Goal: Entertainment & Leisure: Consume media (video, audio)

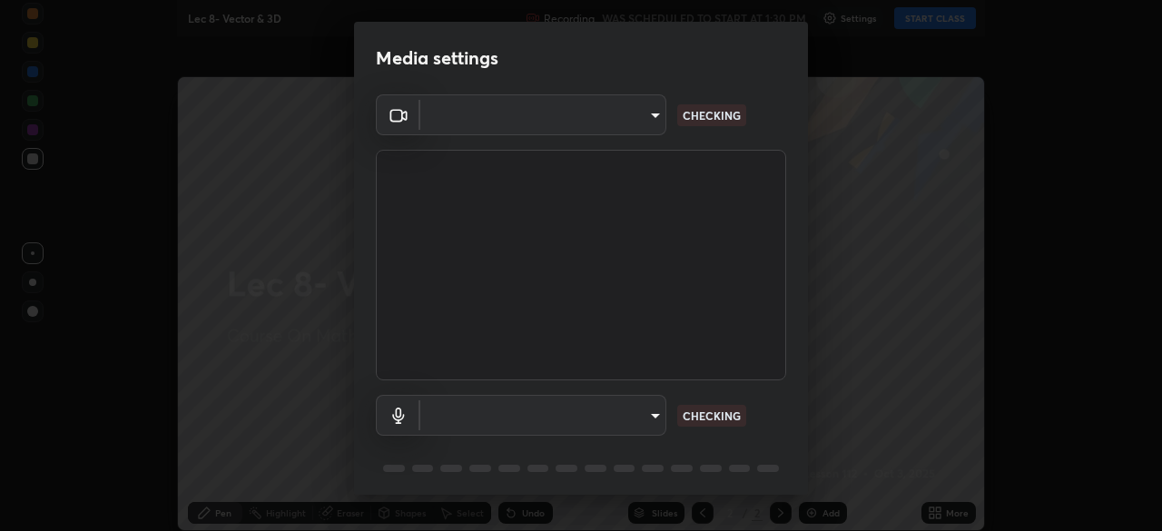
type input "a17bcbb42032d38a161d8b634044fc92f1b5a35c8046609e00d91205918d13dc"
type input "communications"
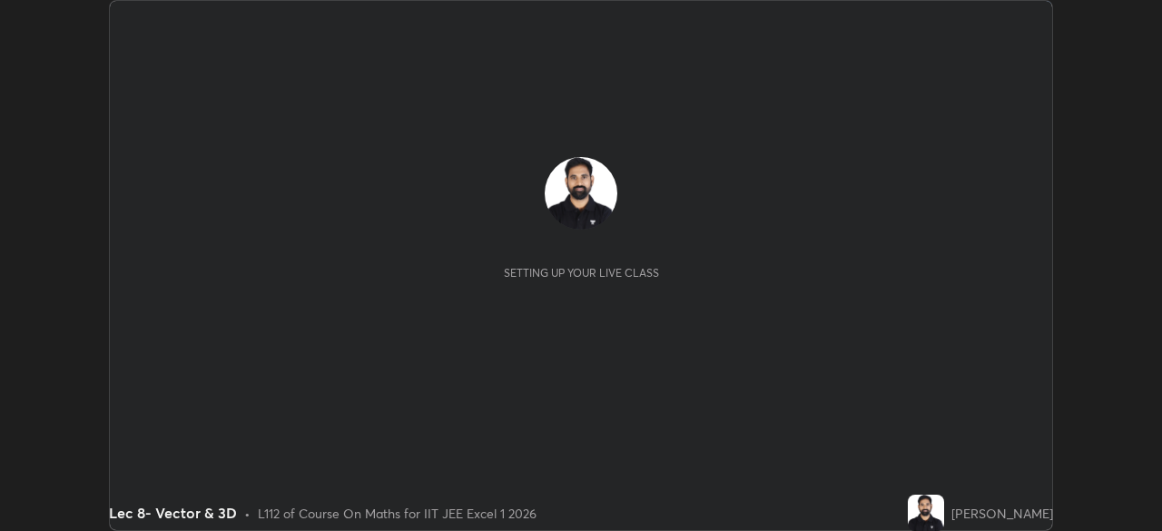
scroll to position [531, 1161]
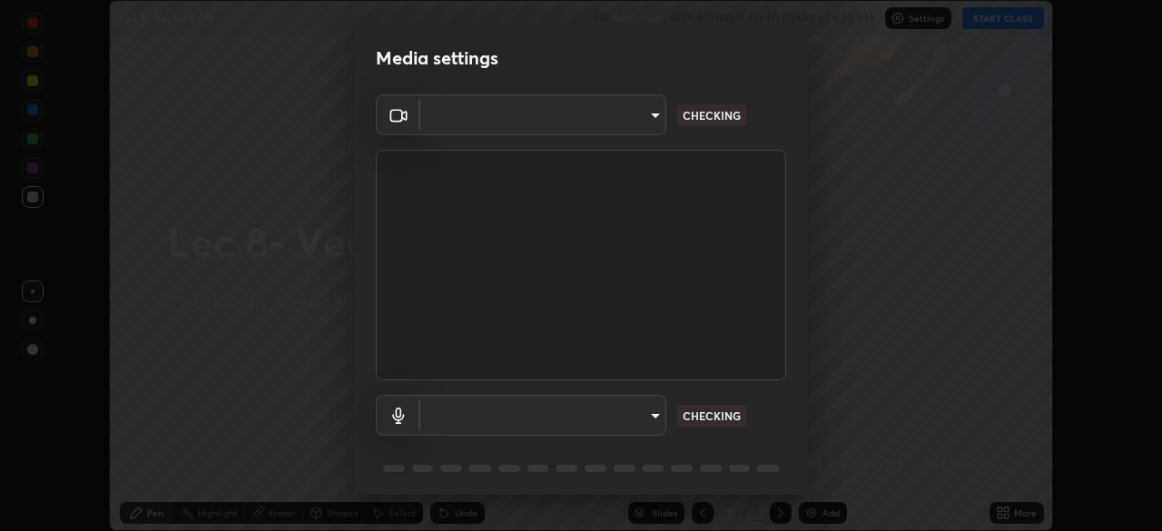
type input "a17bcbb42032d38a161d8b634044fc92f1b5a35c8046609e00d91205918d13dc"
type input "communications"
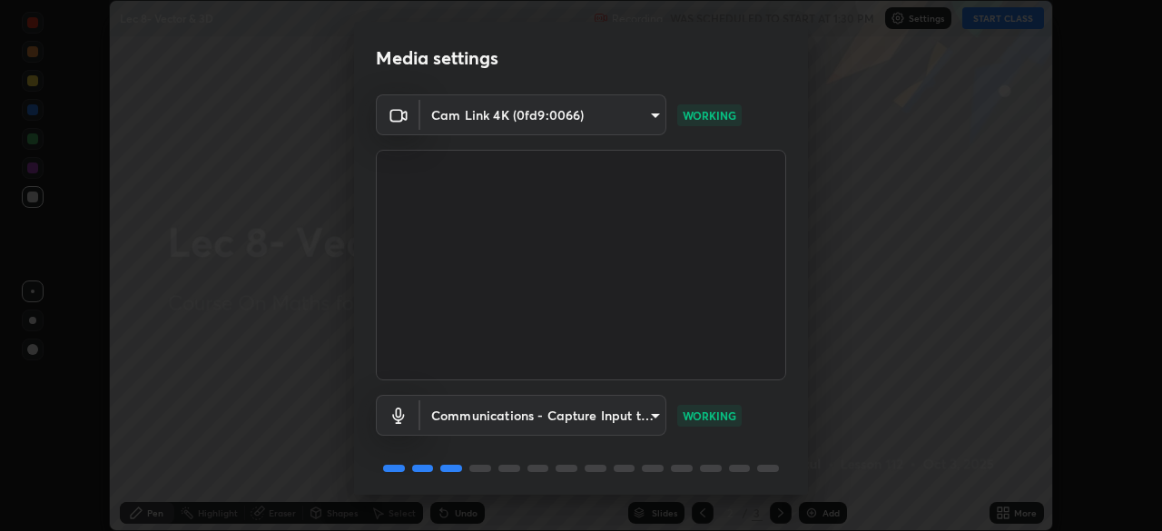
scroll to position [64, 0]
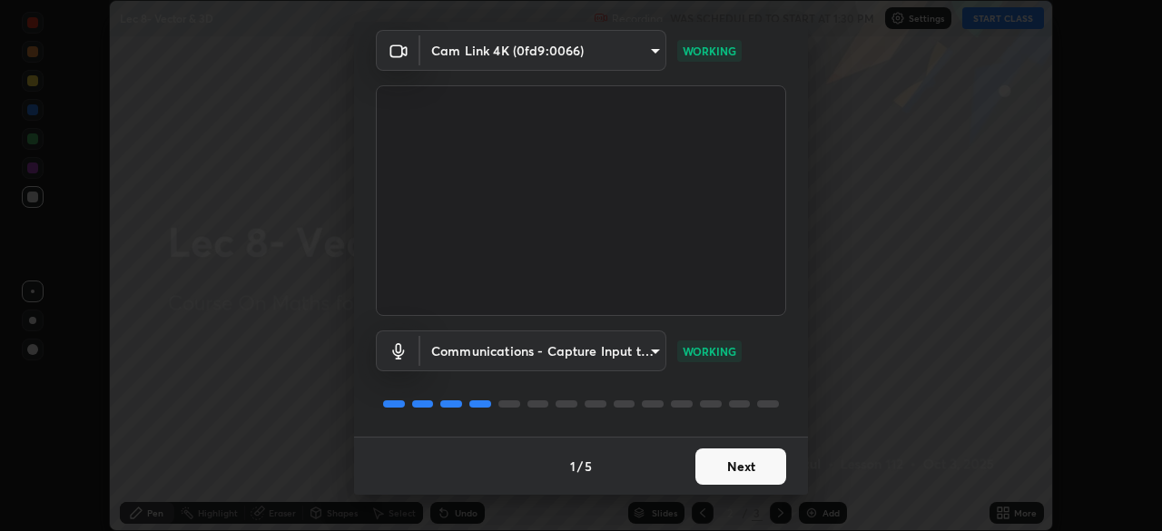
click at [739, 459] on button "Next" at bounding box center [741, 467] width 91 height 36
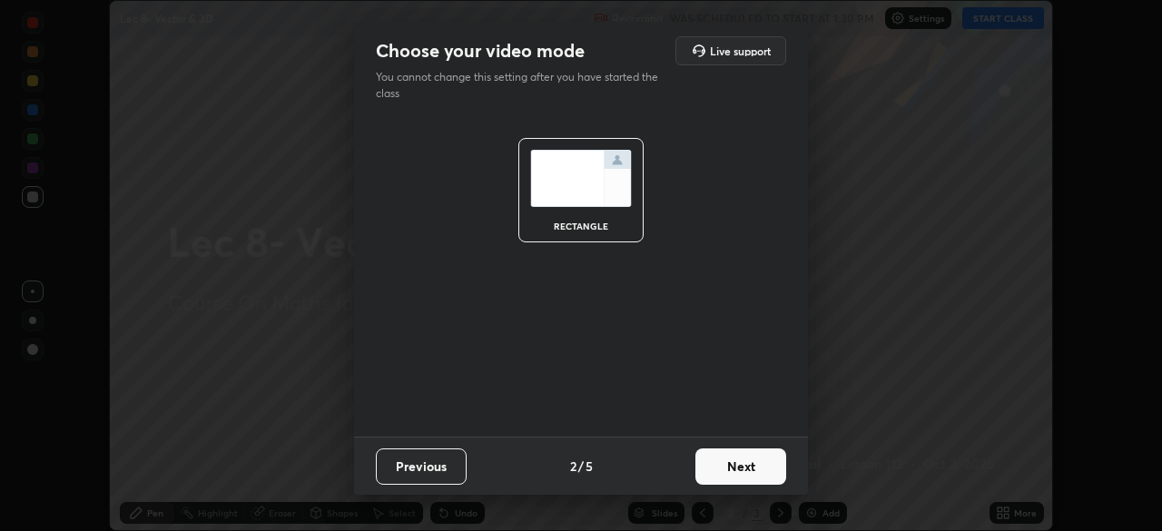
scroll to position [0, 0]
click at [741, 469] on button "Next" at bounding box center [741, 467] width 91 height 36
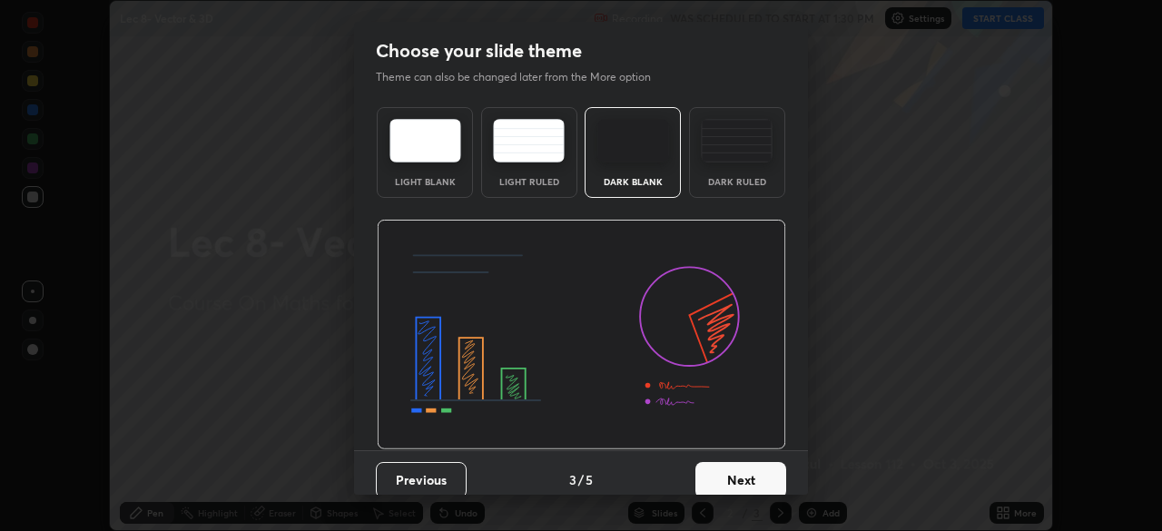
click at [745, 470] on button "Next" at bounding box center [741, 480] width 91 height 36
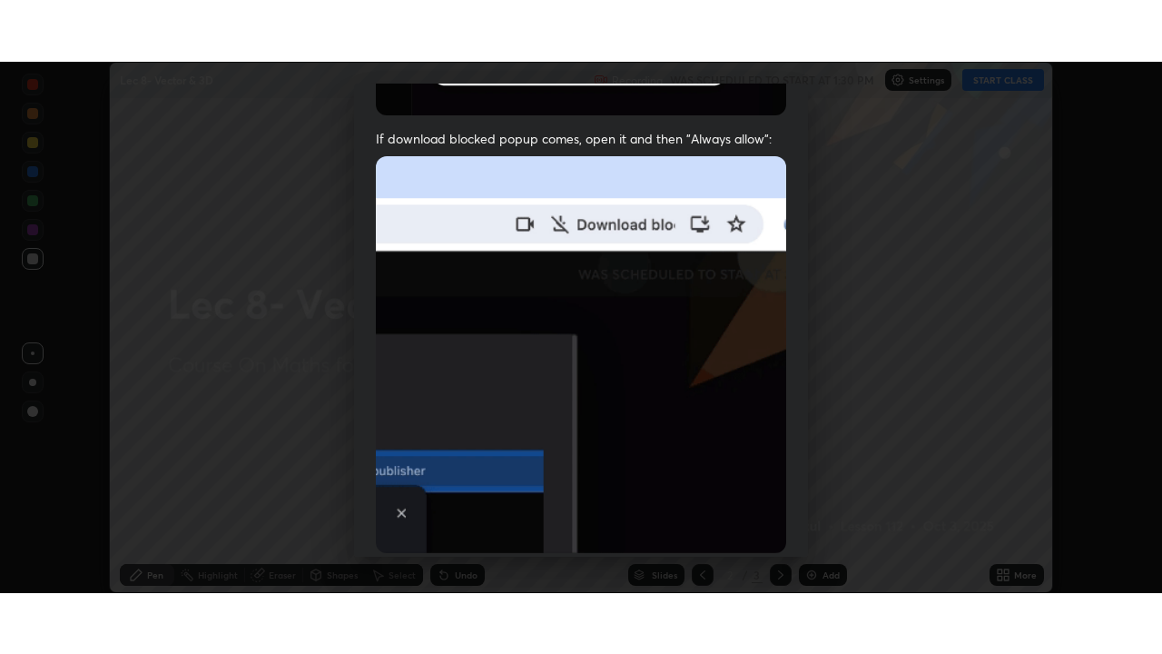
scroll to position [435, 0]
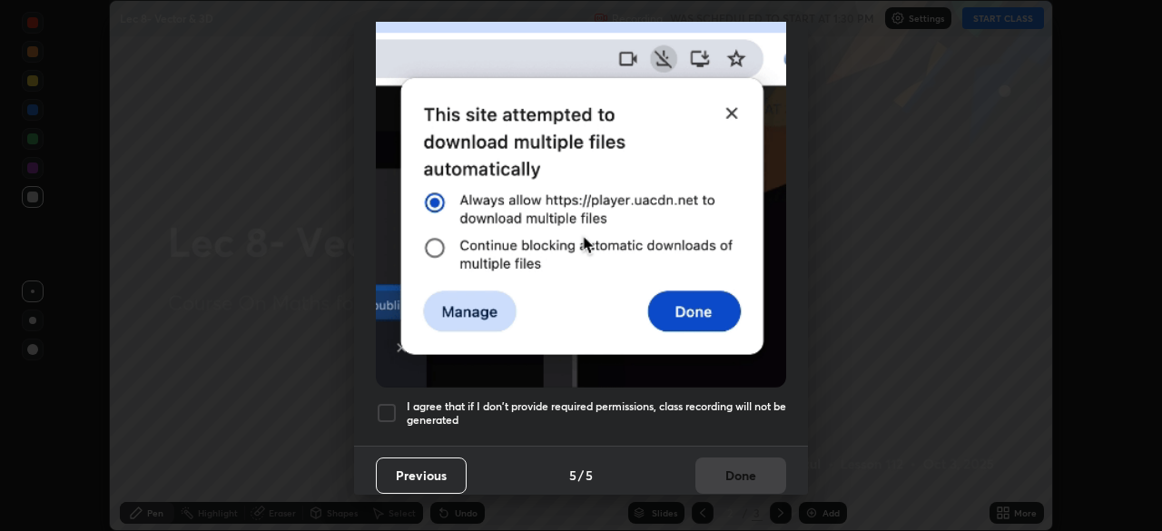
click at [699, 400] on h5 "I agree that if I don't provide required permissions, class recording will not …" at bounding box center [597, 414] width 380 height 28
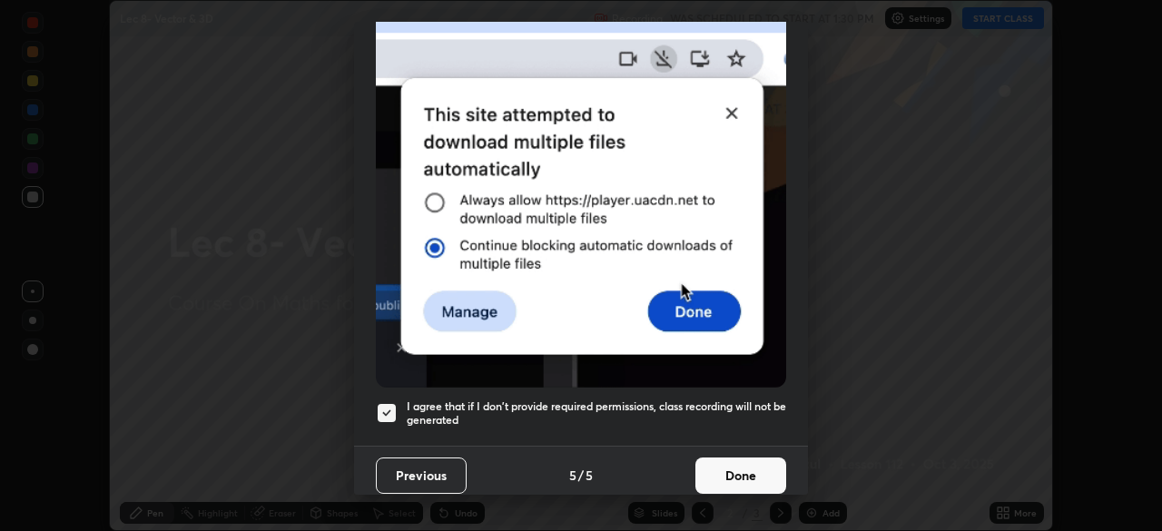
click at [727, 466] on button "Done" at bounding box center [741, 476] width 91 height 36
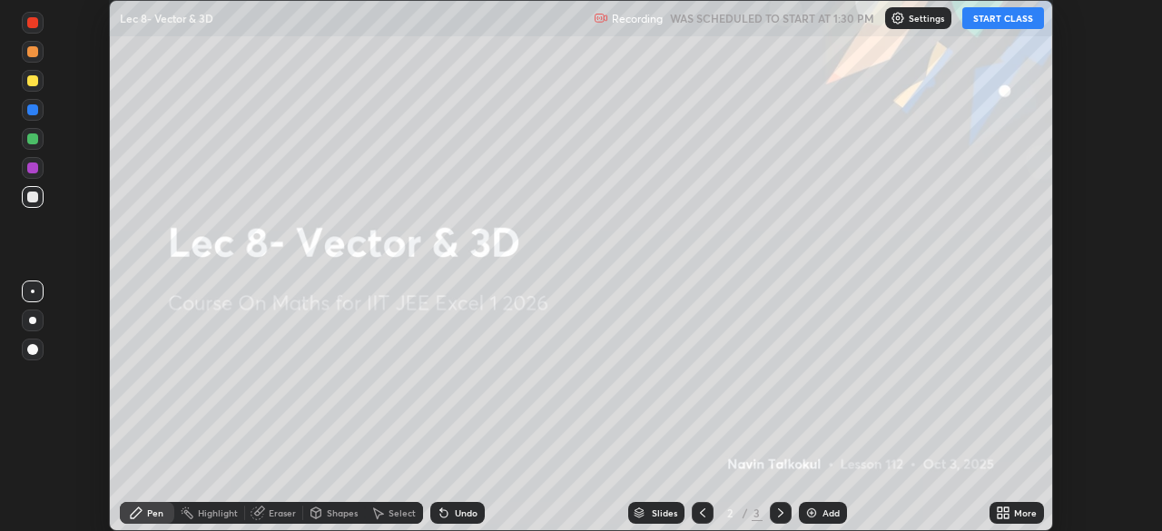
click at [1010, 15] on button "START CLASS" at bounding box center [1004, 18] width 82 height 22
click at [999, 515] on icon at bounding box center [1000, 516] width 5 height 5
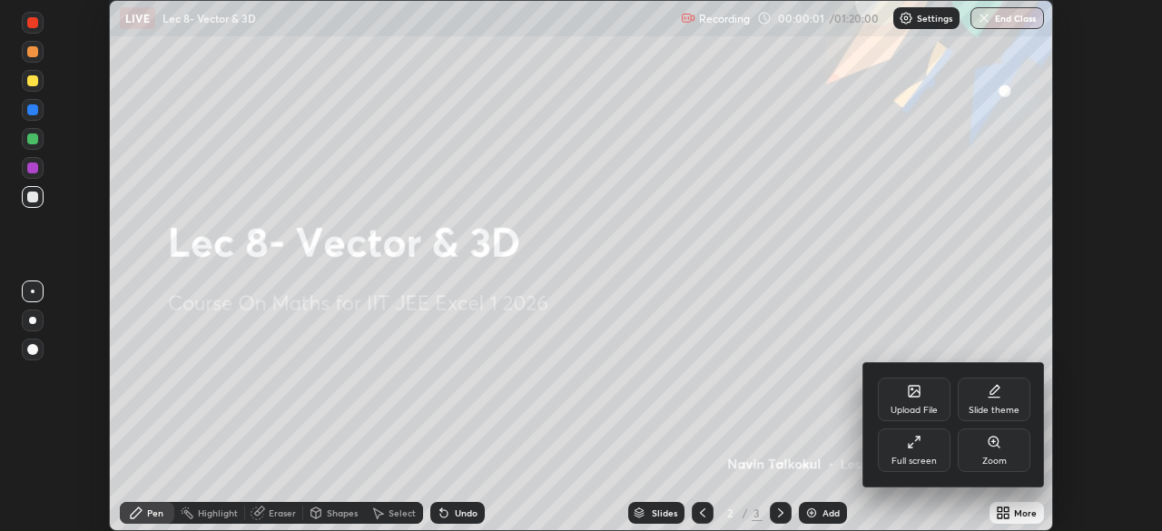
click at [924, 444] on div "Full screen" at bounding box center [914, 451] width 73 height 44
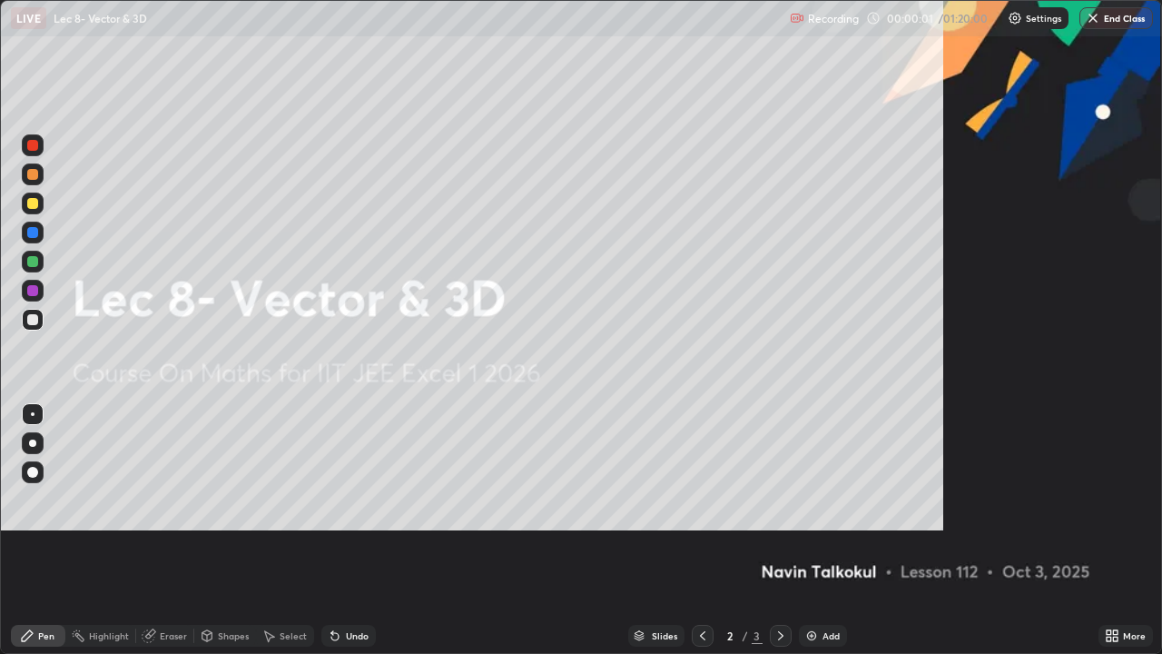
scroll to position [654, 1162]
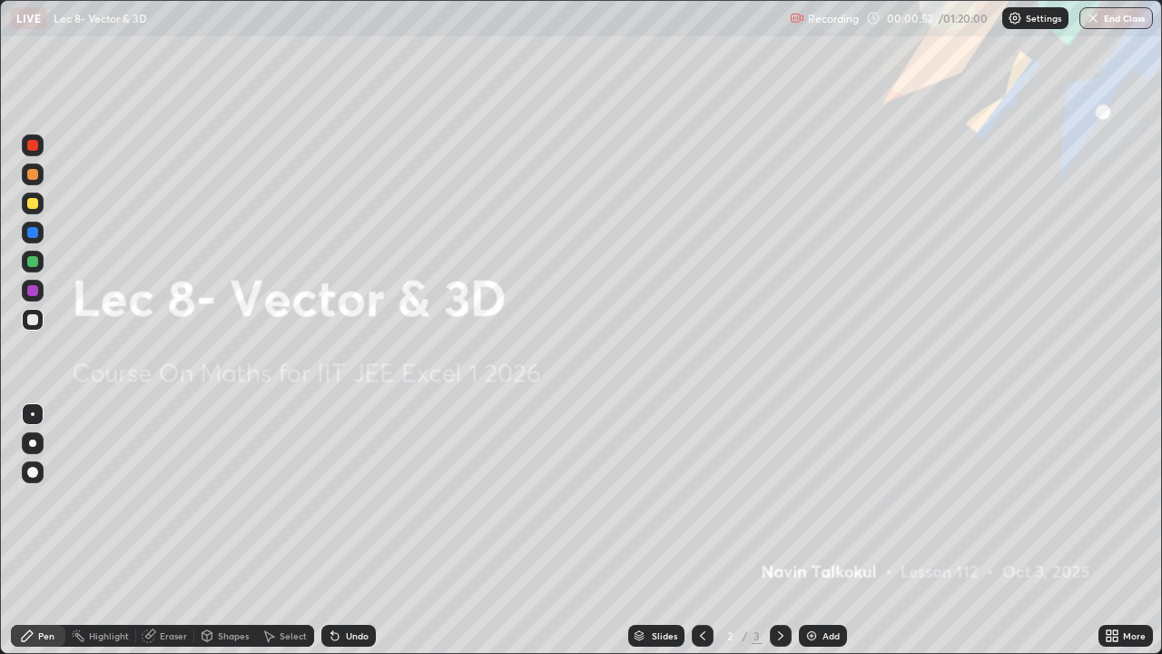
click at [831, 530] on div "Add" at bounding box center [831, 635] width 17 height 9
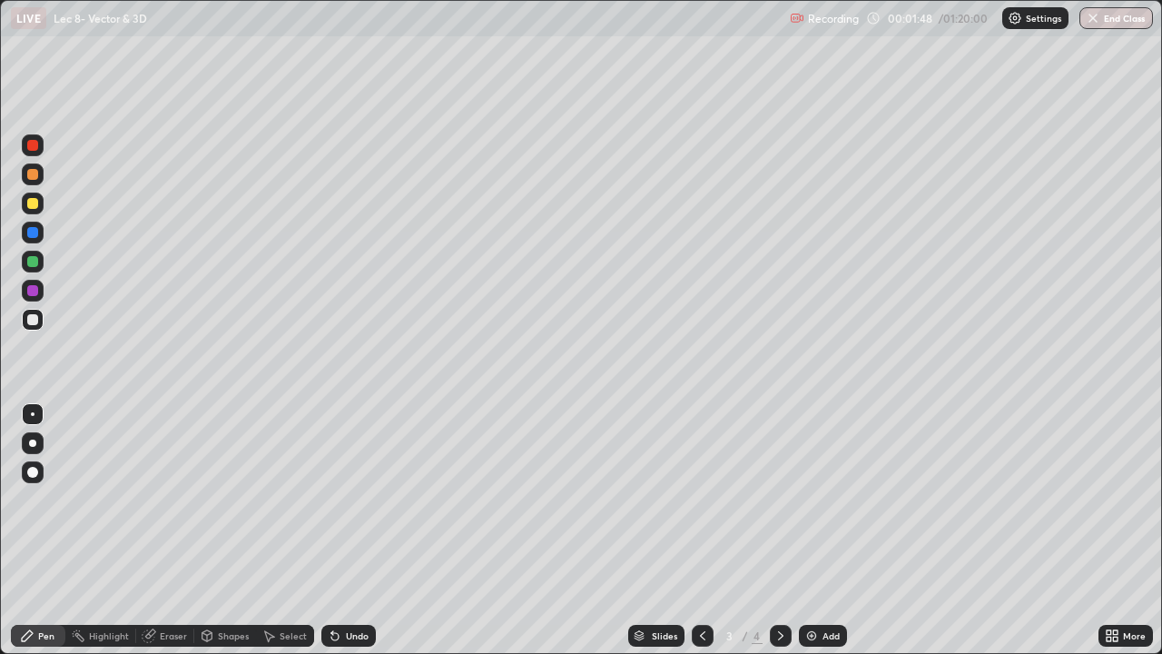
click at [346, 530] on div "Undo" at bounding box center [357, 635] width 23 height 9
click at [355, 530] on div "Undo" at bounding box center [348, 636] width 54 height 22
click at [816, 530] on img at bounding box center [812, 635] width 15 height 15
click at [355, 530] on div "Undo" at bounding box center [357, 635] width 23 height 9
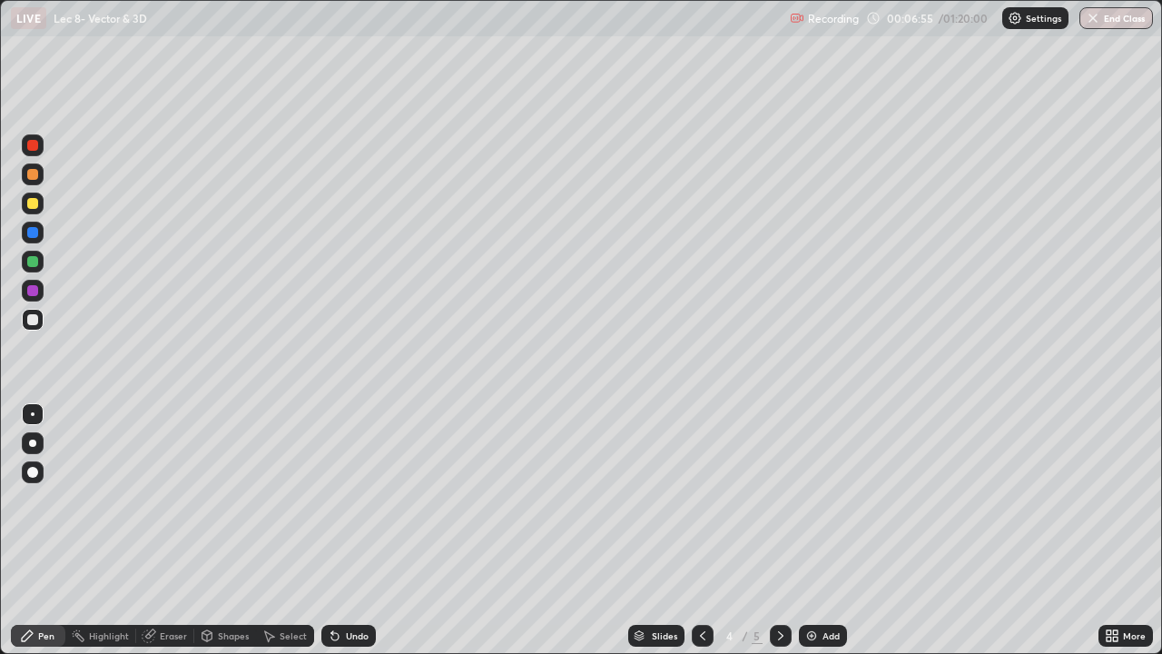
click at [819, 530] on div "Add" at bounding box center [823, 636] width 48 height 22
click at [347, 530] on div "Undo" at bounding box center [357, 635] width 23 height 9
click at [352, 530] on div "Undo" at bounding box center [357, 635] width 23 height 9
click at [351, 530] on div "Undo" at bounding box center [345, 636] width 62 height 36
click at [358, 530] on div "Undo" at bounding box center [357, 635] width 23 height 9
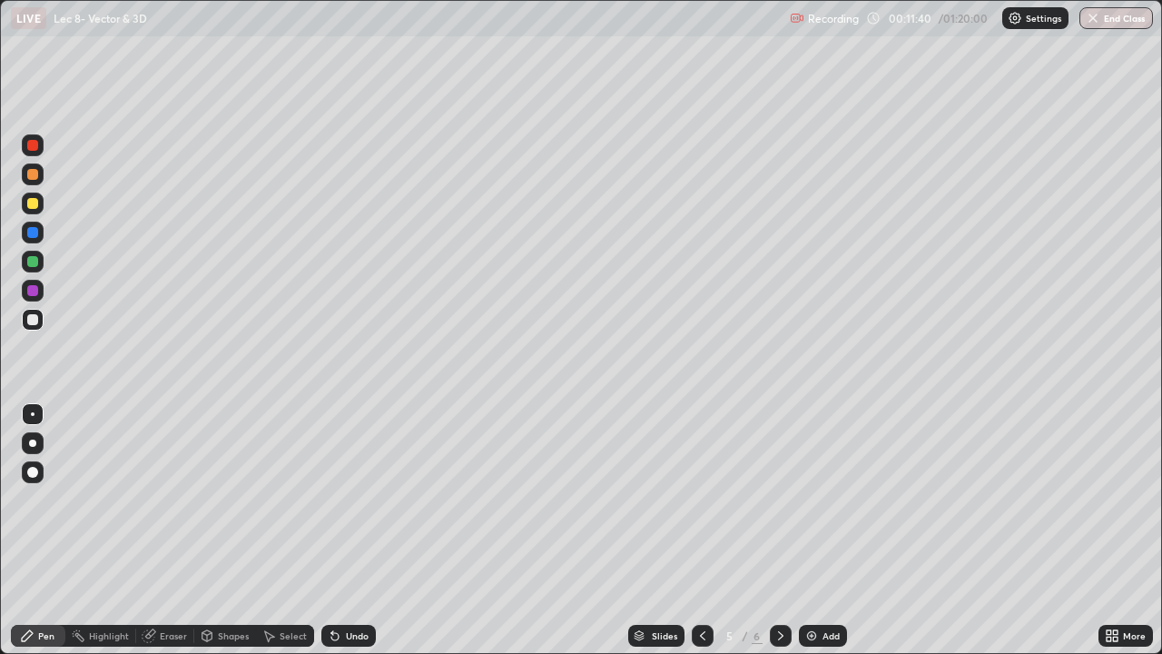
click at [831, 530] on div "Add" at bounding box center [823, 636] width 48 height 22
click at [350, 530] on div "Undo" at bounding box center [357, 635] width 23 height 9
click at [351, 530] on div "Undo" at bounding box center [357, 635] width 23 height 9
click at [350, 530] on div "Undo" at bounding box center [357, 635] width 23 height 9
click at [351, 530] on div "Undo" at bounding box center [357, 635] width 23 height 9
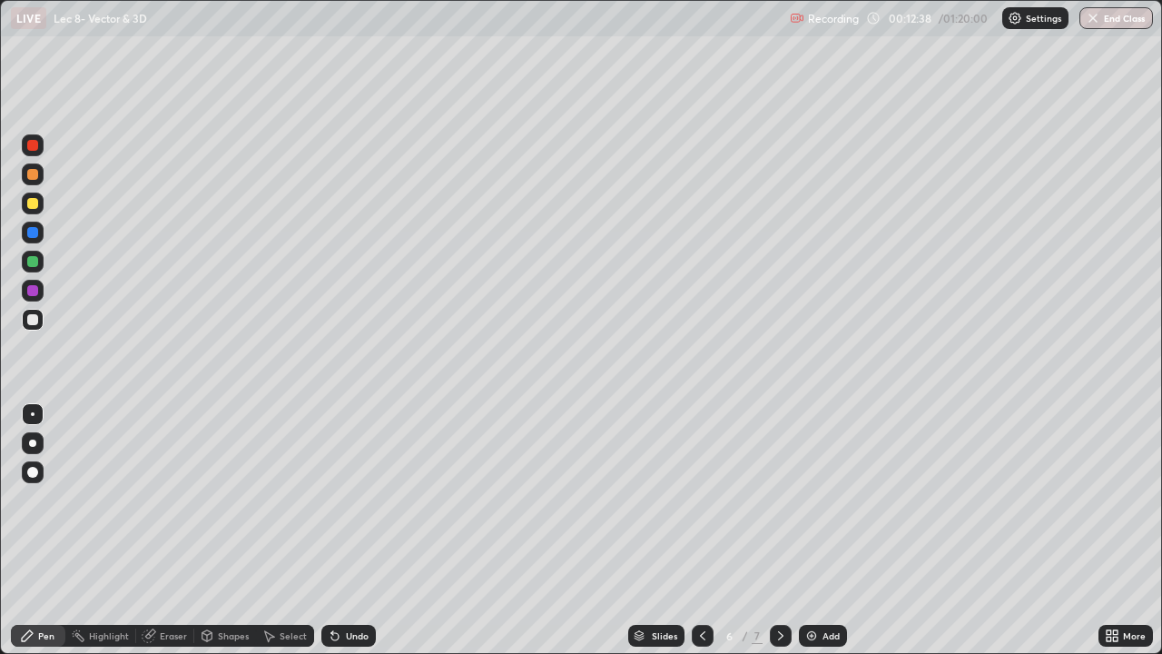
click at [351, 530] on div "Undo" at bounding box center [357, 635] width 23 height 9
click at [350, 530] on div "Undo" at bounding box center [357, 635] width 23 height 9
click at [350, 530] on div "Undo" at bounding box center [348, 636] width 54 height 22
click at [184, 530] on div "Eraser" at bounding box center [173, 635] width 27 height 9
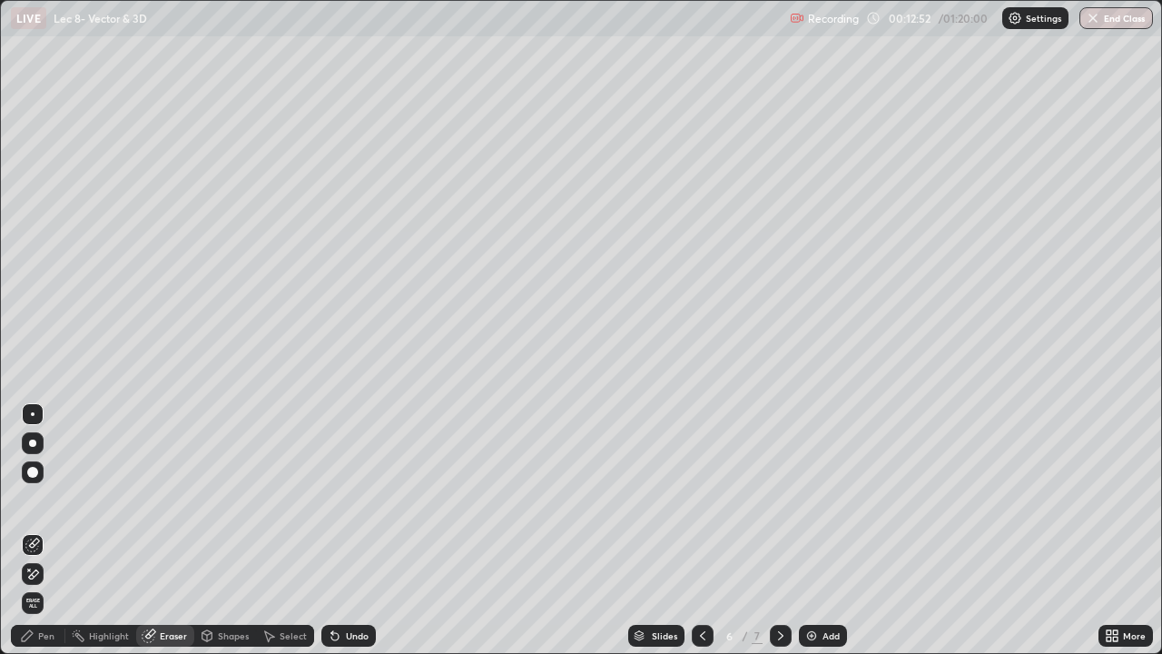
click at [46, 530] on div "Pen" at bounding box center [46, 635] width 16 height 9
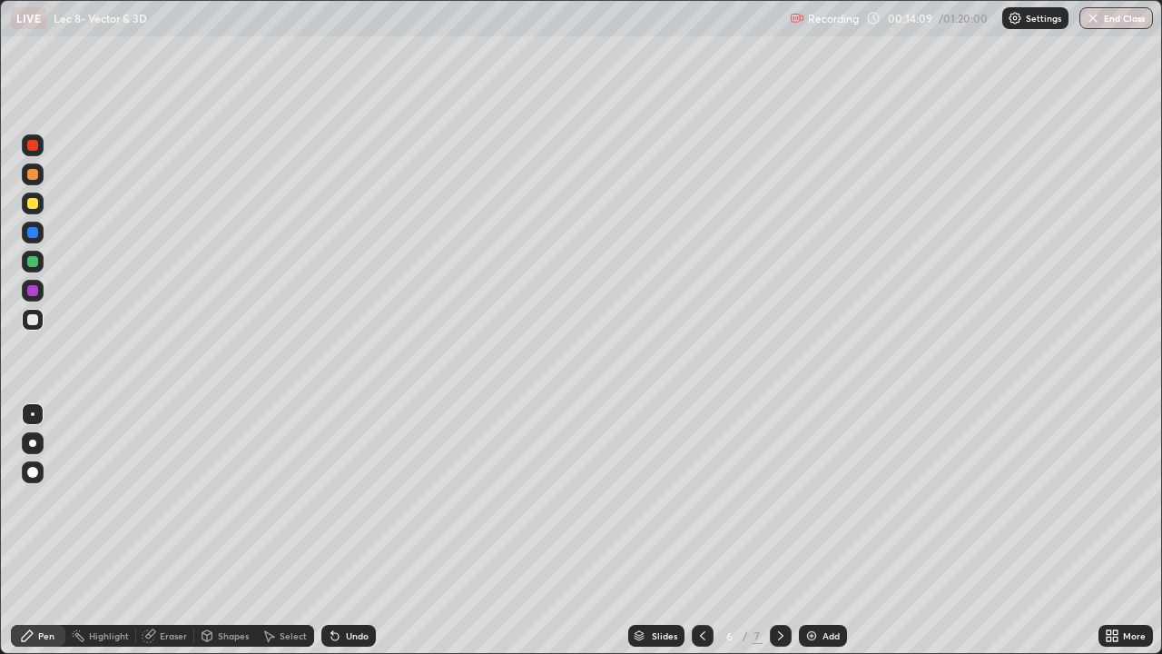
click at [832, 530] on div "Add" at bounding box center [831, 635] width 17 height 9
click at [813, 530] on img at bounding box center [812, 635] width 15 height 15
click at [351, 530] on div "Undo" at bounding box center [357, 635] width 23 height 9
click at [829, 530] on div "Add" at bounding box center [831, 635] width 17 height 9
click at [361, 530] on div "Undo" at bounding box center [357, 635] width 23 height 9
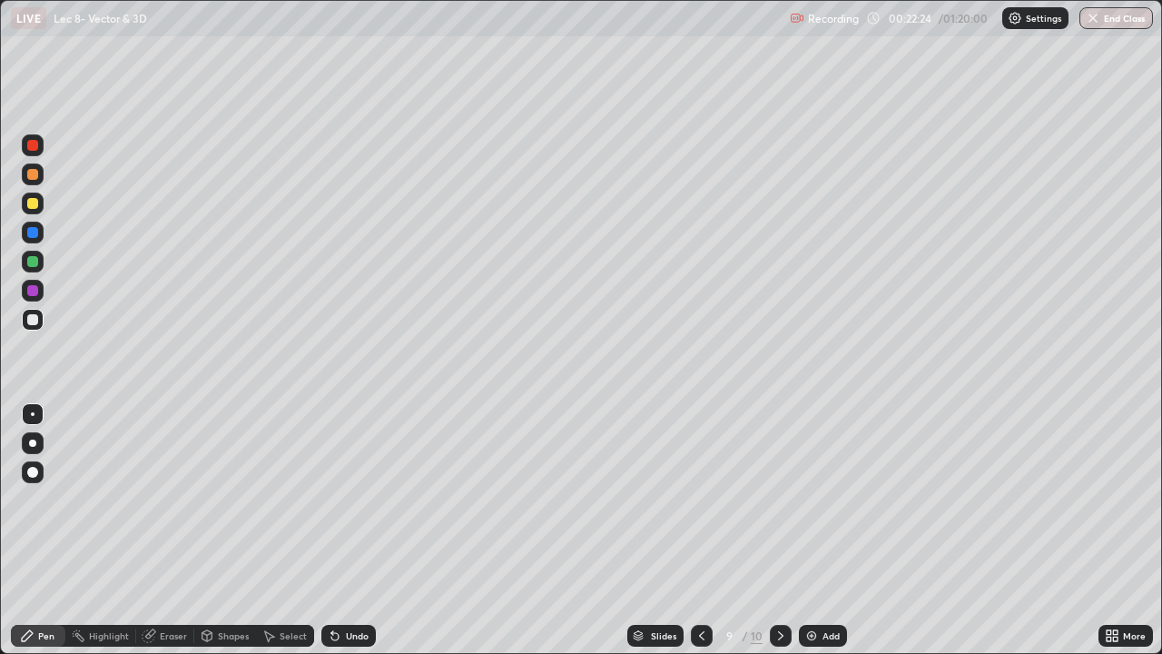
click at [698, 530] on icon at bounding box center [702, 635] width 15 height 15
click at [779, 530] on icon at bounding box center [781, 635] width 15 height 15
click at [700, 530] on div at bounding box center [702, 636] width 22 height 22
click at [779, 530] on icon at bounding box center [781, 635] width 15 height 15
click at [780, 530] on icon at bounding box center [780, 635] width 5 height 9
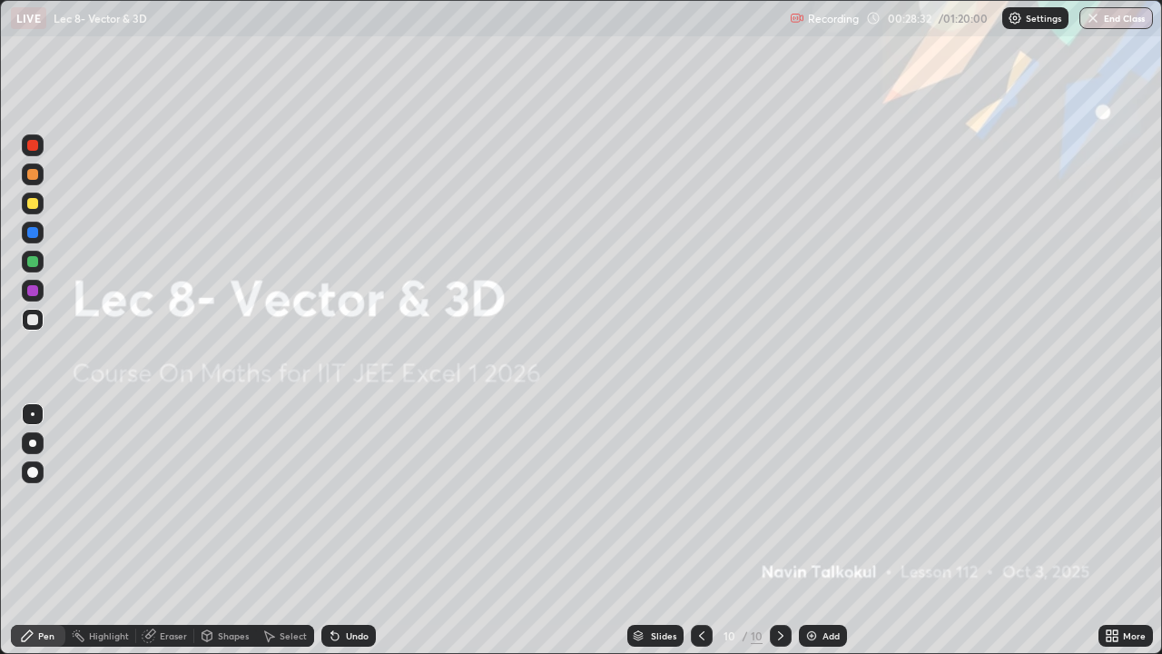
click at [779, 530] on icon at bounding box center [781, 635] width 15 height 15
click at [814, 530] on img at bounding box center [812, 635] width 15 height 15
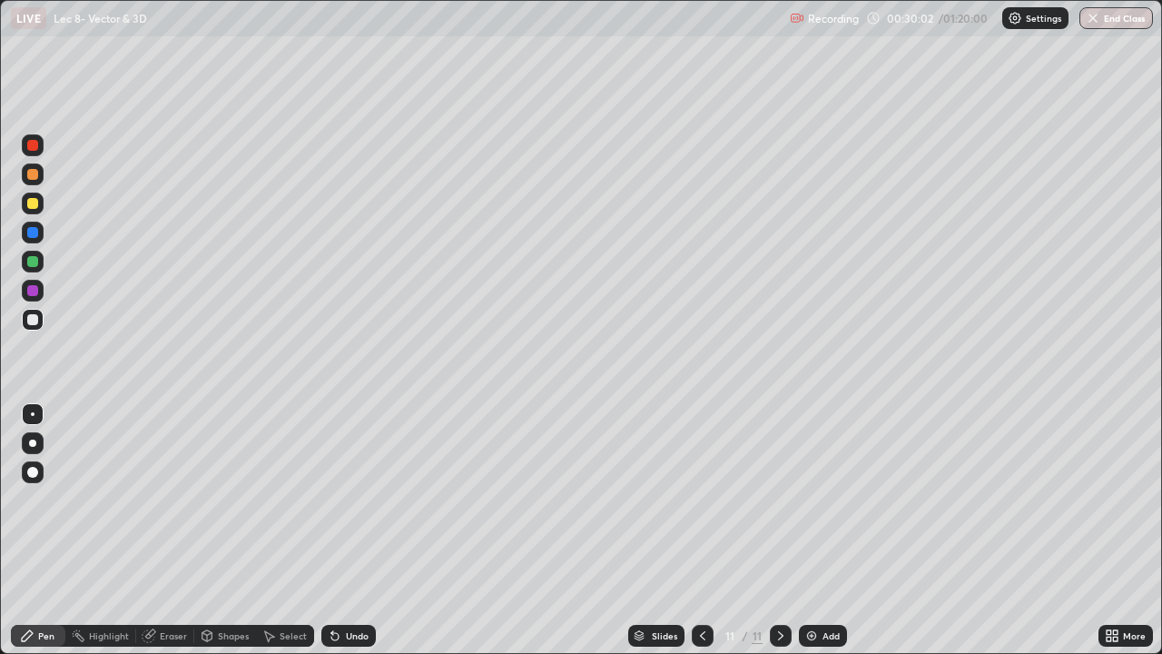
click at [702, 530] on icon at bounding box center [703, 635] width 15 height 15
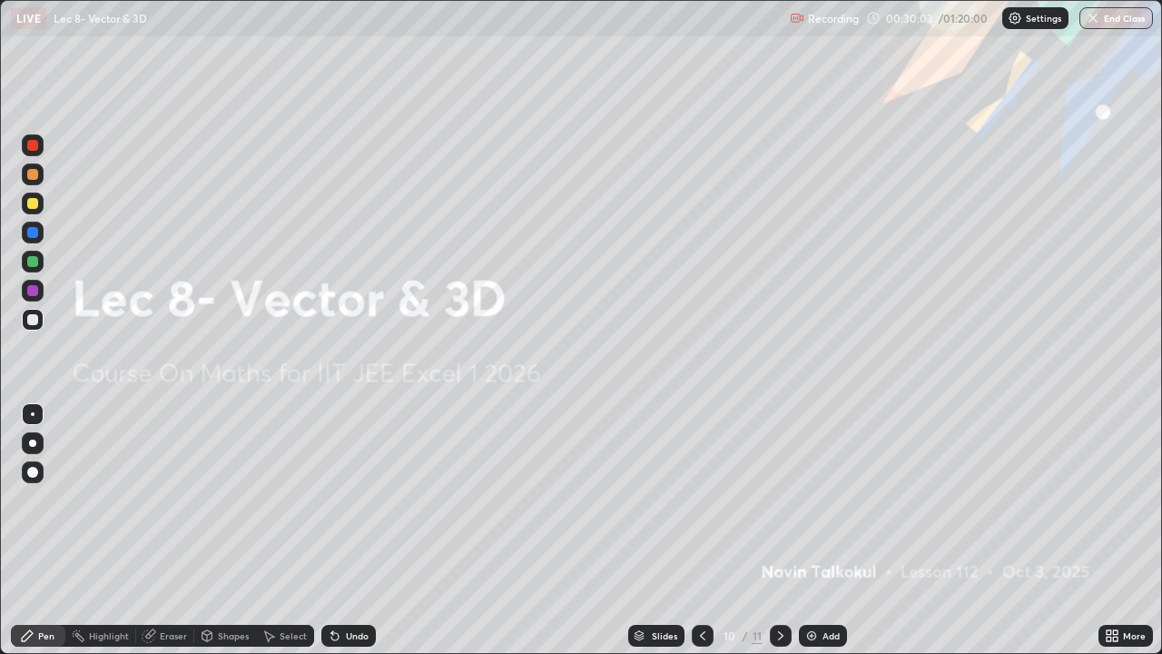
click at [697, 530] on icon at bounding box center [703, 635] width 15 height 15
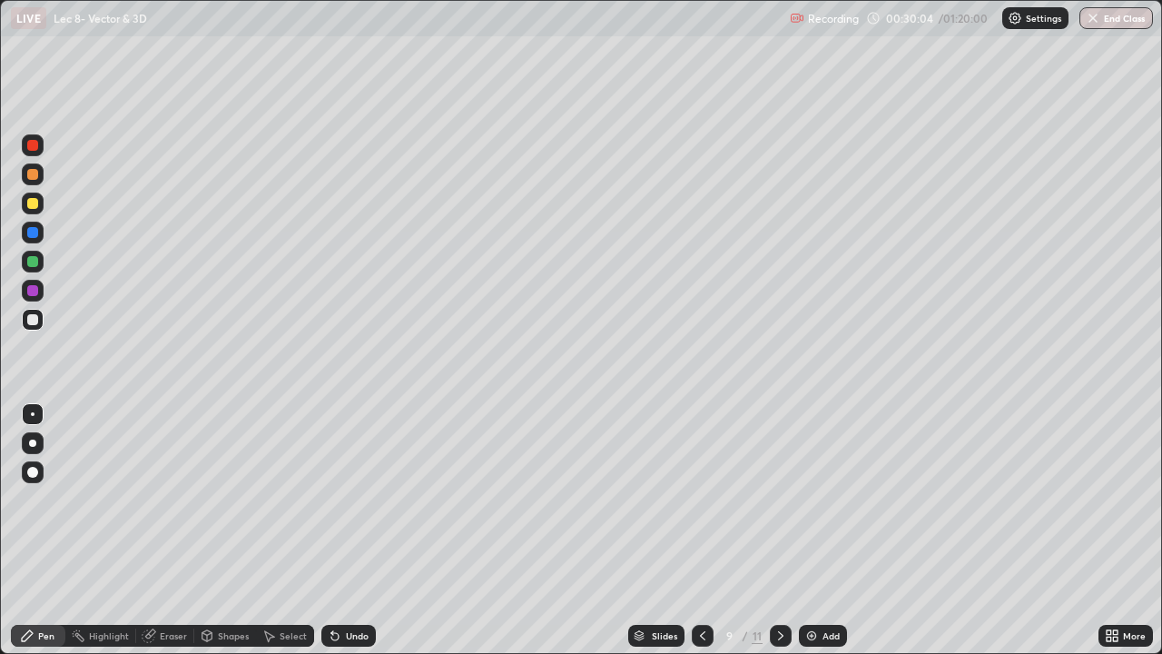
click at [695, 530] on div at bounding box center [703, 636] width 22 height 22
click at [776, 530] on icon at bounding box center [781, 635] width 15 height 15
click at [778, 530] on icon at bounding box center [781, 635] width 15 height 15
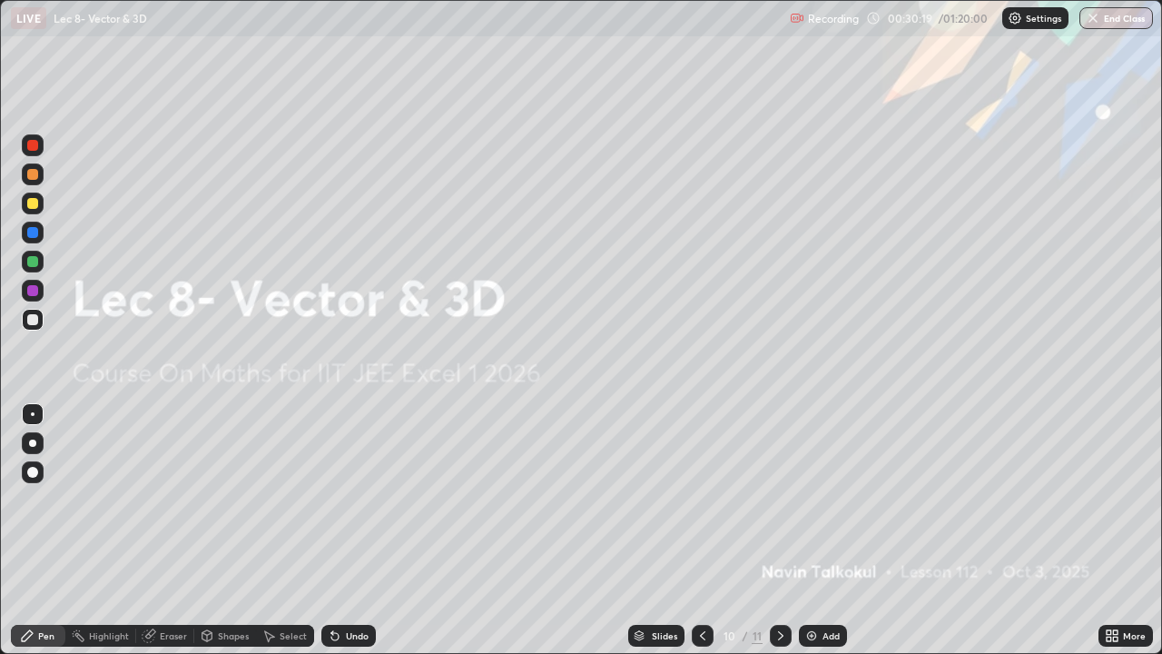
click at [780, 530] on icon at bounding box center [781, 635] width 15 height 15
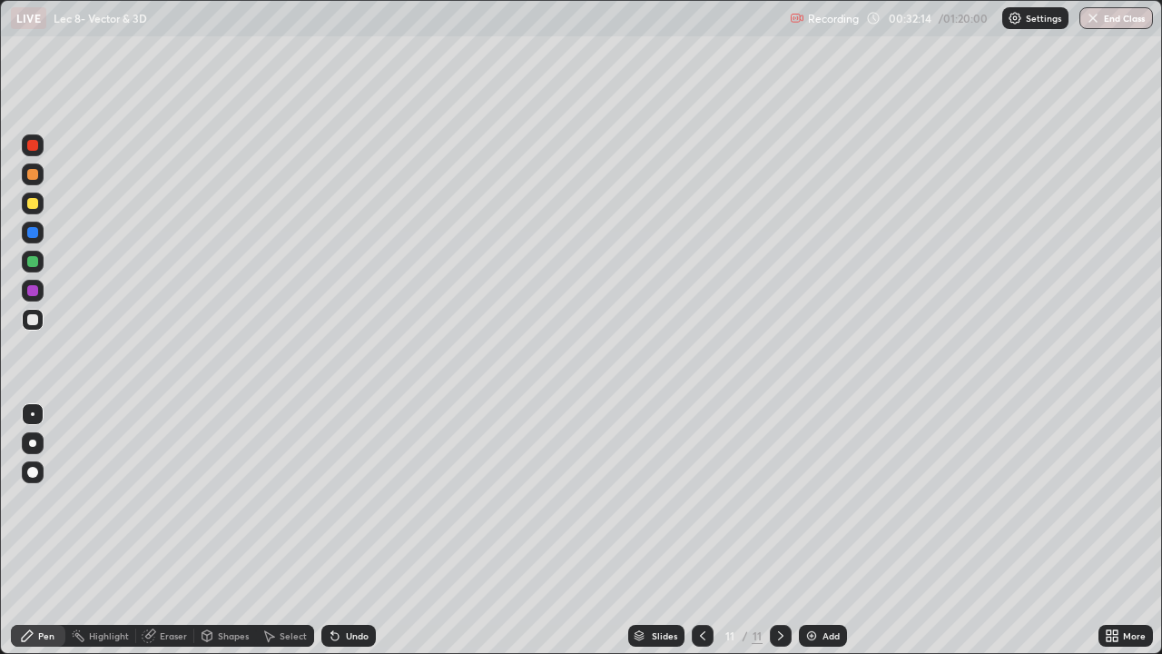
click at [178, 530] on div "Eraser" at bounding box center [173, 635] width 27 height 9
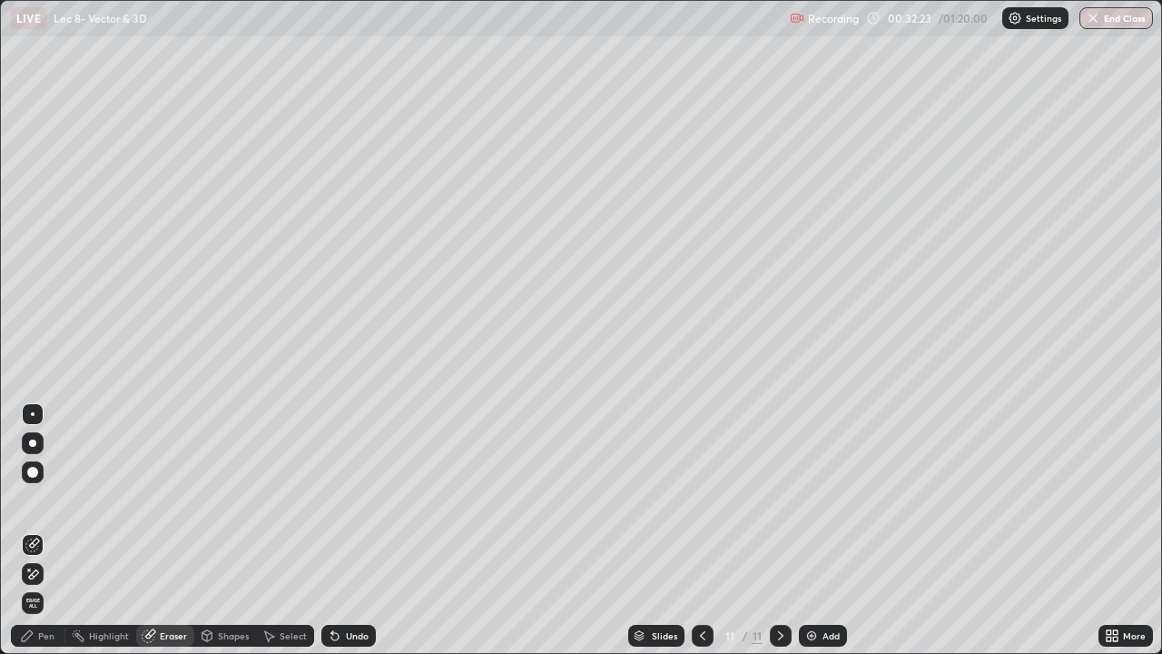
click at [48, 530] on div "Pen" at bounding box center [46, 635] width 16 height 9
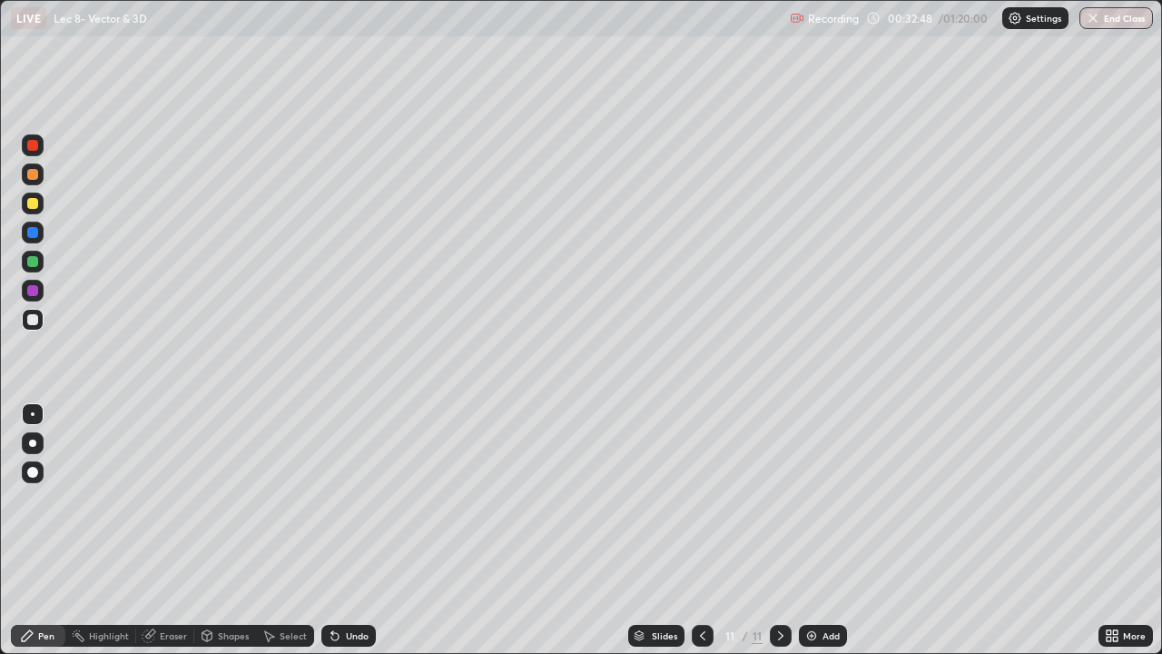
click at [825, 530] on div "Add" at bounding box center [831, 635] width 17 height 9
click at [355, 530] on div "Undo" at bounding box center [357, 635] width 23 height 9
click at [353, 530] on div "Undo" at bounding box center [348, 636] width 54 height 22
click at [353, 530] on div "Undo" at bounding box center [357, 635] width 23 height 9
click at [353, 530] on div "Undo" at bounding box center [348, 636] width 54 height 22
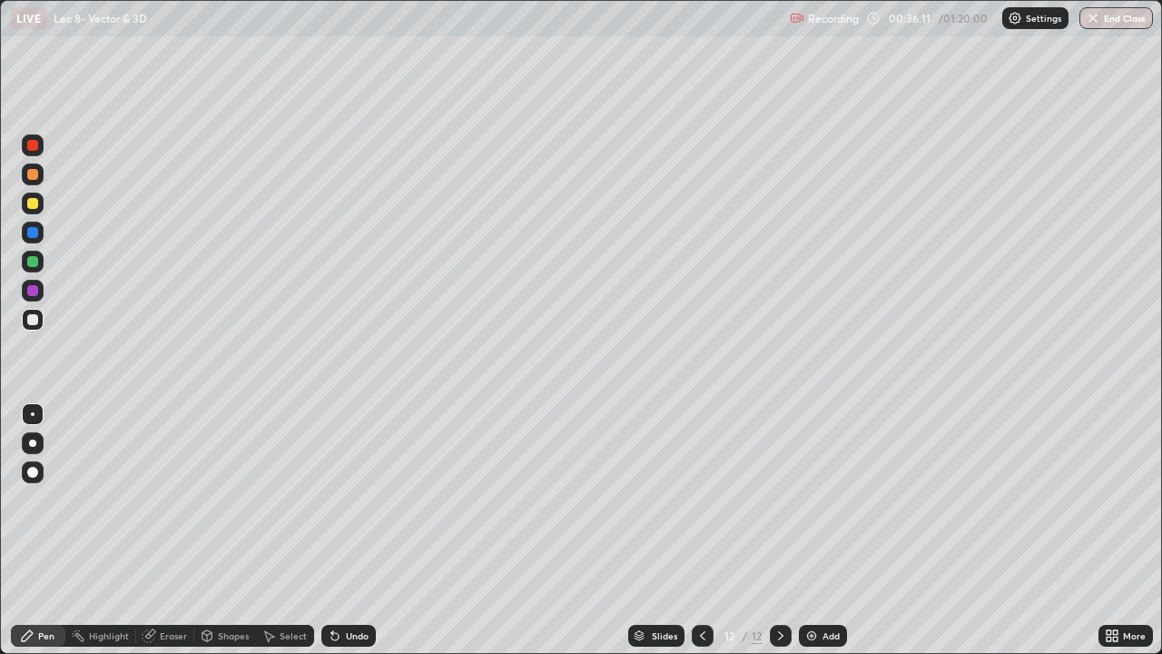
click at [350, 530] on div "Undo" at bounding box center [357, 635] width 23 height 9
click at [358, 530] on div "Undo" at bounding box center [357, 635] width 23 height 9
click at [352, 530] on div "Undo" at bounding box center [357, 635] width 23 height 9
click at [814, 530] on img at bounding box center [812, 635] width 15 height 15
click at [823, 530] on div "Add" at bounding box center [831, 635] width 17 height 9
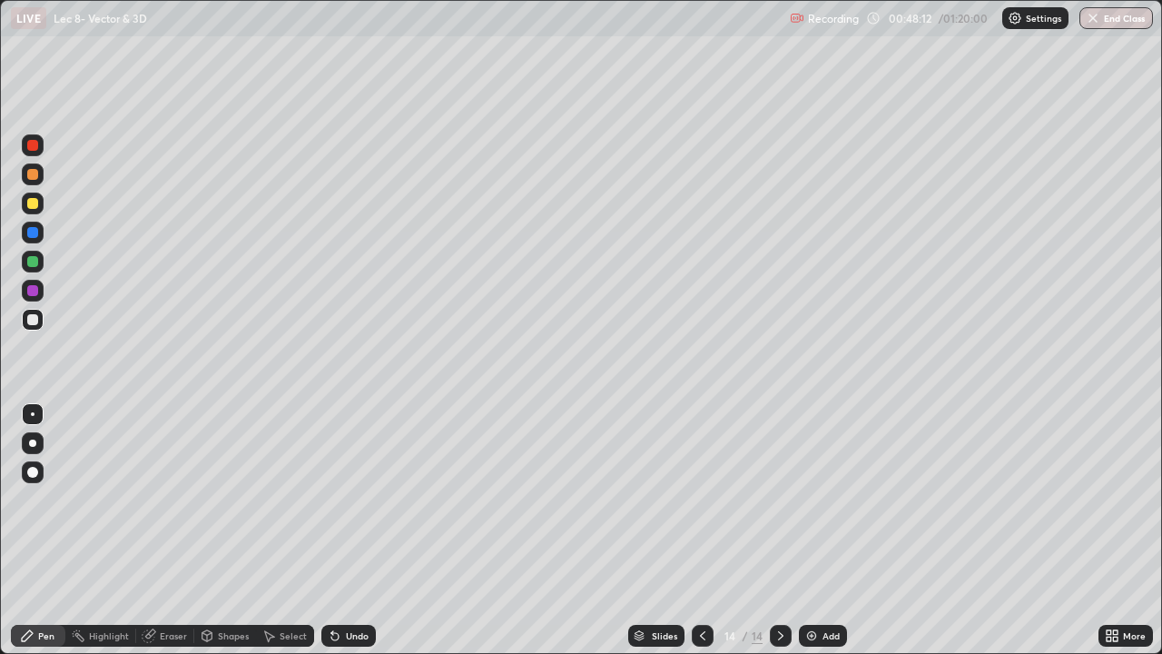
click at [232, 530] on div "Shapes" at bounding box center [233, 635] width 31 height 9
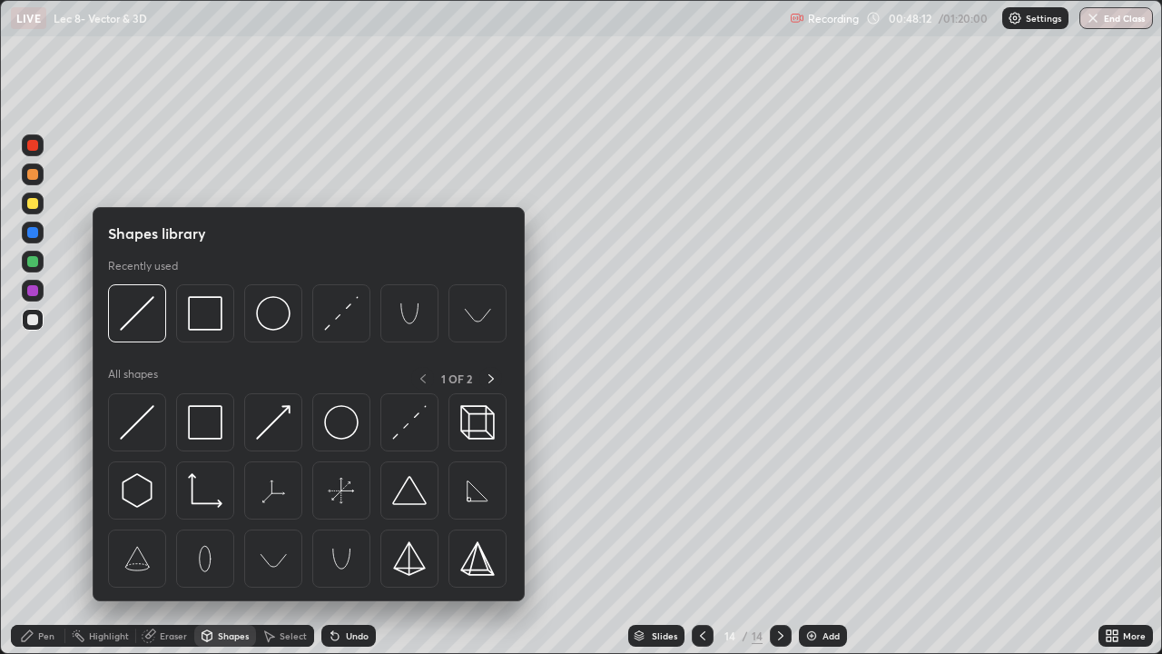
click at [280, 530] on div "Select" at bounding box center [293, 635] width 27 height 9
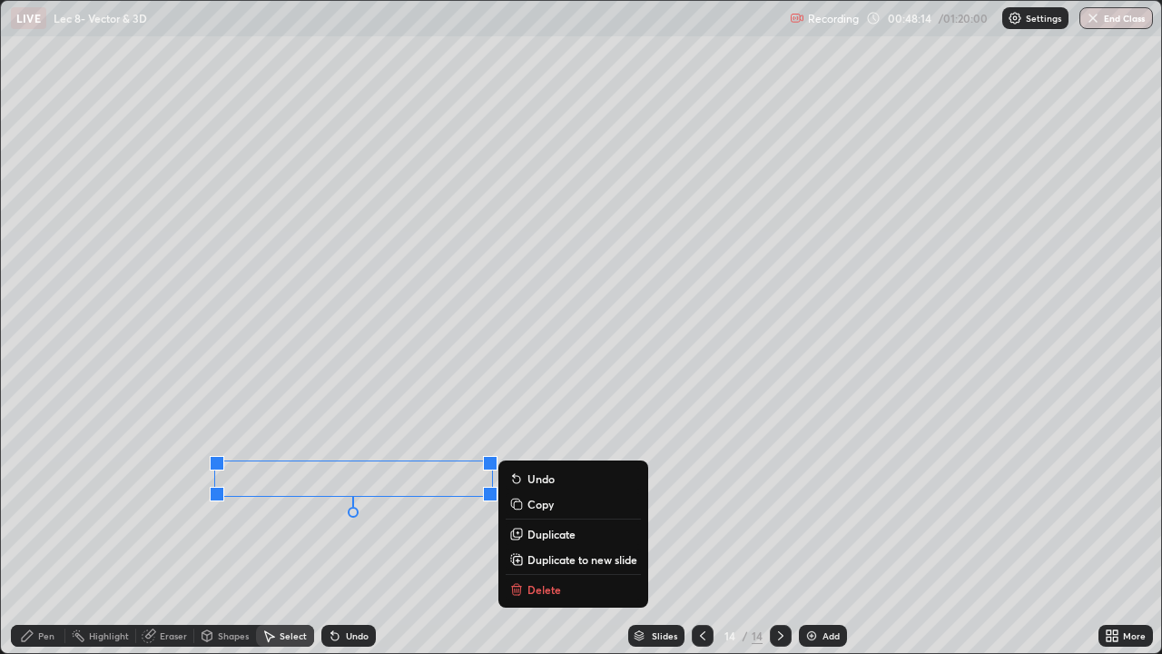
click at [539, 530] on p "Delete" at bounding box center [545, 589] width 34 height 15
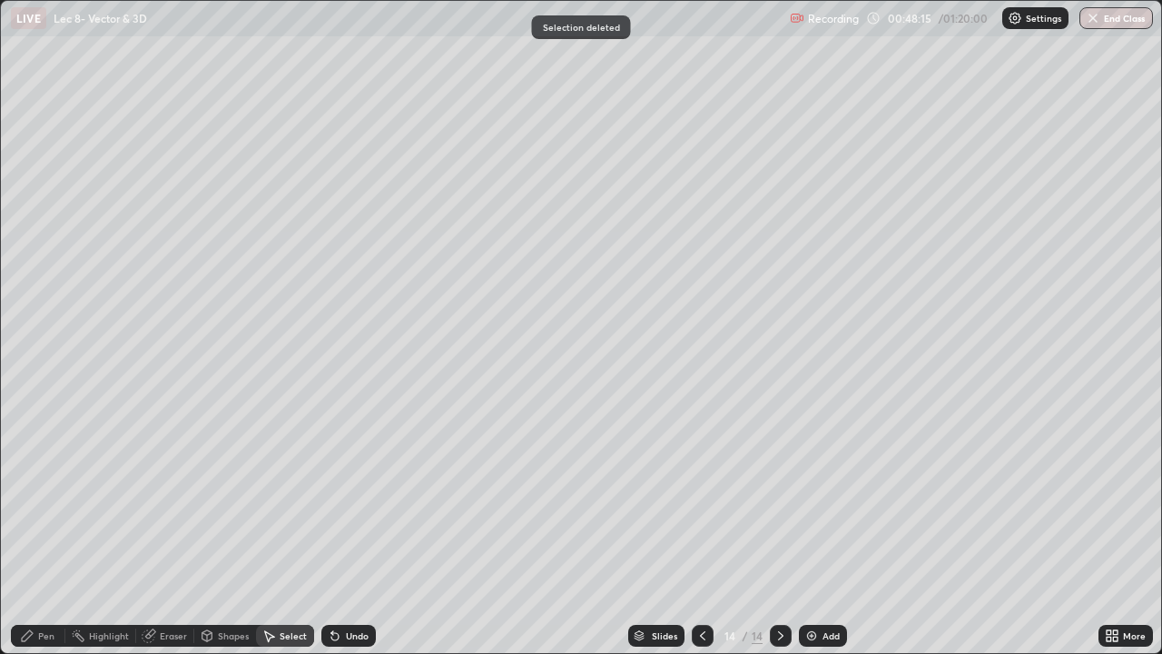
click at [52, 530] on div "Pen" at bounding box center [46, 635] width 16 height 9
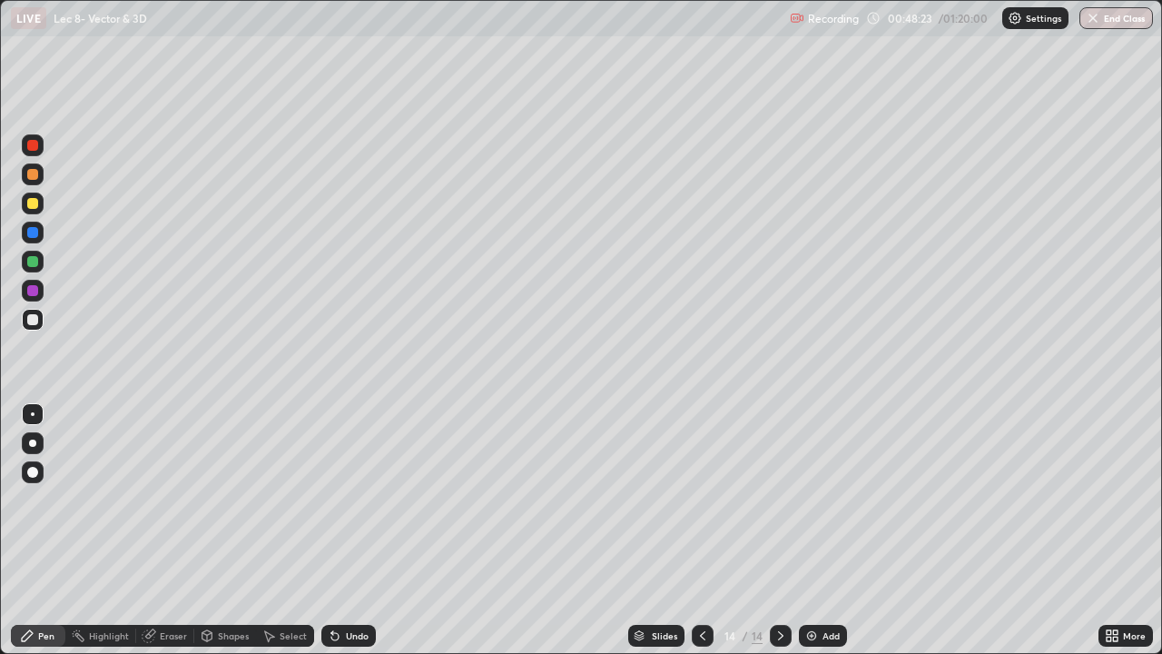
click at [359, 530] on div "Undo" at bounding box center [357, 635] width 23 height 9
click at [363, 530] on div "Undo" at bounding box center [357, 635] width 23 height 9
click at [358, 530] on div "Undo" at bounding box center [348, 636] width 54 height 22
click at [35, 145] on div at bounding box center [32, 145] width 11 height 11
click at [28, 323] on div at bounding box center [32, 319] width 11 height 11
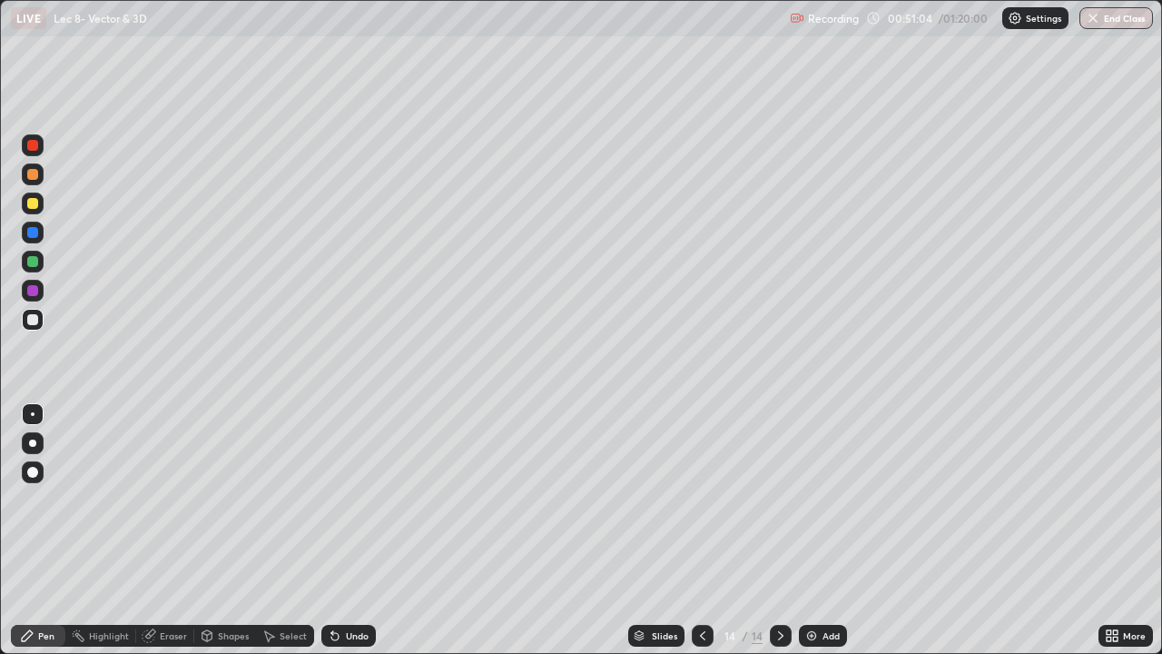
click at [361, 530] on div "Undo" at bounding box center [348, 636] width 54 height 22
click at [358, 530] on div "Undo" at bounding box center [357, 635] width 23 height 9
click at [351, 530] on div "Undo" at bounding box center [357, 635] width 23 height 9
click at [697, 530] on icon at bounding box center [703, 635] width 15 height 15
click at [778, 530] on icon at bounding box center [780, 635] width 5 height 9
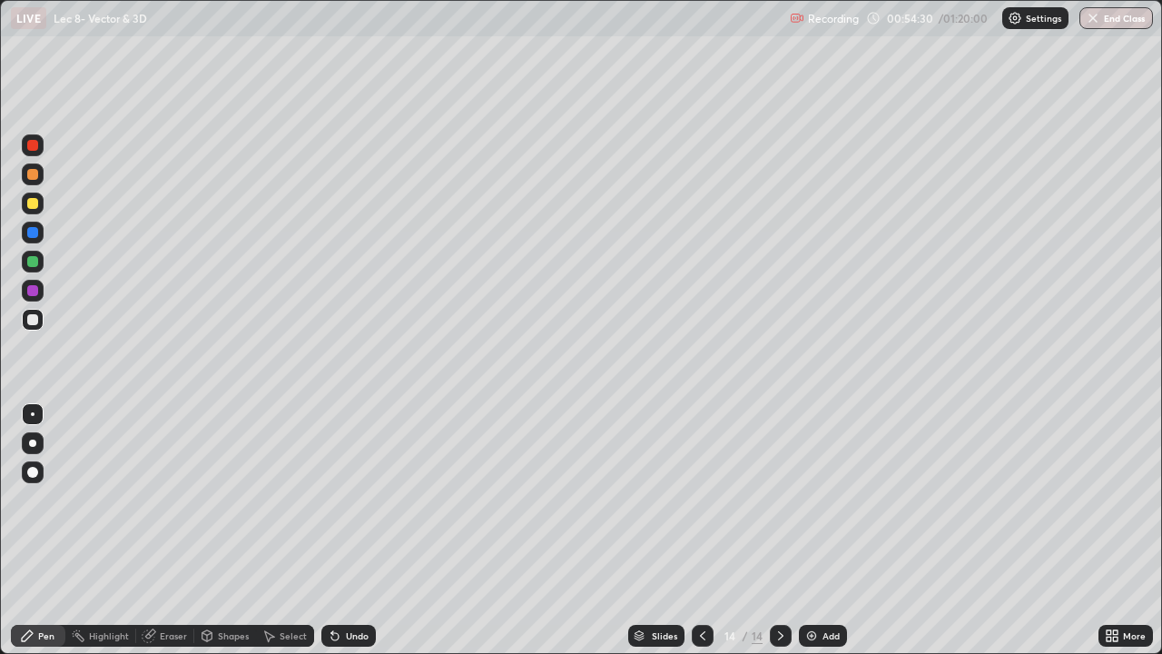
click at [819, 530] on div "Add" at bounding box center [823, 636] width 48 height 22
click at [701, 530] on icon at bounding box center [703, 635] width 15 height 15
click at [823, 530] on div "Add" at bounding box center [831, 635] width 17 height 9
click at [692, 530] on div at bounding box center [703, 636] width 22 height 22
click at [783, 530] on icon at bounding box center [781, 635] width 15 height 15
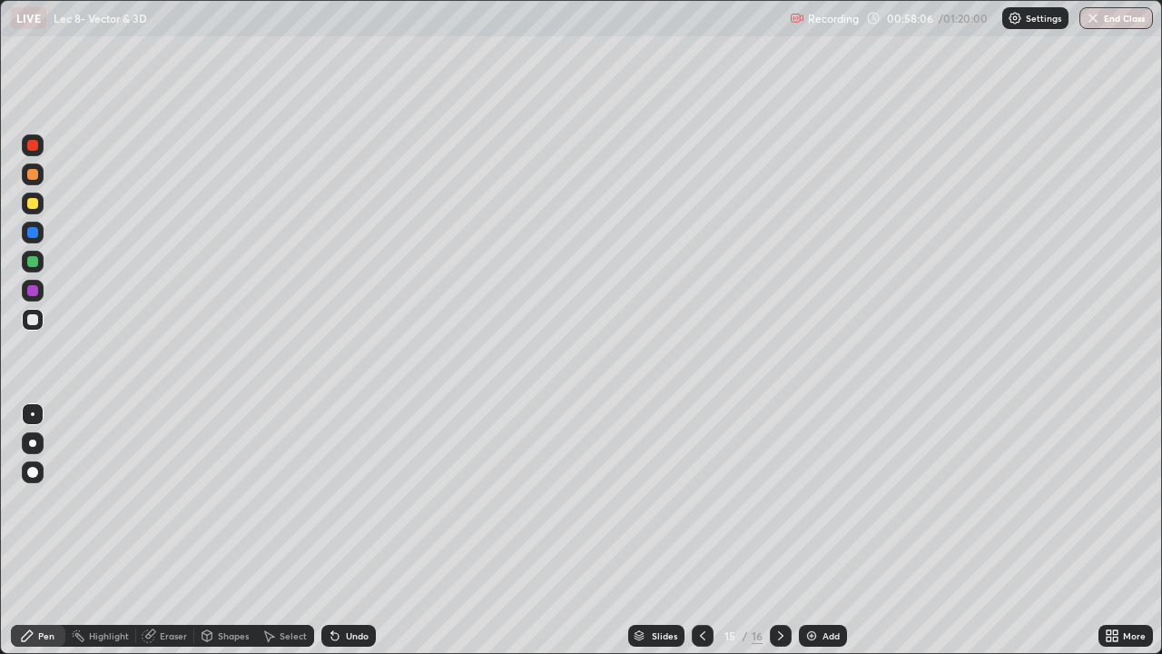
click at [700, 530] on icon at bounding box center [703, 635] width 15 height 15
click at [778, 530] on icon at bounding box center [780, 635] width 5 height 9
click at [831, 530] on div "Add" at bounding box center [831, 635] width 17 height 9
click at [346, 530] on div "Undo" at bounding box center [357, 635] width 23 height 9
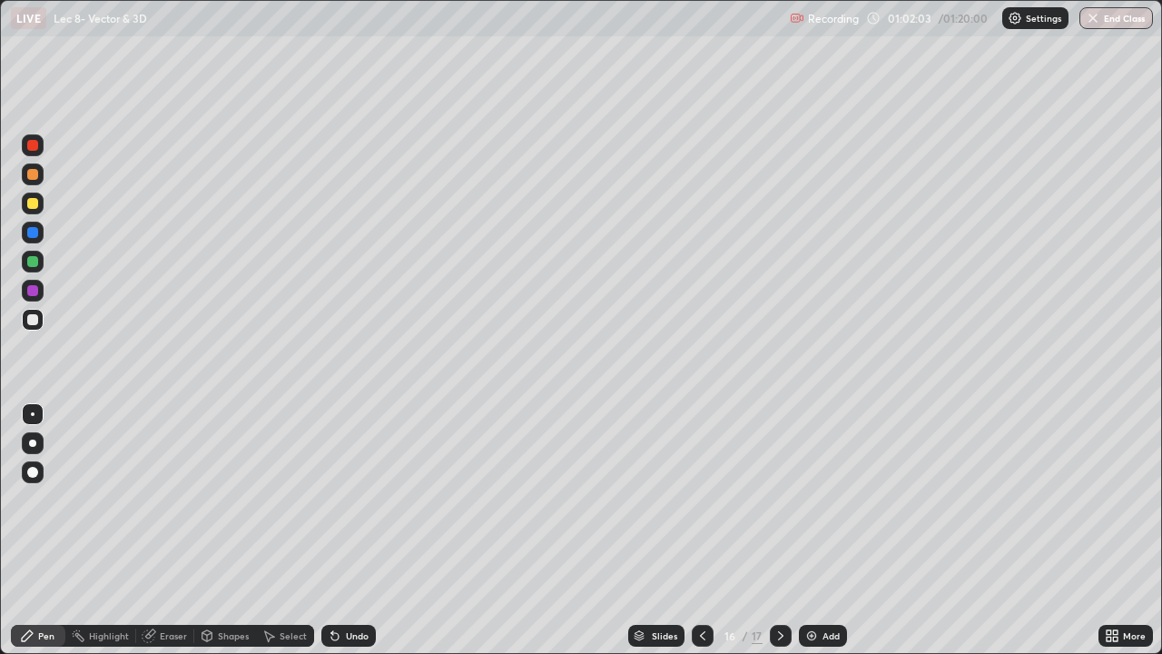
click at [346, 530] on div "Undo" at bounding box center [357, 635] width 23 height 9
click at [702, 530] on icon at bounding box center [703, 635] width 15 height 15
click at [713, 530] on div "15 / 17" at bounding box center [742, 636] width 100 height 36
click at [699, 530] on icon at bounding box center [703, 635] width 15 height 15
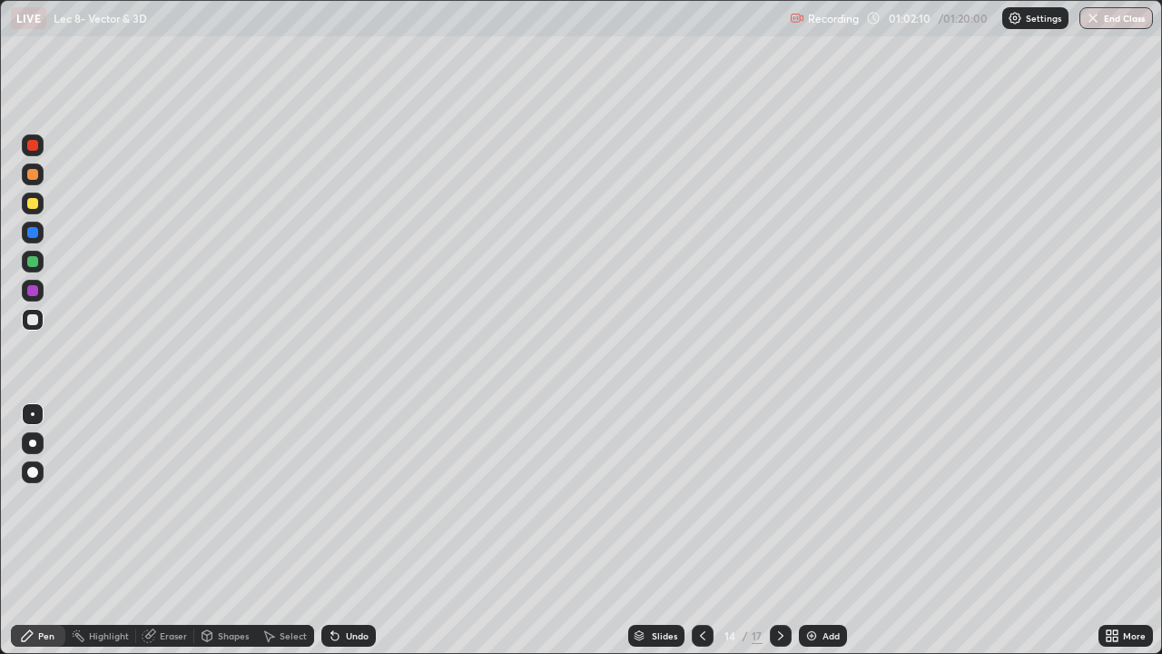
click at [775, 530] on icon at bounding box center [781, 635] width 15 height 15
click at [788, 530] on div at bounding box center [781, 636] width 22 height 36
click at [341, 530] on div "Undo" at bounding box center [348, 636] width 54 height 22
click at [346, 530] on div "Undo" at bounding box center [357, 635] width 23 height 9
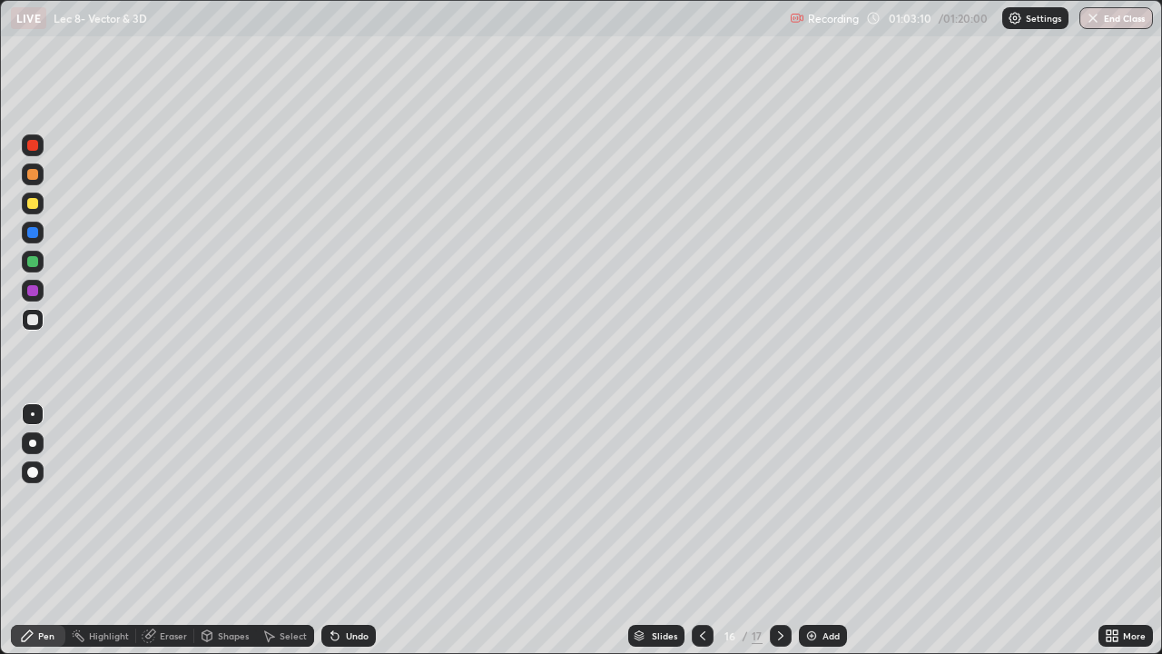
click at [346, 530] on div "Undo" at bounding box center [357, 635] width 23 height 9
click at [700, 530] on icon at bounding box center [702, 635] width 5 height 9
click at [702, 530] on icon at bounding box center [703, 635] width 15 height 15
click at [776, 530] on div at bounding box center [781, 636] width 22 height 36
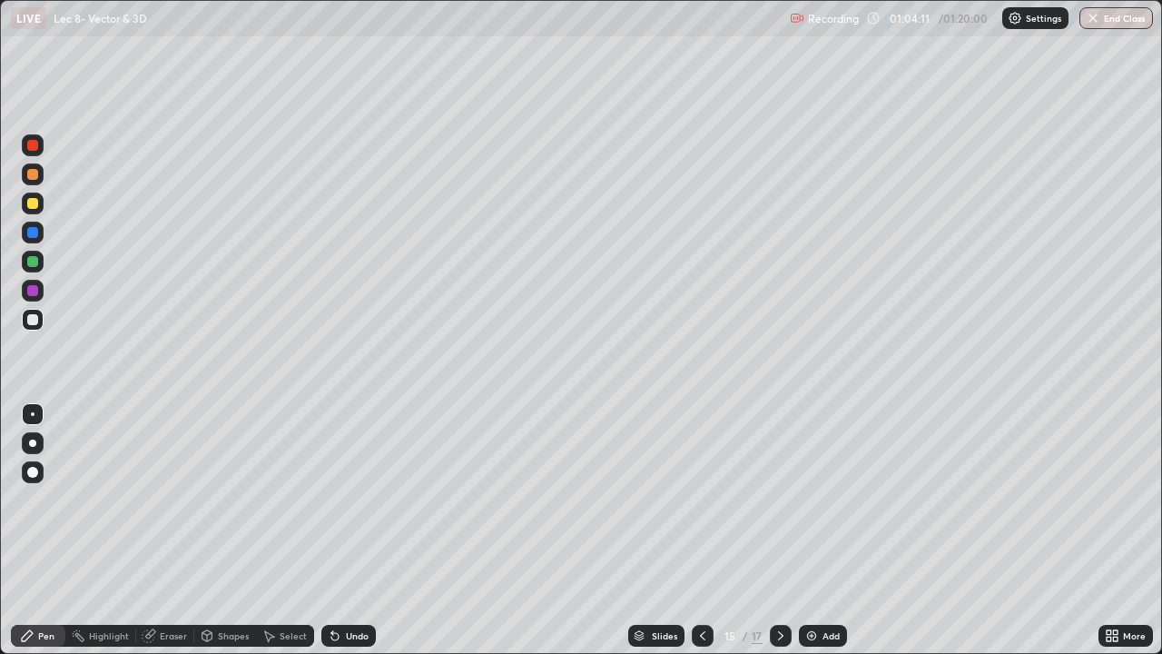
click at [777, 530] on icon at bounding box center [781, 635] width 15 height 15
click at [826, 530] on div "Add" at bounding box center [831, 635] width 17 height 9
click at [170, 530] on div "Eraser" at bounding box center [173, 635] width 27 height 9
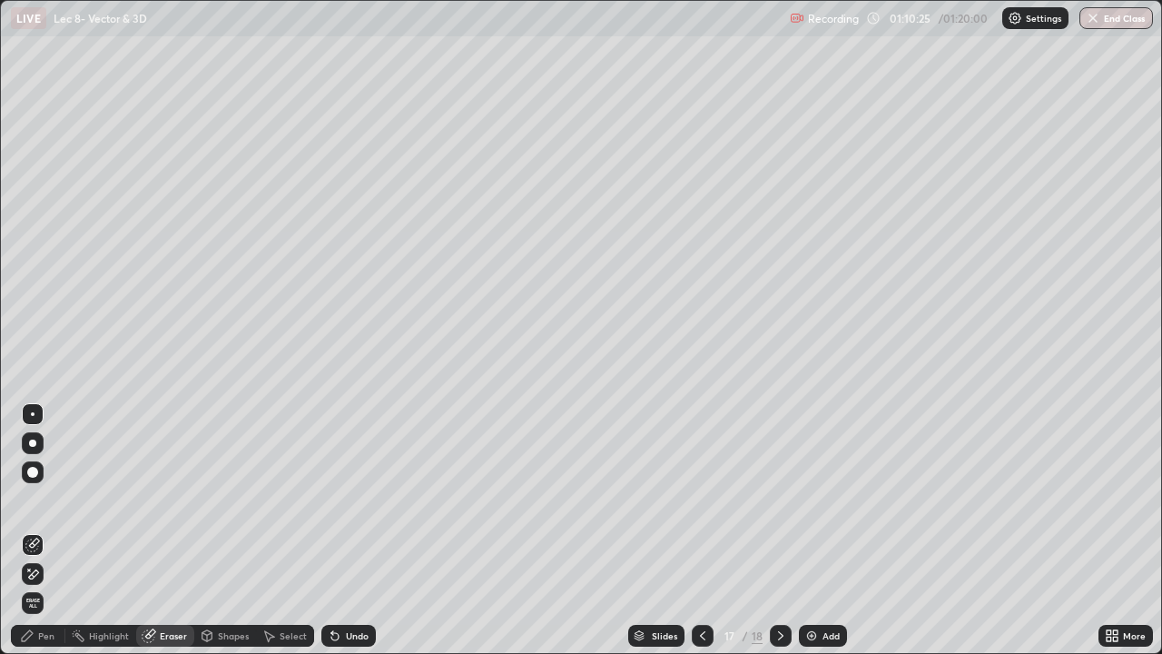
click at [46, 530] on div "Pen" at bounding box center [46, 635] width 16 height 9
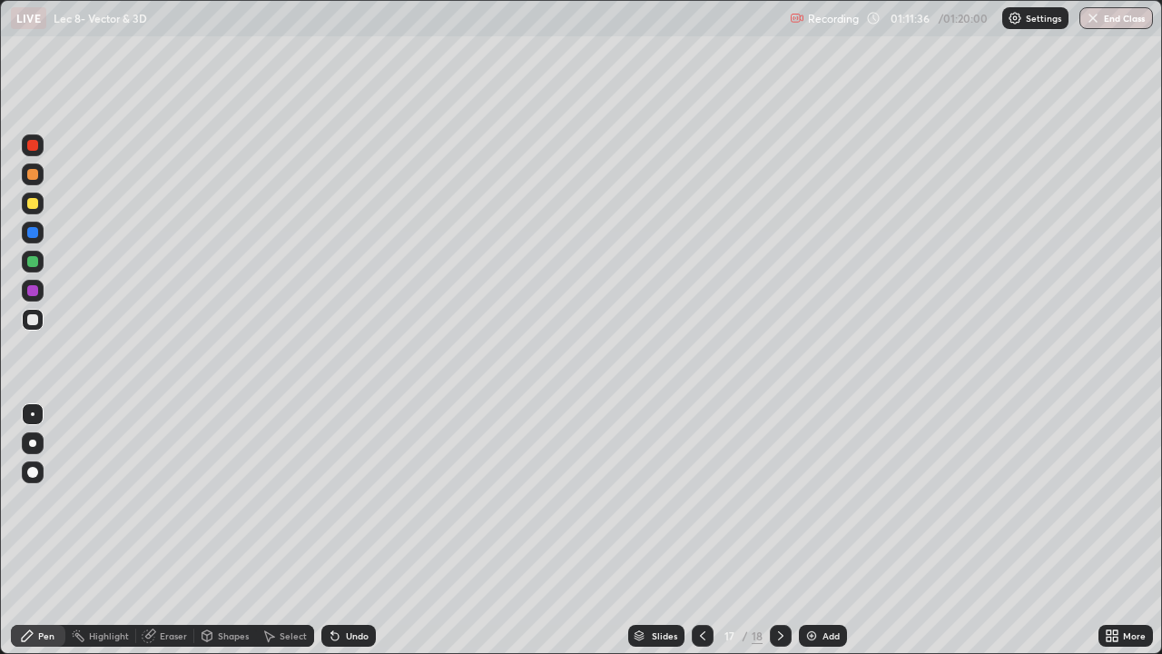
click at [701, 530] on icon at bounding box center [703, 635] width 15 height 15
click at [779, 530] on icon at bounding box center [781, 635] width 15 height 15
click at [181, 530] on div "Eraser" at bounding box center [173, 635] width 27 height 9
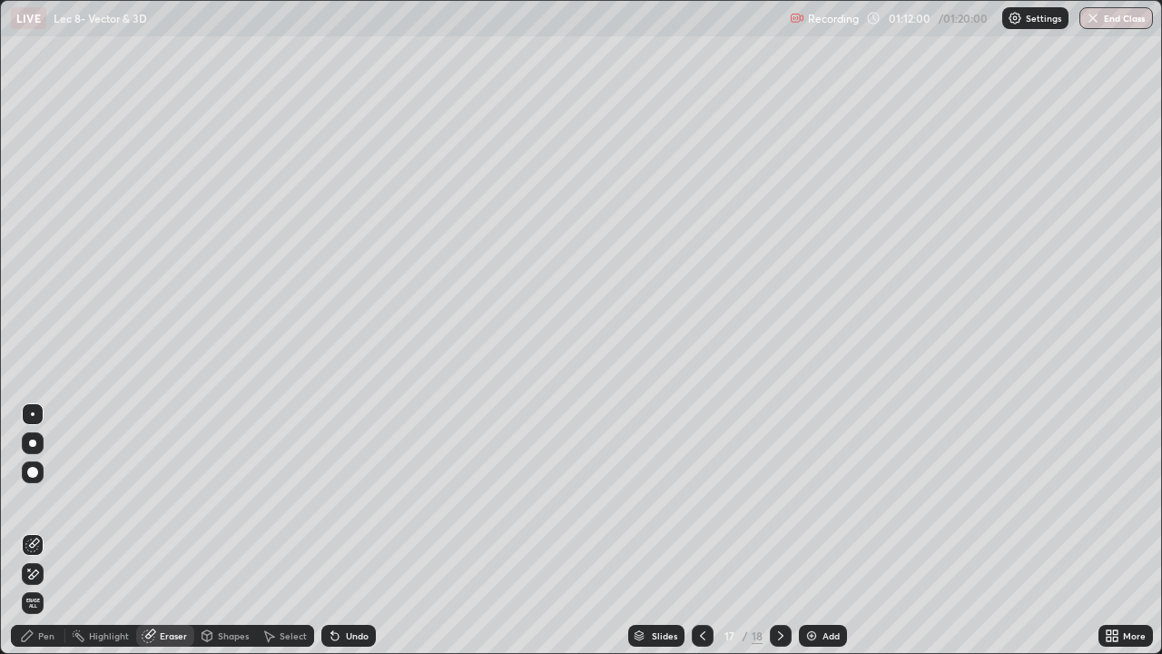
click at [38, 530] on div "Pen" at bounding box center [46, 635] width 16 height 9
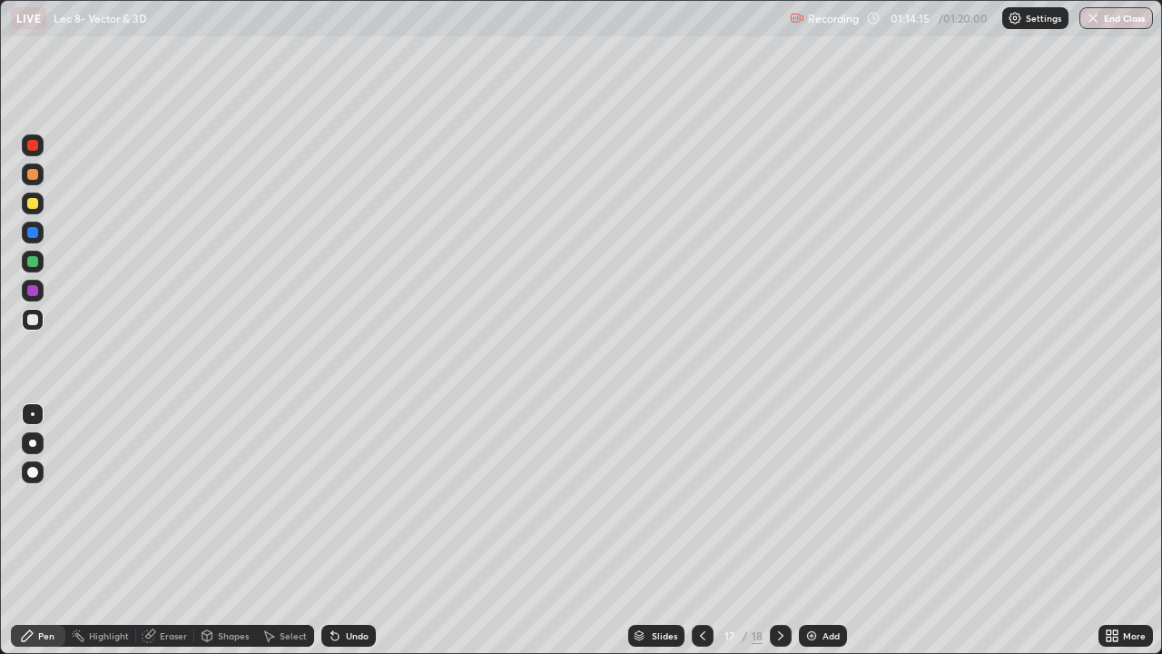
click at [1103, 25] on button "End Class" at bounding box center [1117, 18] width 74 height 22
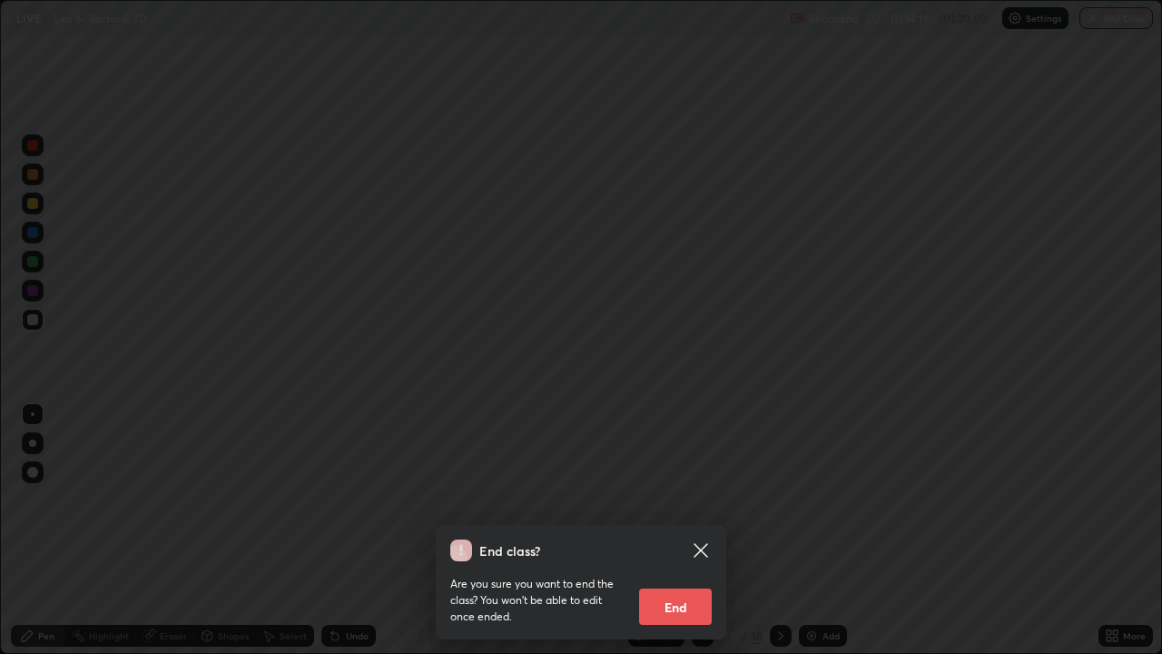
click at [691, 530] on button "End" at bounding box center [675, 606] width 73 height 36
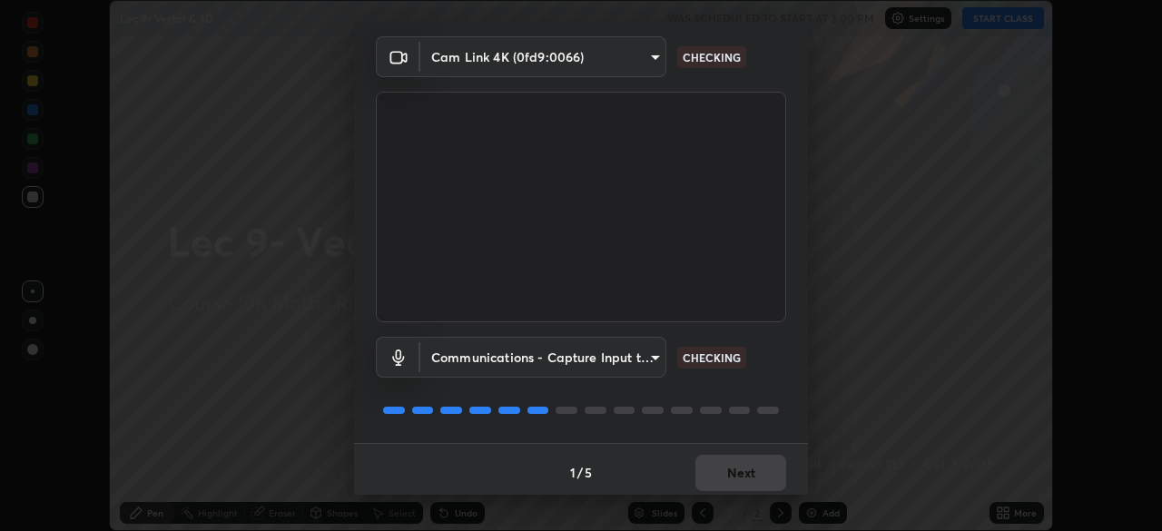
scroll to position [64, 0]
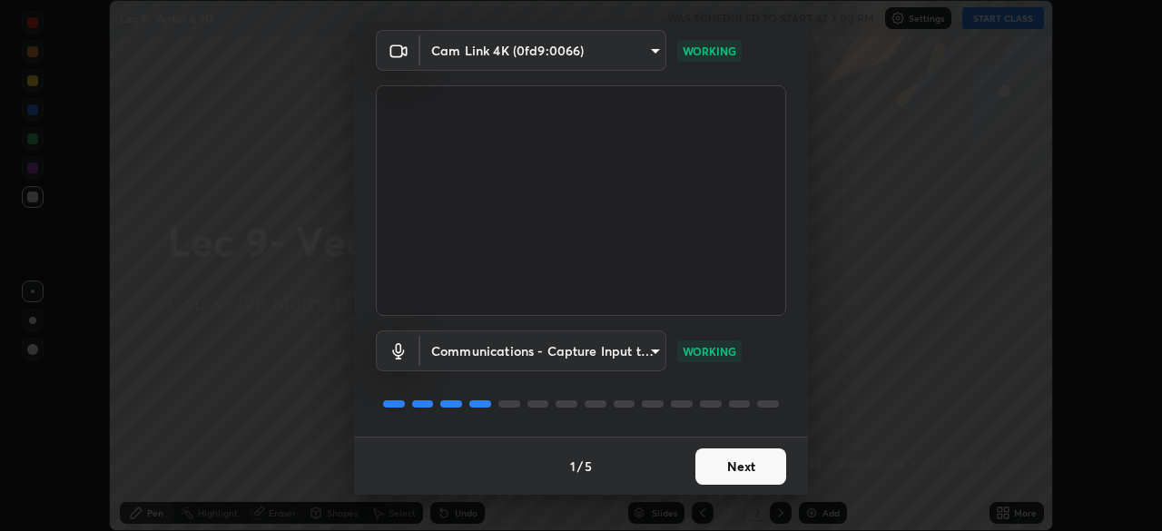
click at [750, 462] on button "Next" at bounding box center [741, 467] width 91 height 36
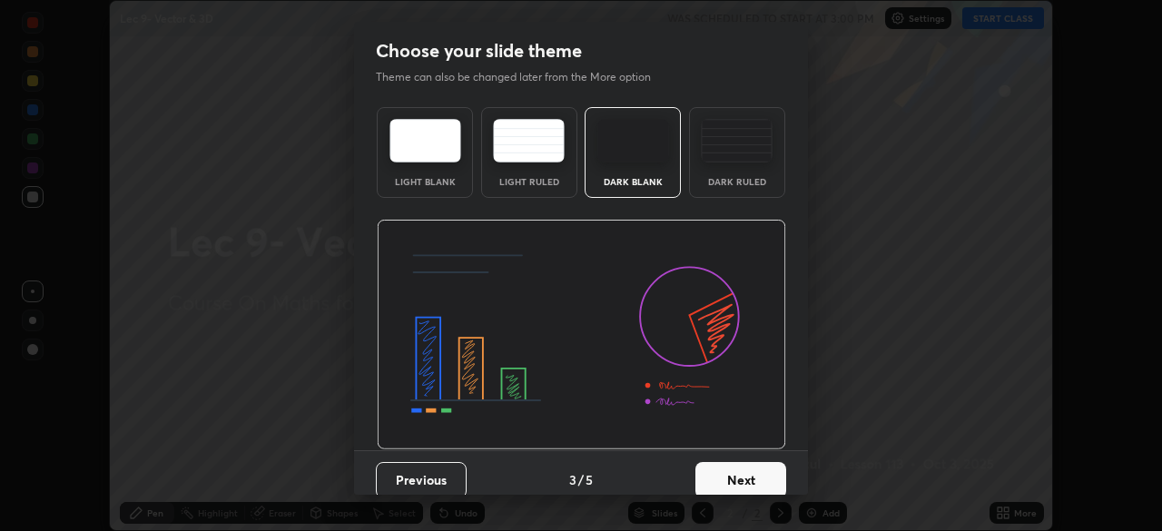
click at [746, 468] on button "Next" at bounding box center [741, 480] width 91 height 36
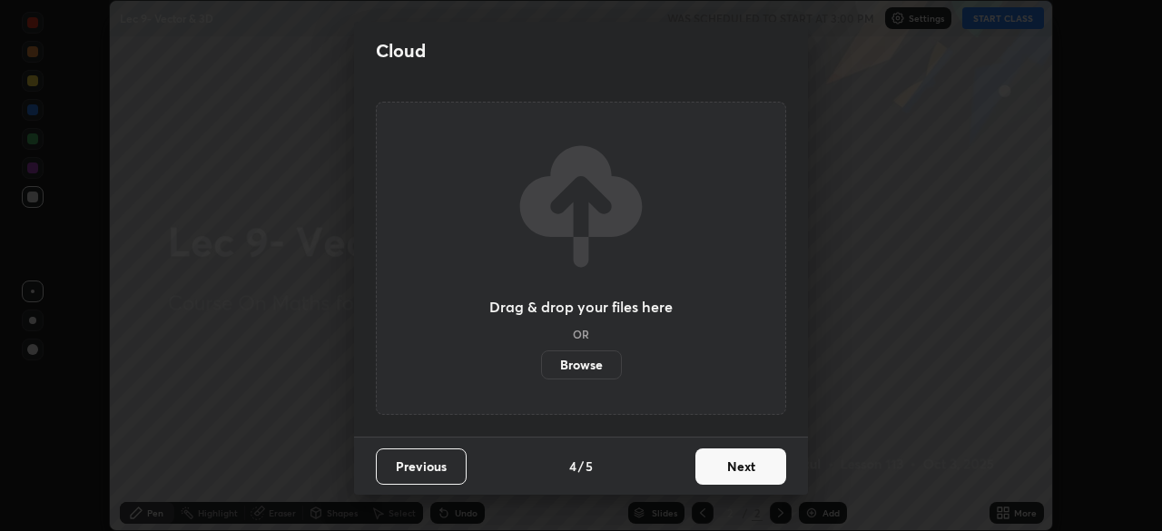
click at [747, 469] on button "Next" at bounding box center [741, 467] width 91 height 36
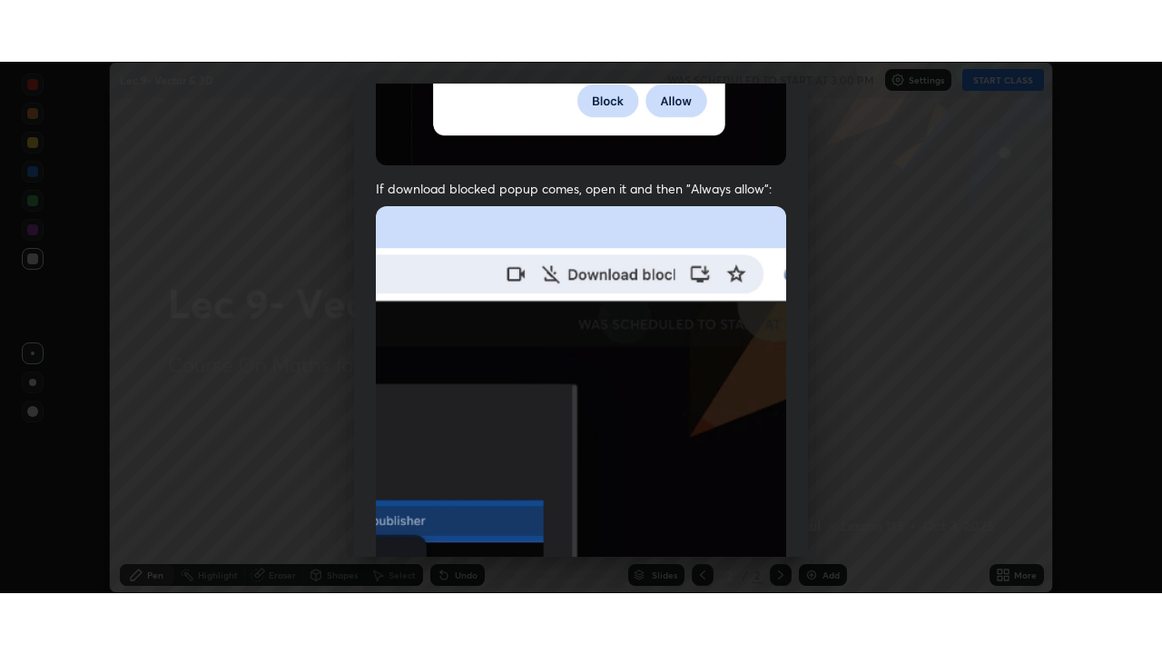
scroll to position [426, 0]
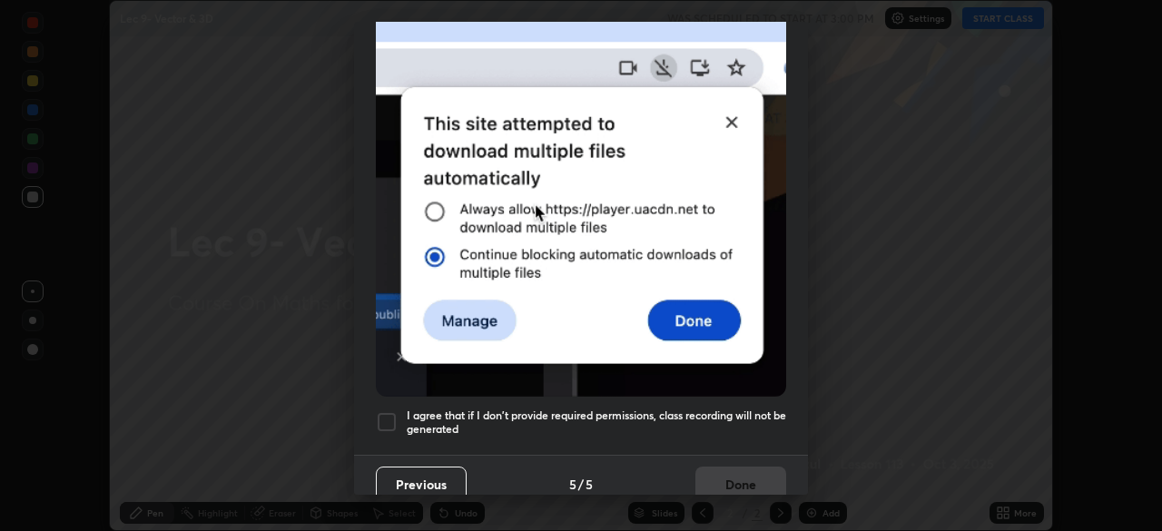
click at [736, 409] on h5 "I agree that if I don't provide required permissions, class recording will not …" at bounding box center [597, 423] width 380 height 28
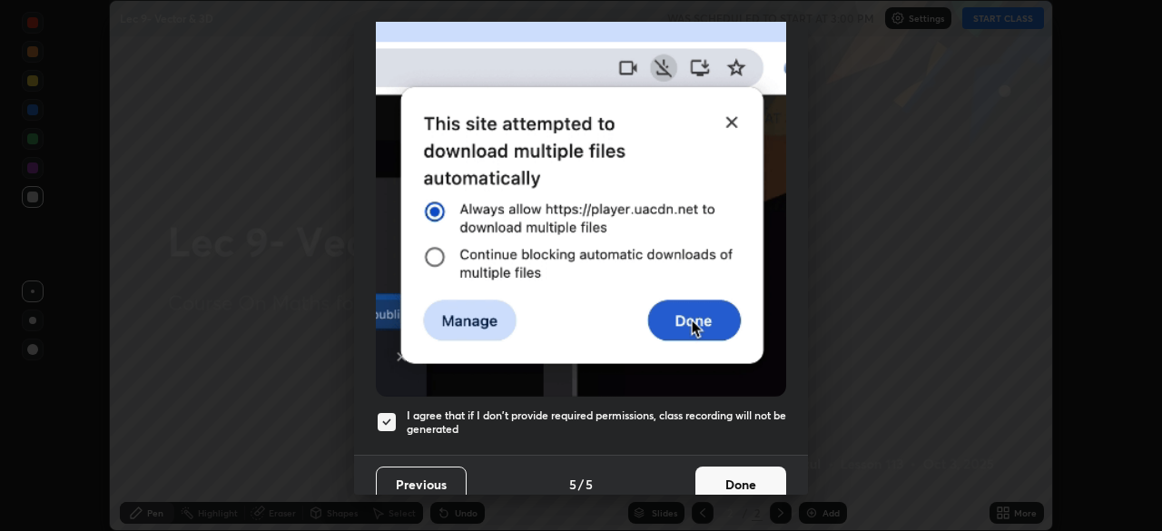
click at [733, 477] on button "Done" at bounding box center [741, 485] width 91 height 36
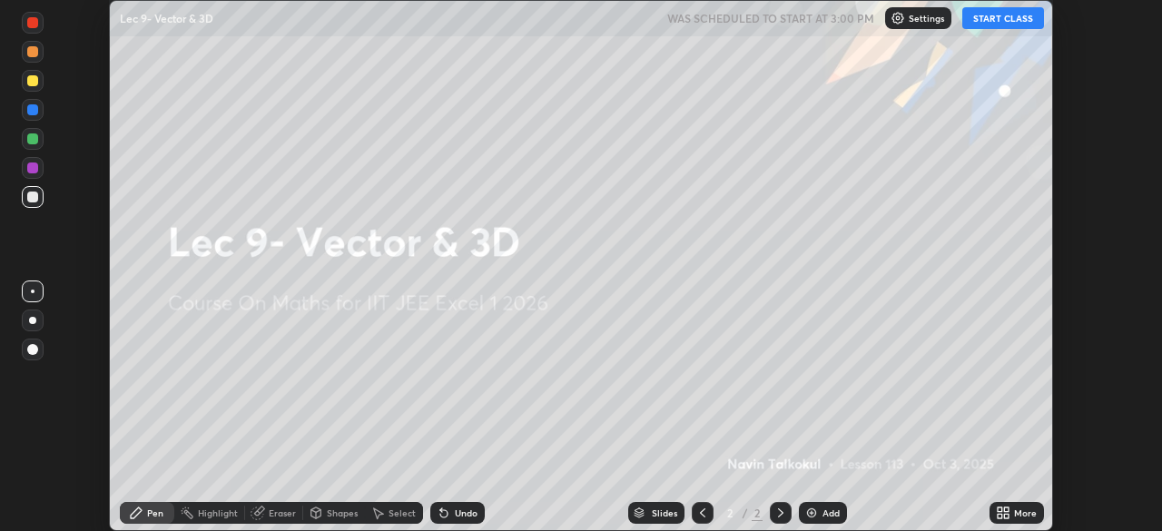
click at [993, 16] on button "START CLASS" at bounding box center [1004, 18] width 82 height 22
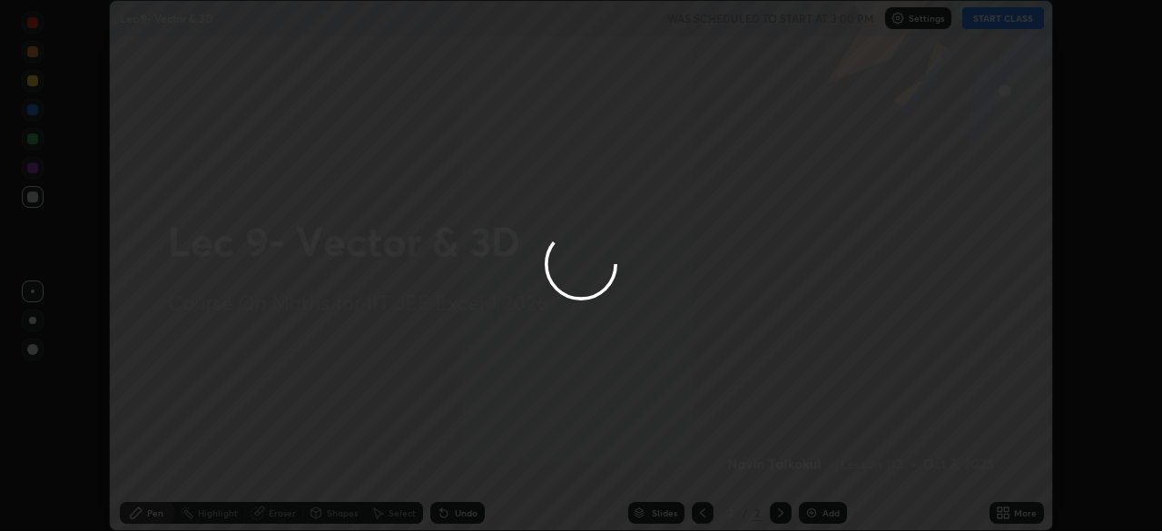
click at [1016, 517] on div at bounding box center [581, 265] width 1162 height 531
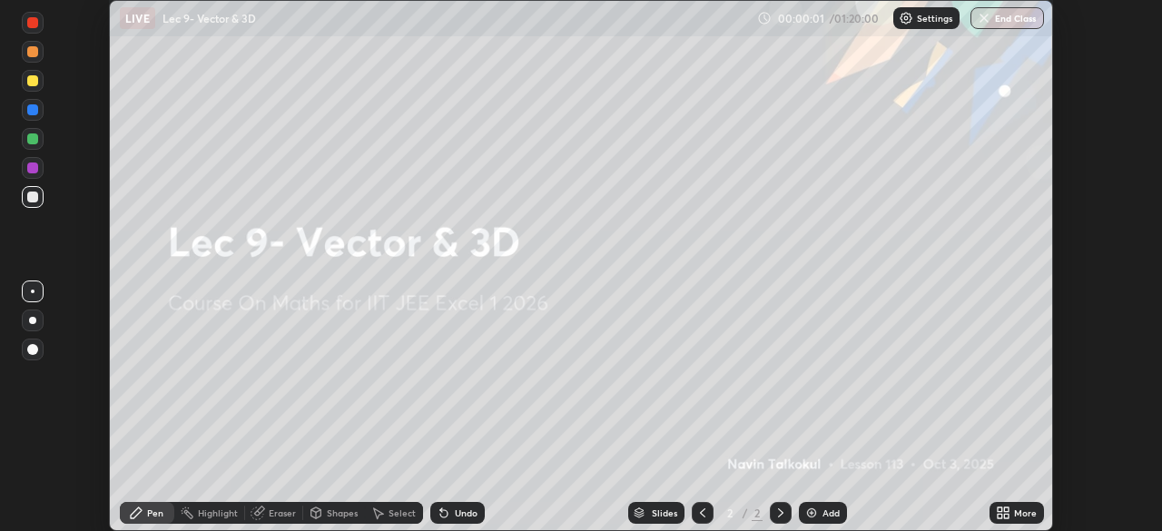
click at [1006, 516] on icon at bounding box center [1006, 516] width 5 height 5
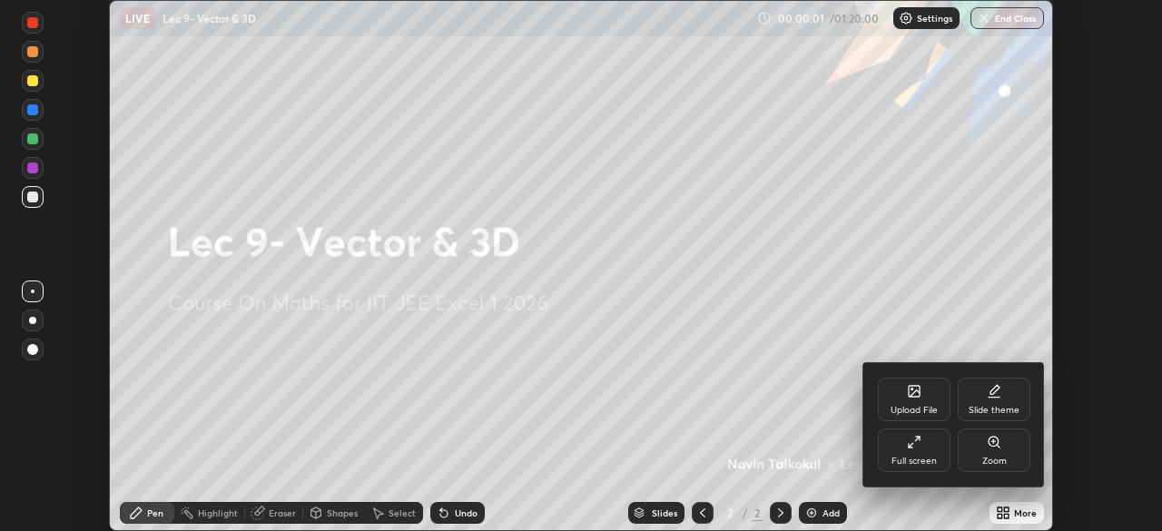
click at [914, 458] on div "Full screen" at bounding box center [914, 461] width 45 height 9
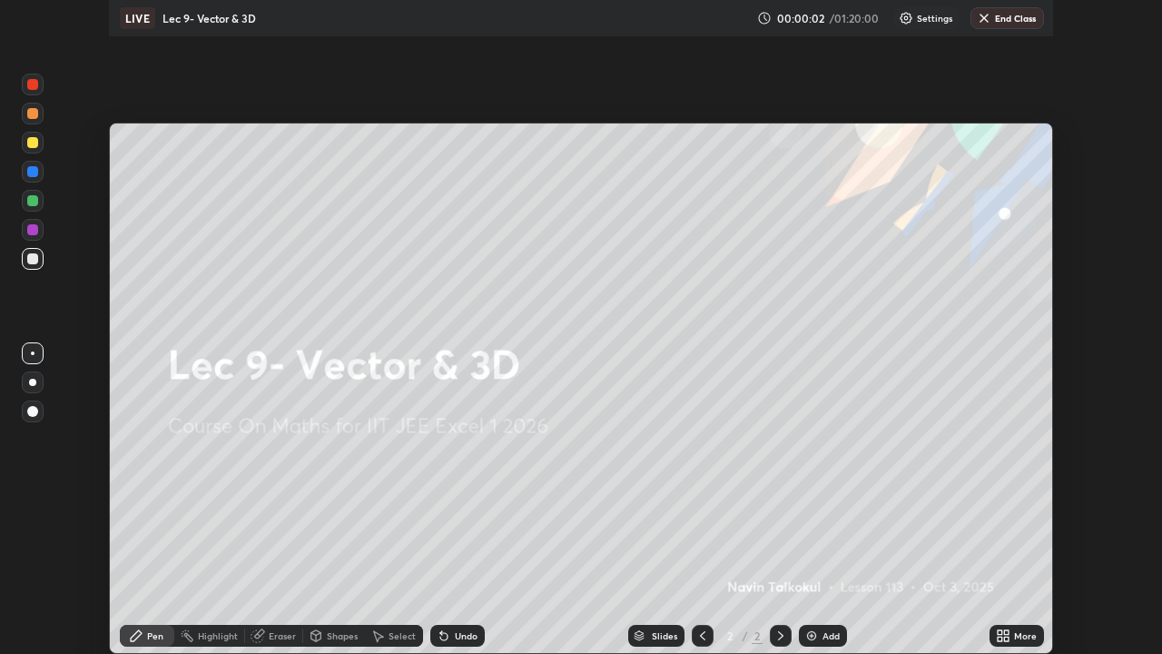
scroll to position [654, 1162]
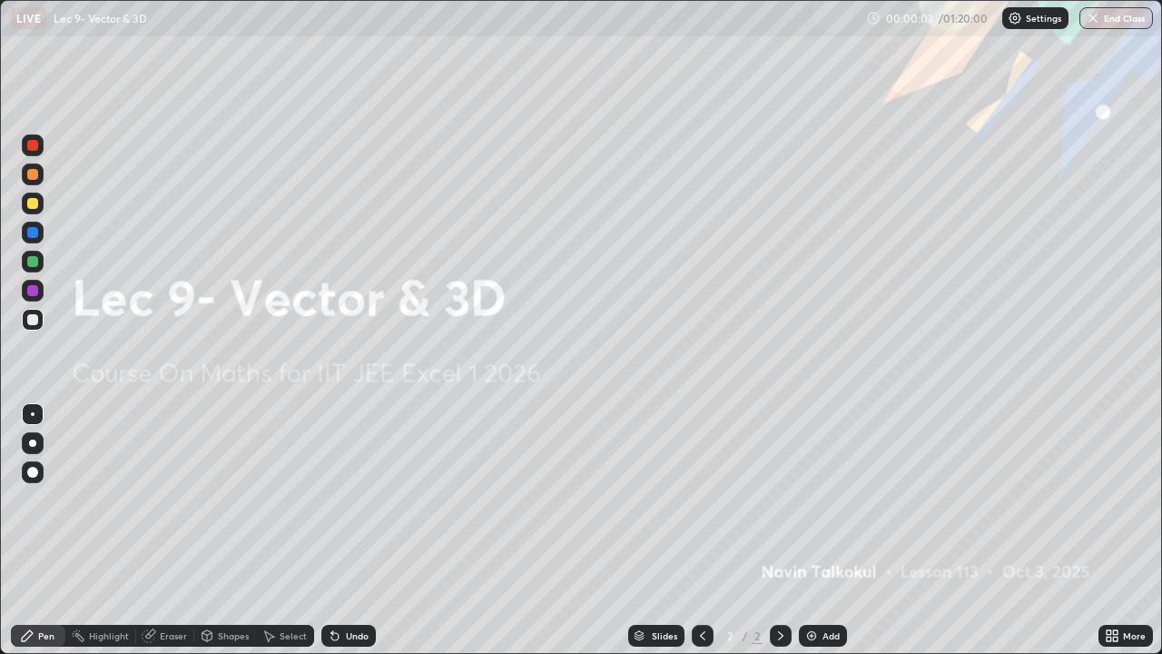
click at [823, 530] on div "Add" at bounding box center [831, 635] width 17 height 9
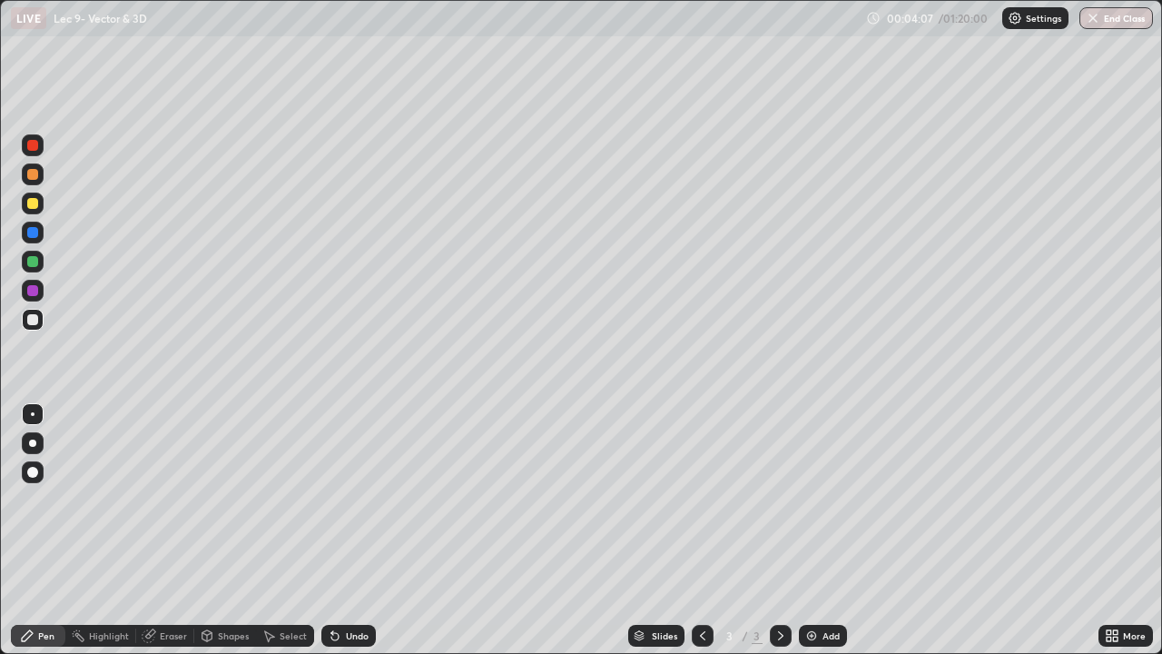
click at [355, 530] on div "Undo" at bounding box center [357, 635] width 23 height 9
click at [352, 530] on div "Undo" at bounding box center [345, 636] width 62 height 36
click at [351, 530] on div "Undo" at bounding box center [345, 636] width 62 height 36
click at [1024, 21] on div "Settings" at bounding box center [1036, 18] width 66 height 22
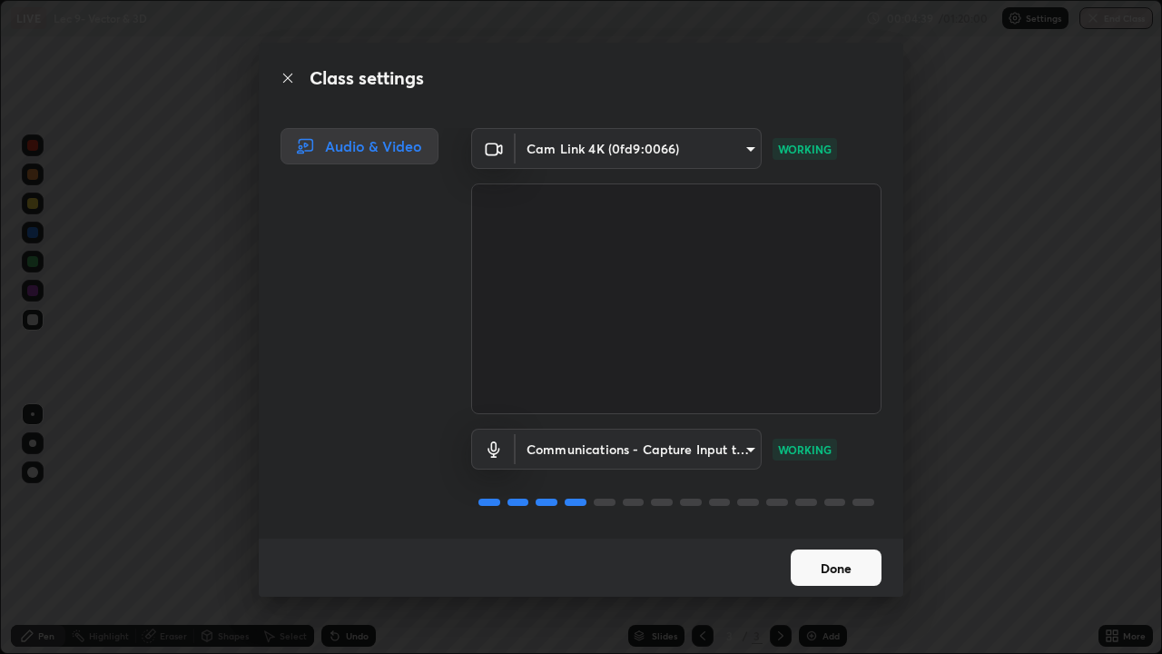
click at [832, 530] on button "Done" at bounding box center [836, 567] width 91 height 36
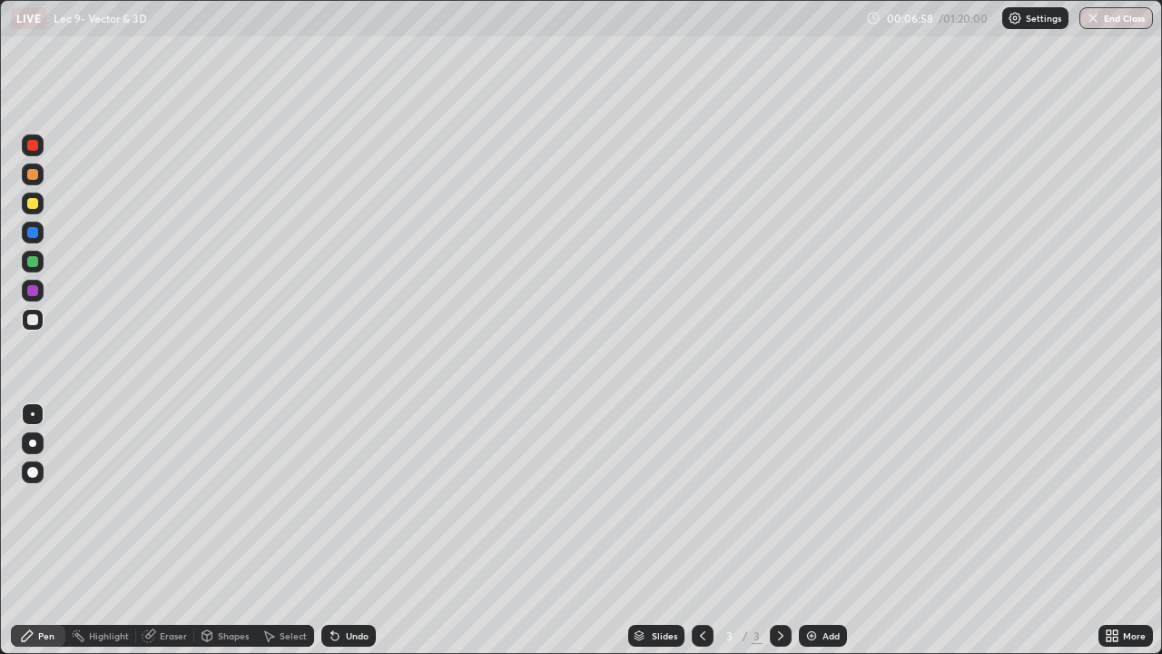
click at [350, 530] on div "Undo" at bounding box center [357, 635] width 23 height 9
click at [352, 530] on div "Undo" at bounding box center [357, 635] width 23 height 9
click at [348, 530] on div "Undo" at bounding box center [357, 635] width 23 height 9
click at [347, 530] on div "Undo" at bounding box center [357, 635] width 23 height 9
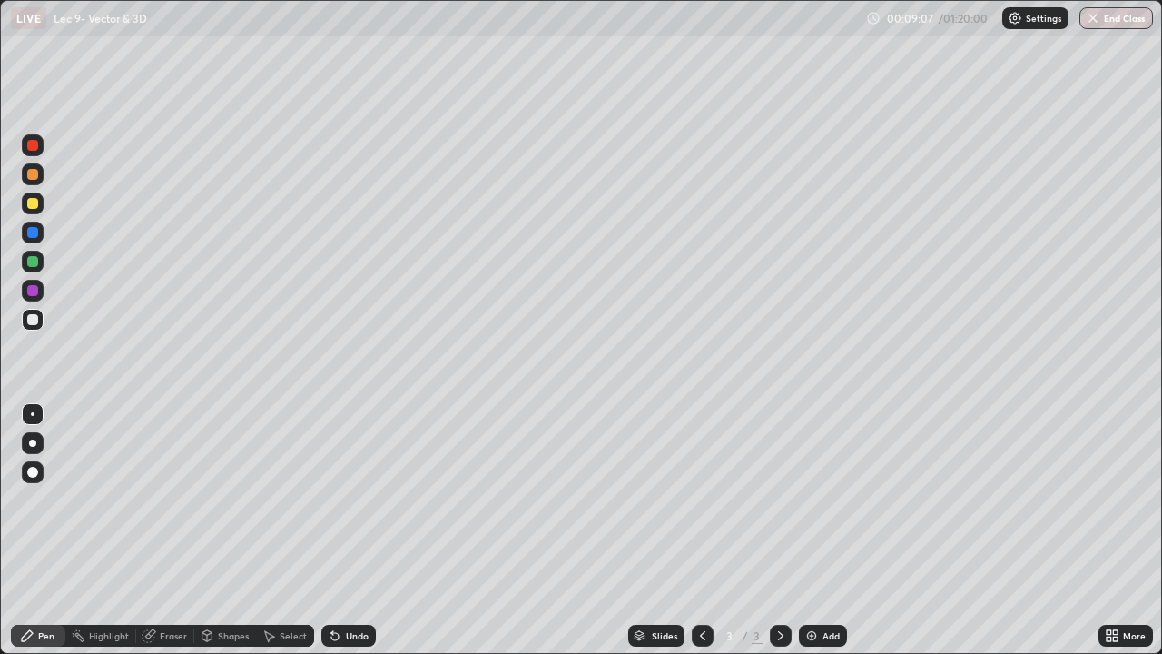
click at [353, 530] on div "Undo" at bounding box center [357, 635] width 23 height 9
click at [351, 530] on div "Undo" at bounding box center [348, 636] width 54 height 22
click at [350, 530] on div "Undo" at bounding box center [348, 636] width 54 height 22
click at [349, 530] on div "Undo" at bounding box center [348, 636] width 54 height 22
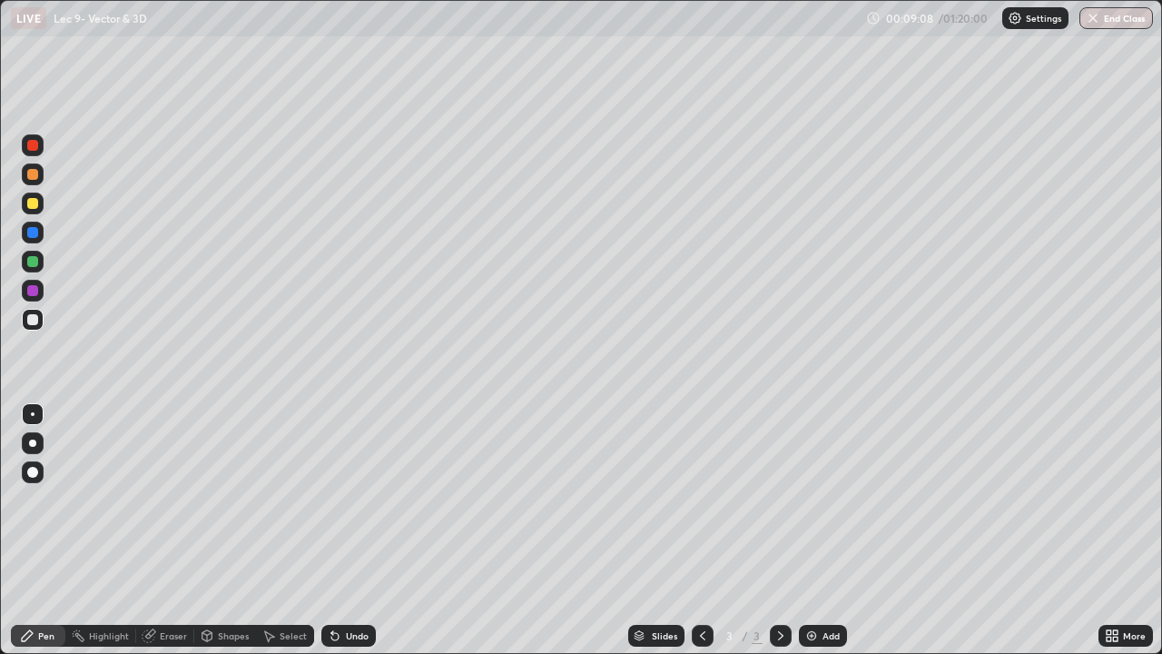
click at [350, 530] on div "Undo" at bounding box center [348, 636] width 54 height 22
click at [349, 530] on div "Undo" at bounding box center [348, 636] width 54 height 22
click at [359, 530] on div "Undo" at bounding box center [357, 635] width 23 height 9
click at [812, 530] on img at bounding box center [812, 635] width 15 height 15
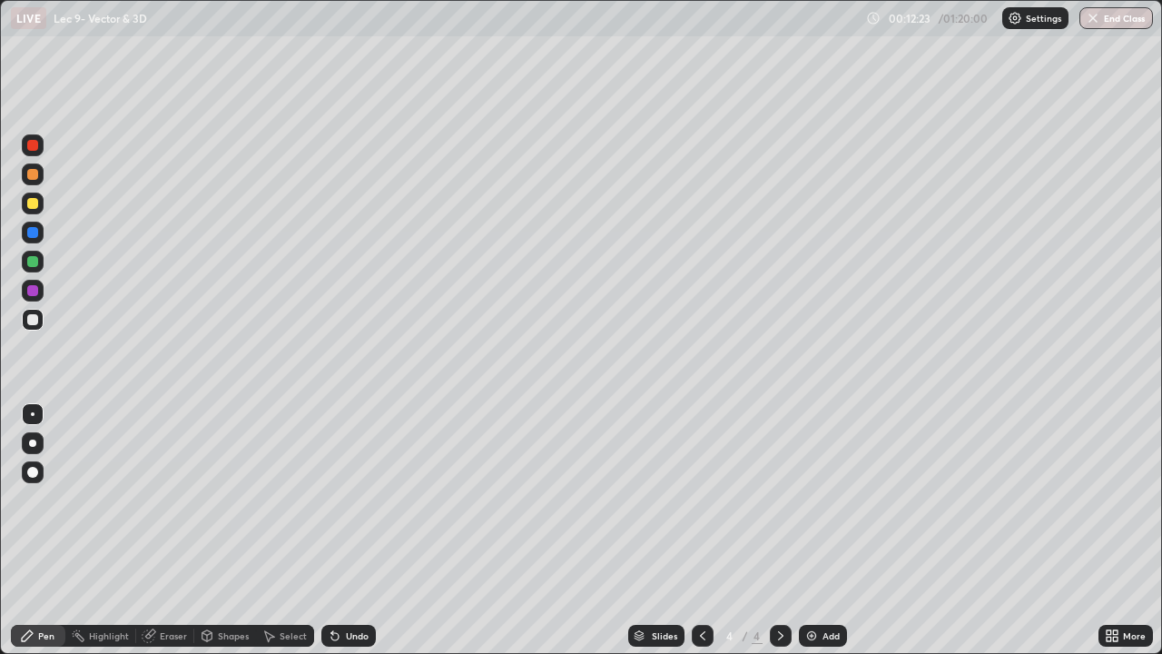
click at [346, 530] on div "Undo" at bounding box center [357, 635] width 23 height 9
click at [349, 530] on div "Undo" at bounding box center [357, 635] width 23 height 9
click at [344, 530] on div "Undo" at bounding box center [348, 636] width 54 height 22
click at [356, 530] on div "Undo" at bounding box center [357, 635] width 23 height 9
click at [820, 530] on div "Add" at bounding box center [823, 636] width 48 height 22
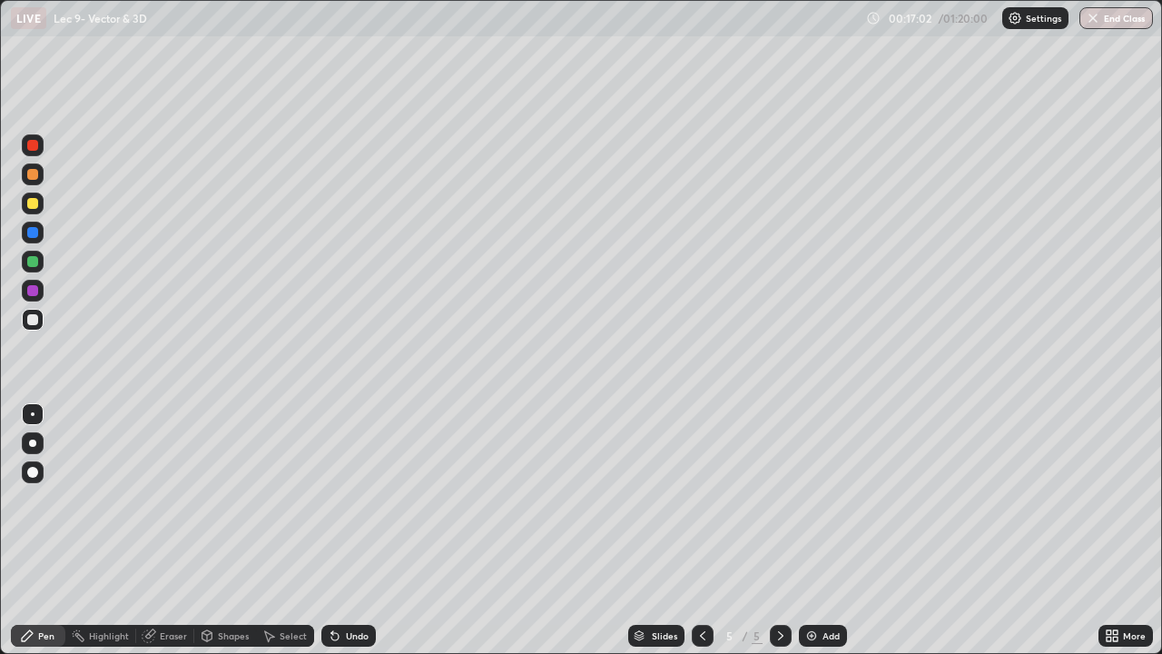
click at [361, 530] on div "Undo" at bounding box center [348, 636] width 54 height 22
click at [834, 530] on div "Add" at bounding box center [831, 635] width 17 height 9
click at [697, 530] on icon at bounding box center [703, 635] width 15 height 15
click at [779, 530] on icon at bounding box center [781, 635] width 15 height 15
click at [696, 530] on icon at bounding box center [703, 635] width 15 height 15
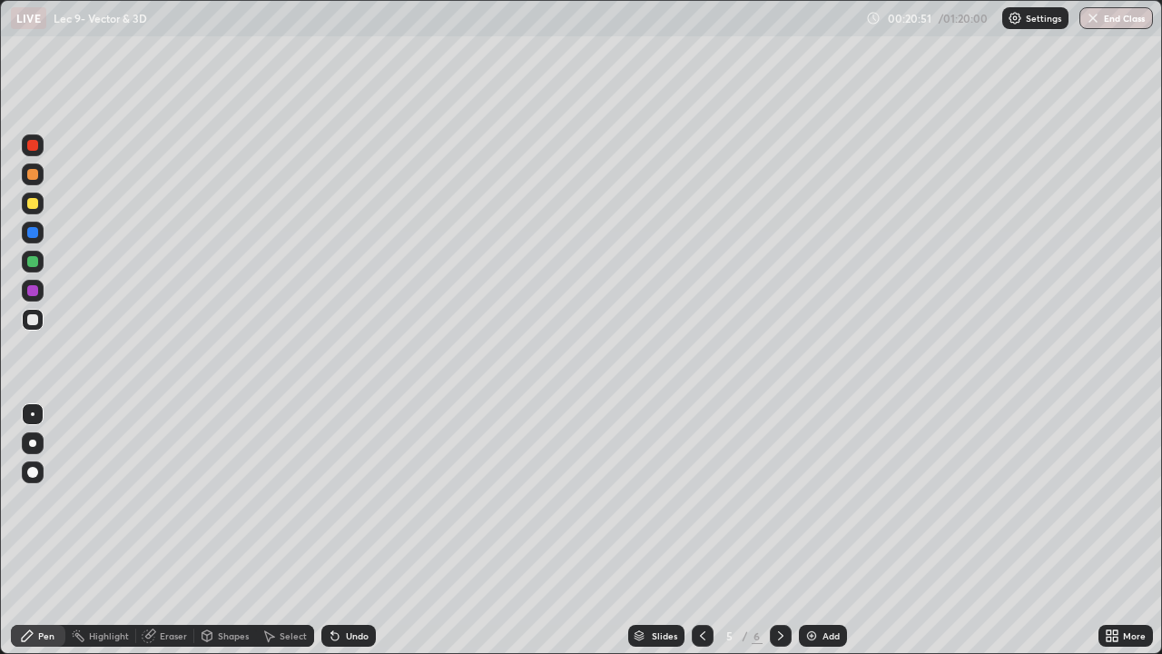
click at [779, 530] on icon at bounding box center [781, 635] width 15 height 15
click at [702, 530] on icon at bounding box center [703, 635] width 15 height 15
click at [785, 530] on icon at bounding box center [781, 635] width 15 height 15
click at [700, 530] on icon at bounding box center [703, 635] width 15 height 15
click at [781, 530] on icon at bounding box center [781, 635] width 15 height 15
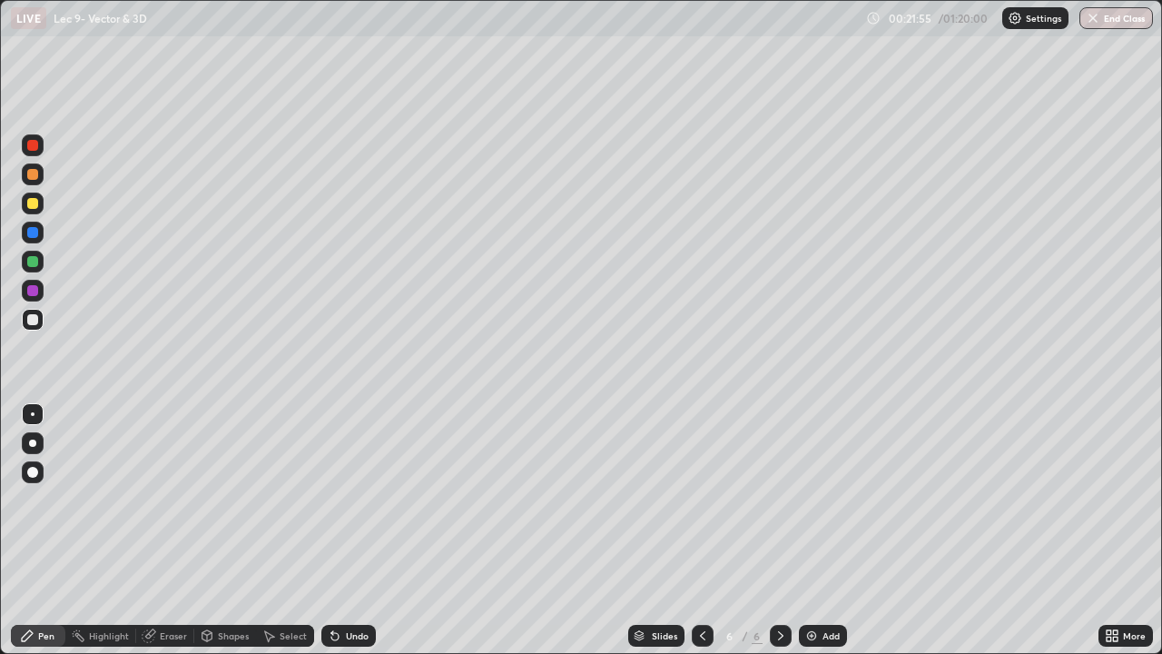
click at [696, 530] on div at bounding box center [703, 636] width 22 height 36
click at [779, 530] on icon at bounding box center [781, 635] width 15 height 15
click at [706, 530] on icon at bounding box center [703, 635] width 15 height 15
click at [780, 530] on icon at bounding box center [781, 635] width 15 height 15
click at [824, 530] on div "Add" at bounding box center [831, 635] width 17 height 9
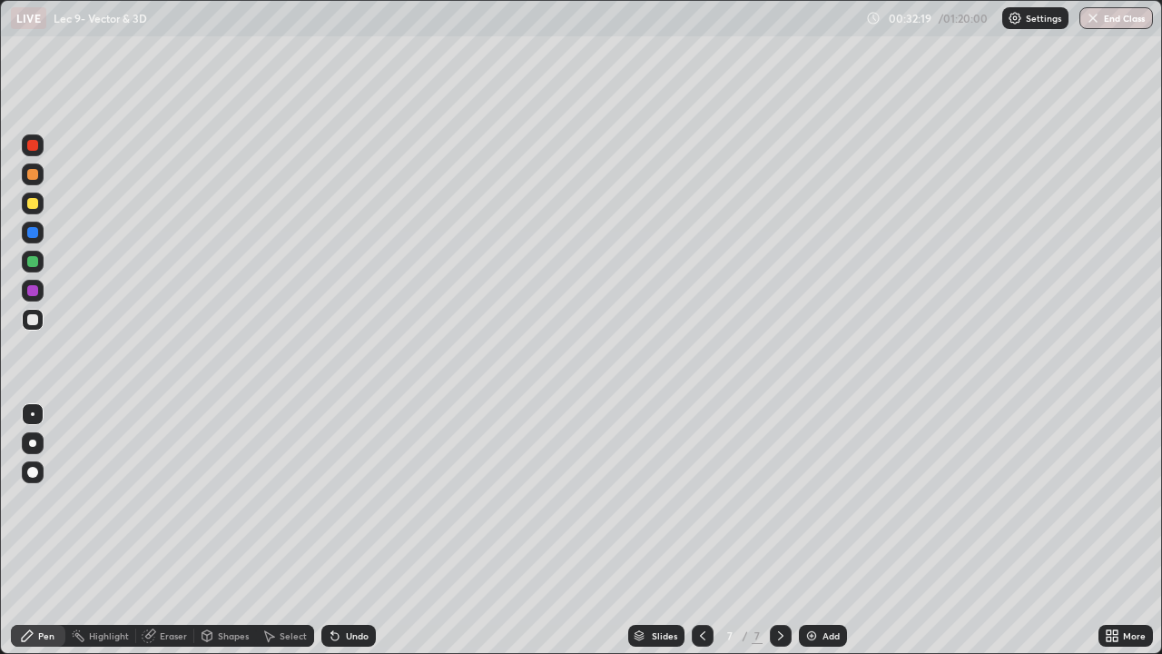
click at [354, 530] on div "Undo" at bounding box center [357, 635] width 23 height 9
click at [351, 530] on div "Undo" at bounding box center [348, 636] width 54 height 22
click at [365, 530] on div "Undo" at bounding box center [357, 635] width 23 height 9
click at [360, 530] on div "Undo" at bounding box center [348, 636] width 54 height 22
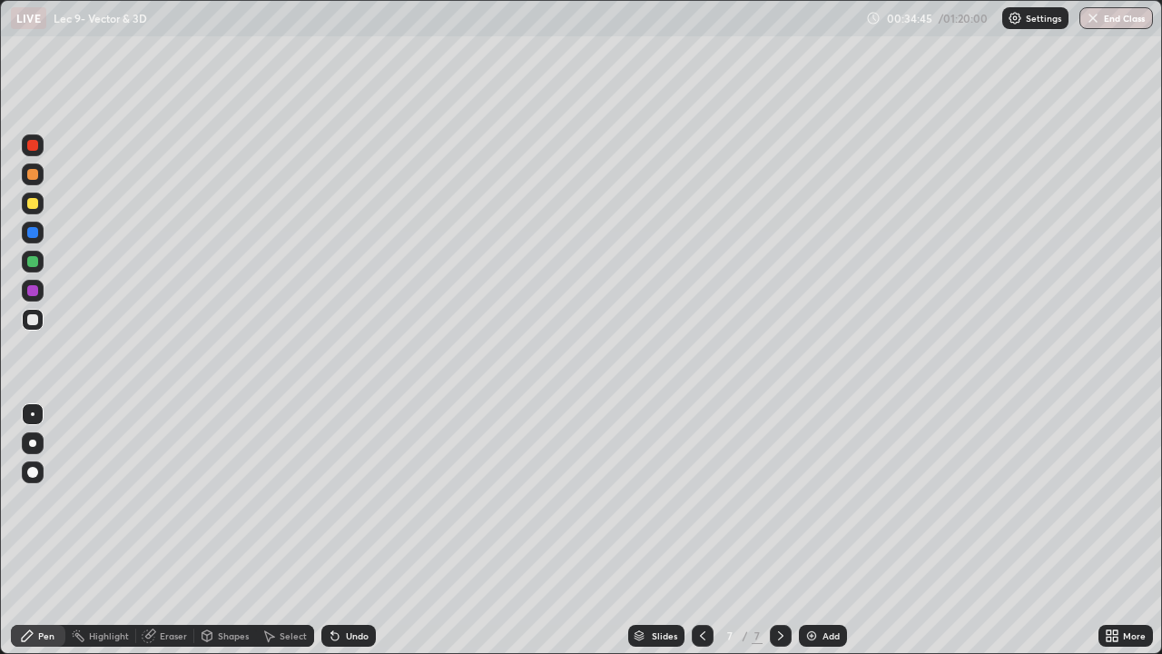
click at [173, 530] on div "Eraser" at bounding box center [173, 635] width 27 height 9
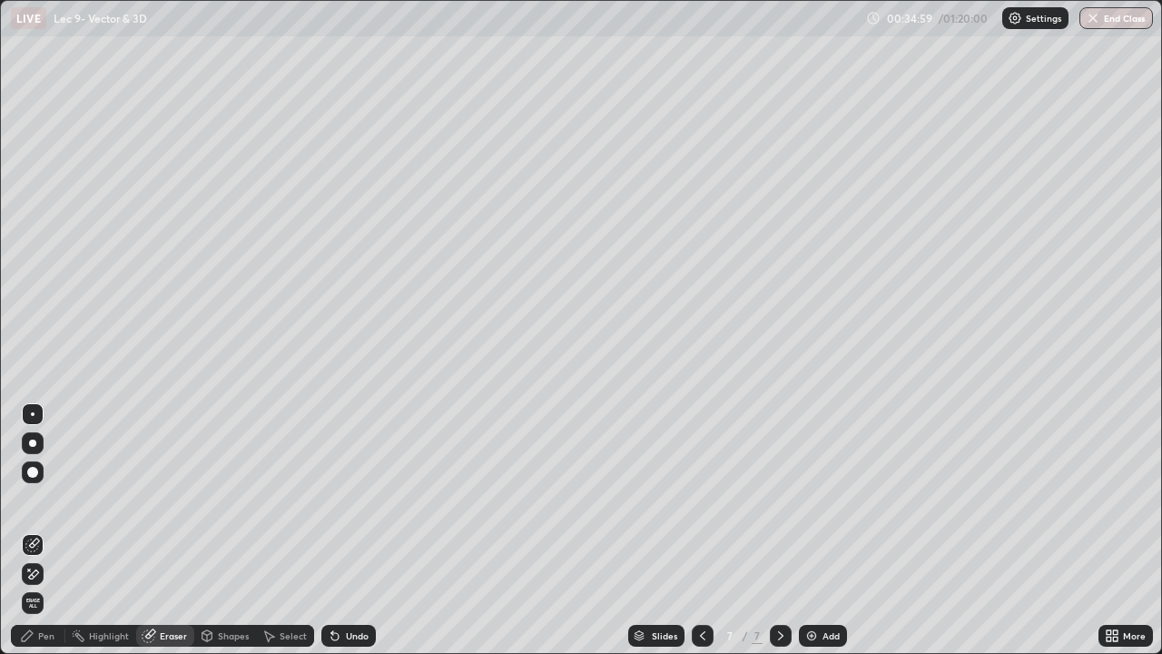
click at [54, 530] on div "Pen" at bounding box center [38, 636] width 54 height 22
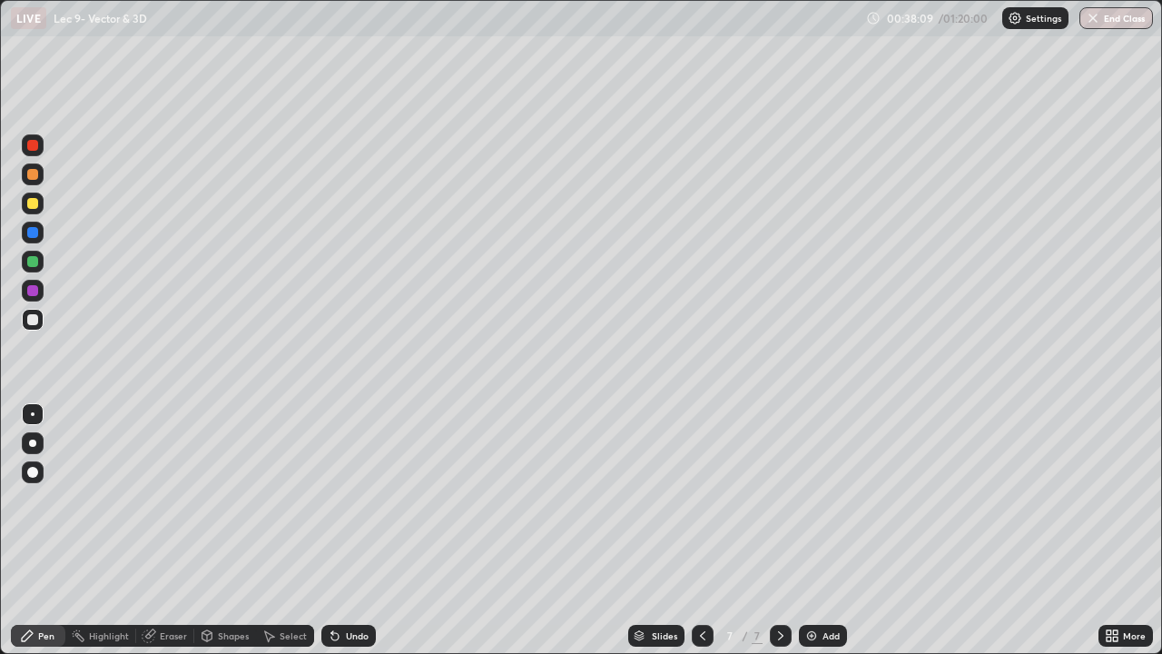
click at [418, 530] on div "Slides 7 / 7 Add" at bounding box center [737, 636] width 723 height 36
click at [479, 530] on div "Slides 7 / 7 Add" at bounding box center [737, 636] width 723 height 36
click at [544, 530] on div "Slides 7 / 7 Add" at bounding box center [737, 636] width 723 height 36
click at [815, 530] on img at bounding box center [812, 635] width 15 height 15
click at [701, 530] on icon at bounding box center [703, 635] width 15 height 15
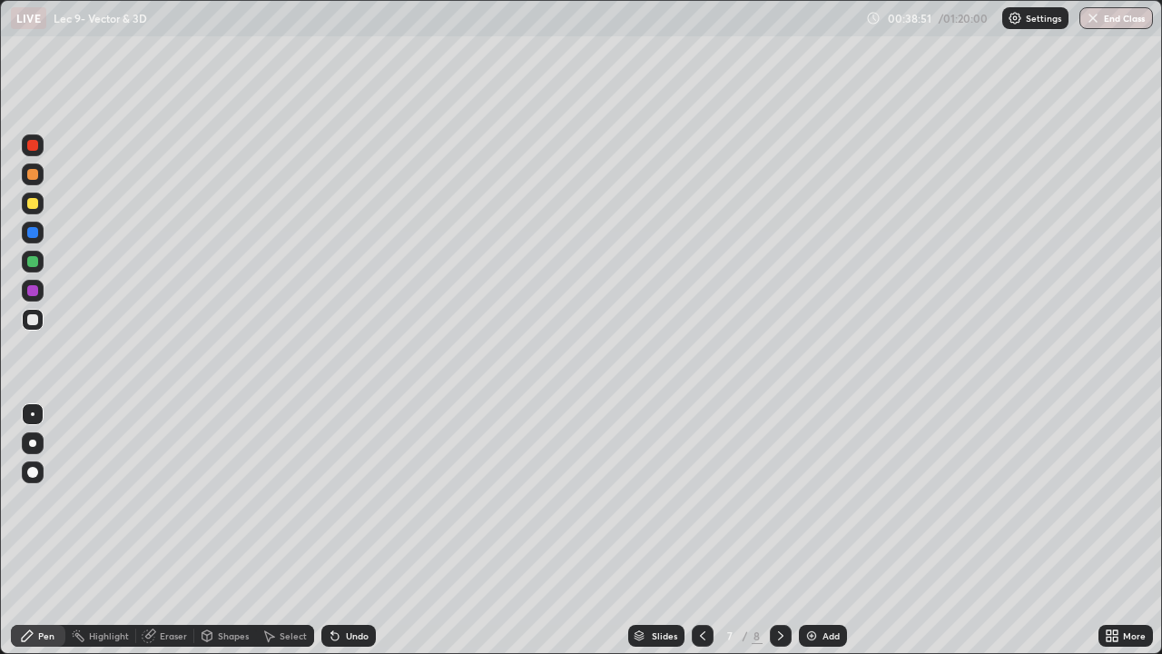
click at [779, 530] on icon at bounding box center [781, 635] width 15 height 15
click at [700, 530] on icon at bounding box center [703, 635] width 15 height 15
click at [782, 530] on icon at bounding box center [781, 635] width 15 height 15
click at [698, 530] on icon at bounding box center [703, 635] width 15 height 15
click at [171, 530] on div "Eraser" at bounding box center [173, 635] width 27 height 9
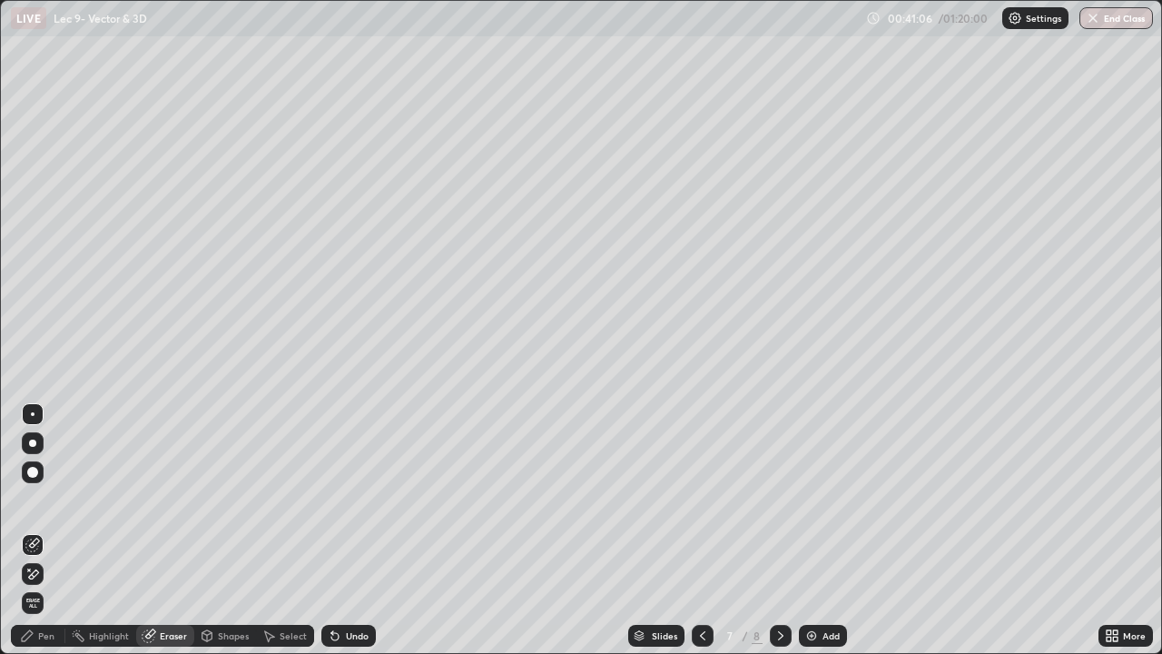
click at [51, 530] on div "Pen" at bounding box center [46, 635] width 16 height 9
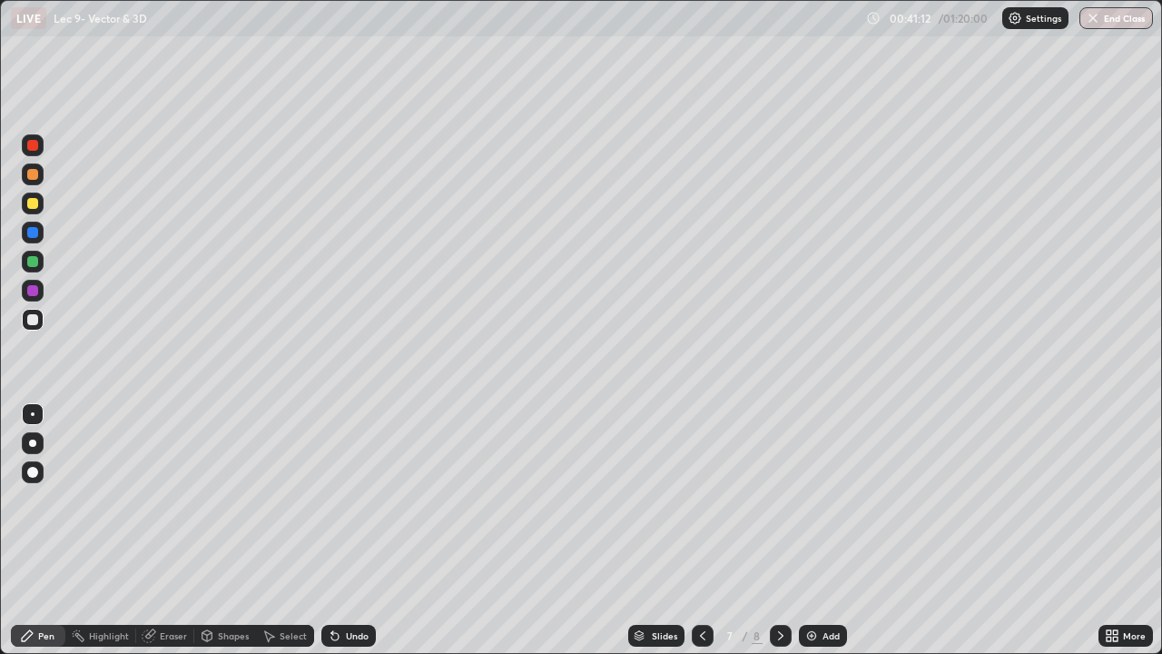
click at [173, 530] on div "Eraser" at bounding box center [173, 635] width 27 height 9
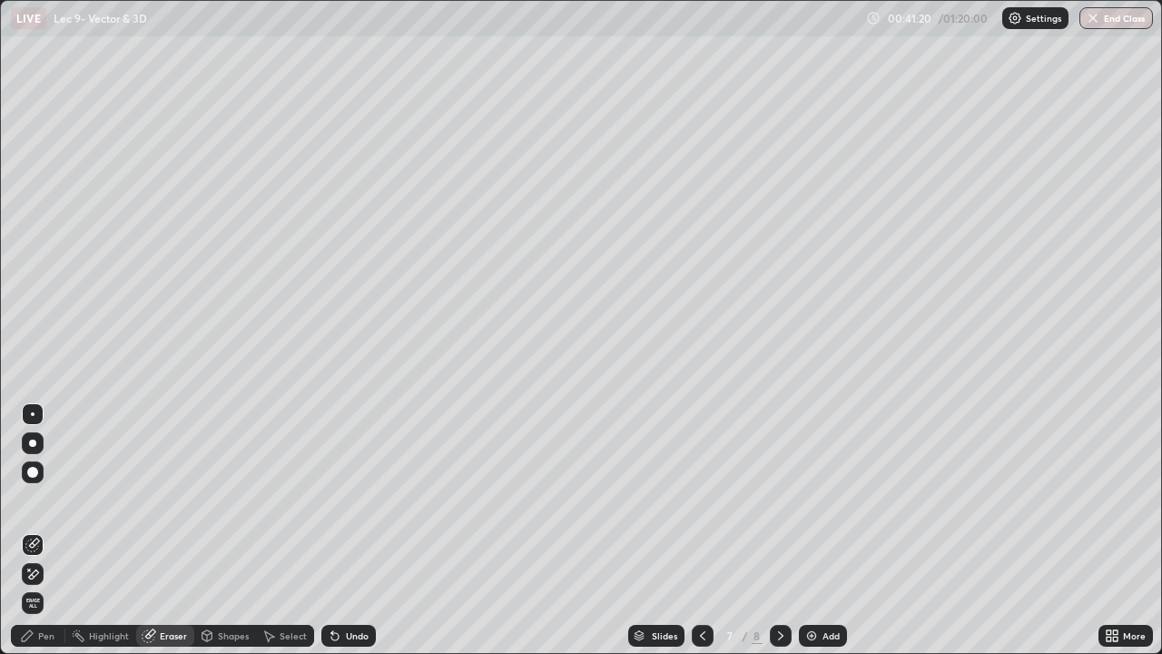
click at [48, 530] on div "Pen" at bounding box center [46, 635] width 16 height 9
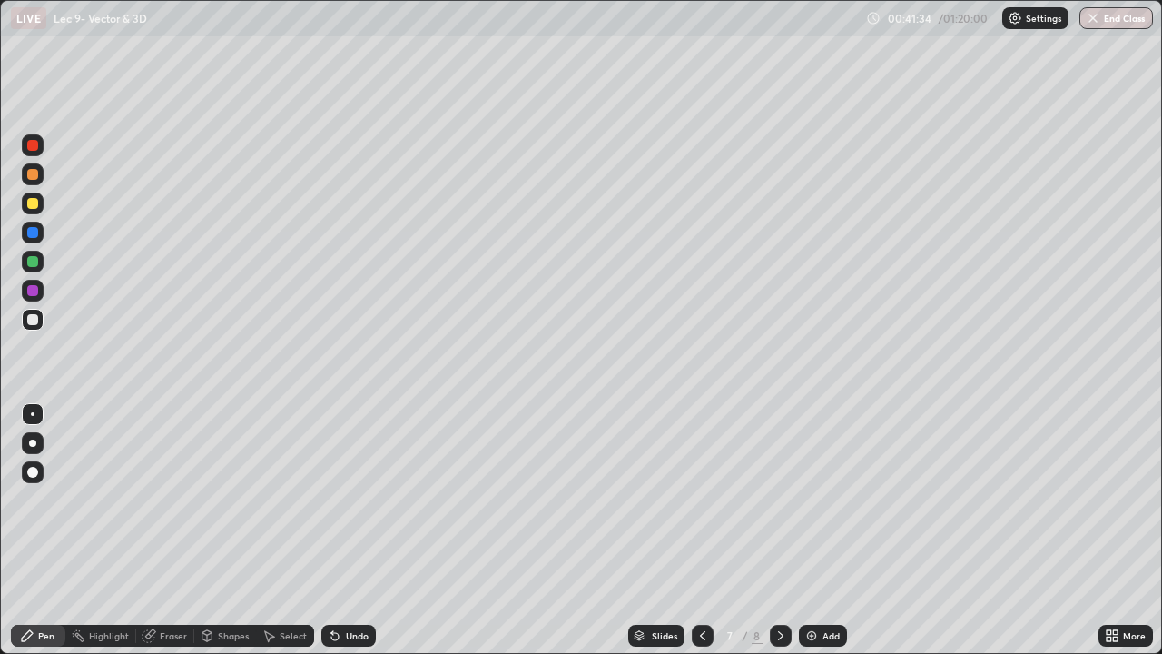
click at [168, 530] on div "Eraser" at bounding box center [173, 635] width 27 height 9
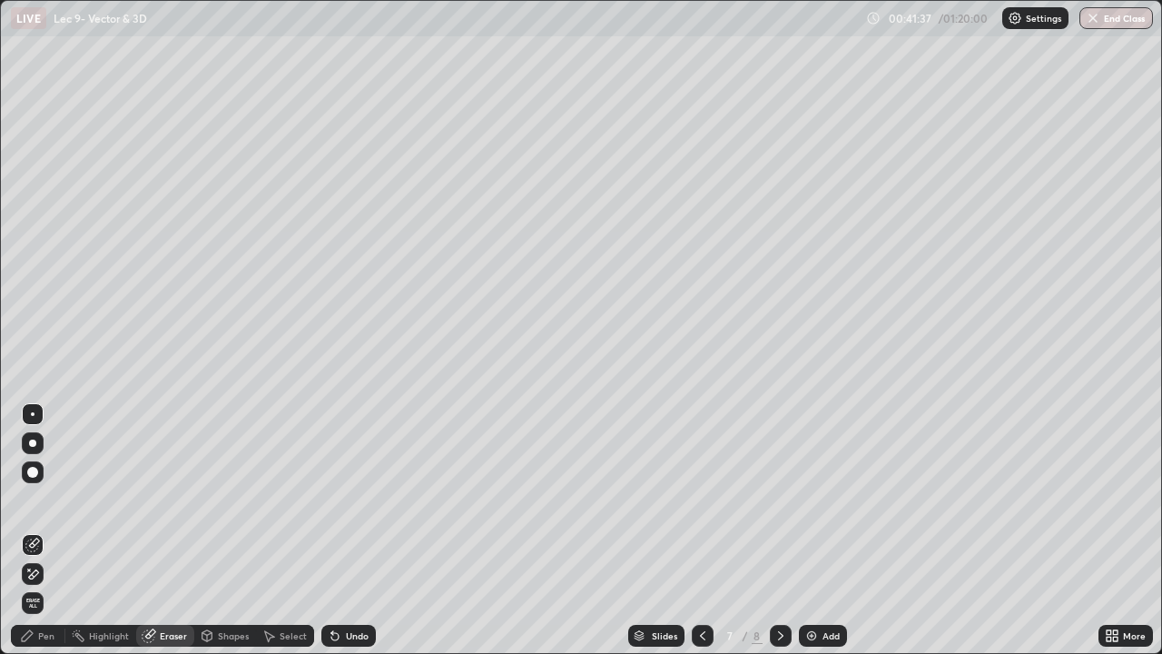
click at [57, 530] on div "Pen" at bounding box center [38, 636] width 54 height 22
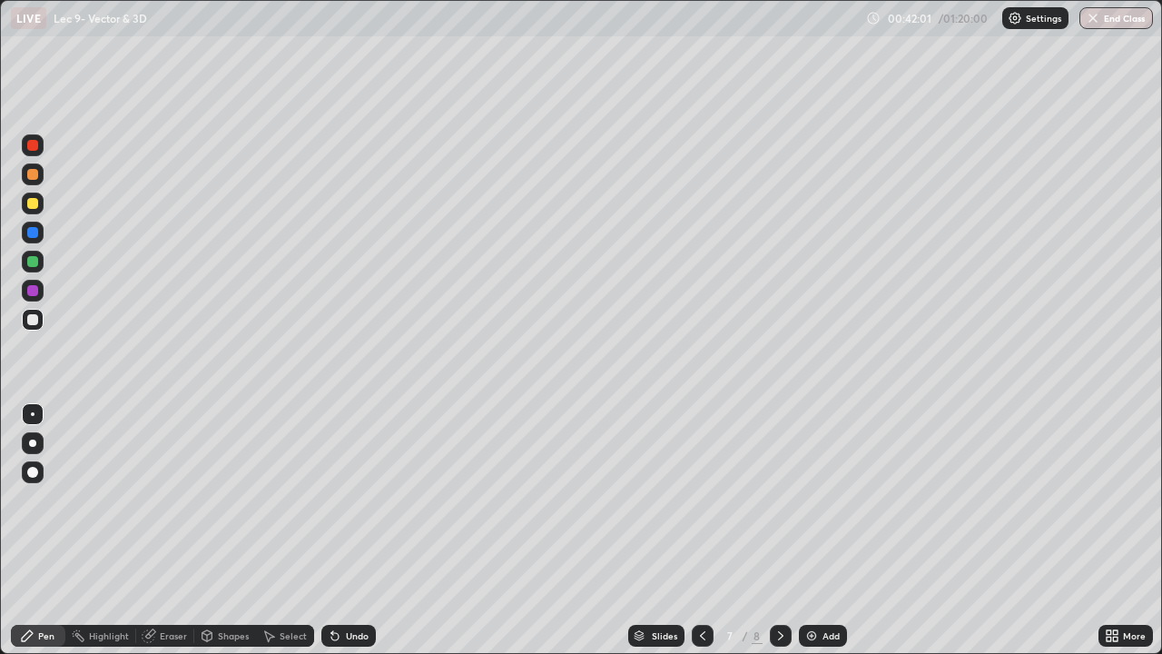
click at [774, 530] on icon at bounding box center [781, 635] width 15 height 15
click at [173, 530] on div "Eraser" at bounding box center [173, 635] width 27 height 9
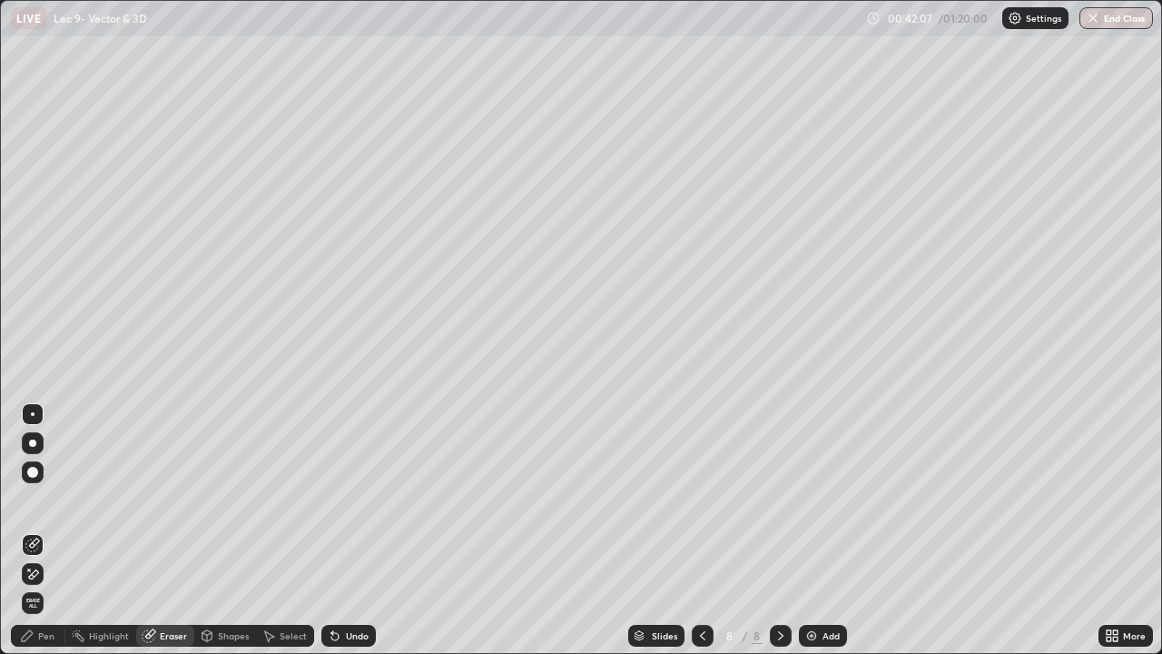
click at [56, 530] on div "Pen" at bounding box center [38, 636] width 54 height 22
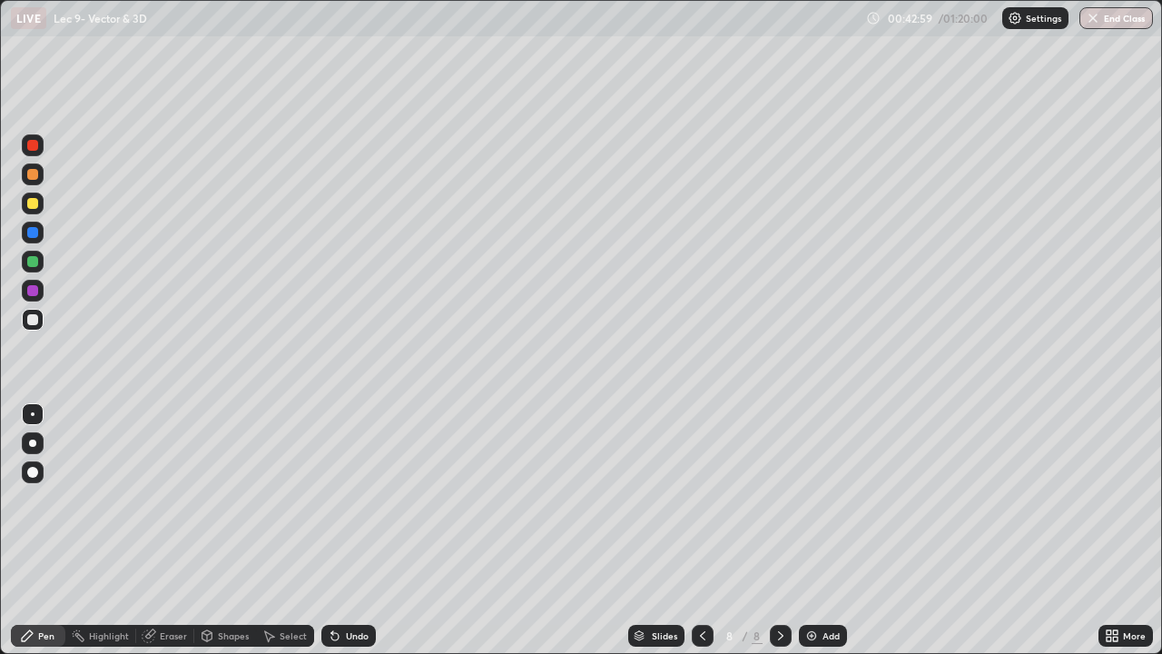
click at [711, 530] on div at bounding box center [703, 636] width 22 height 36
click at [834, 530] on div "Add" at bounding box center [831, 635] width 17 height 9
click at [357, 530] on div "Undo" at bounding box center [357, 635] width 23 height 9
click at [359, 530] on div "Undo" at bounding box center [357, 635] width 23 height 9
click at [829, 530] on div "Add" at bounding box center [831, 635] width 17 height 9
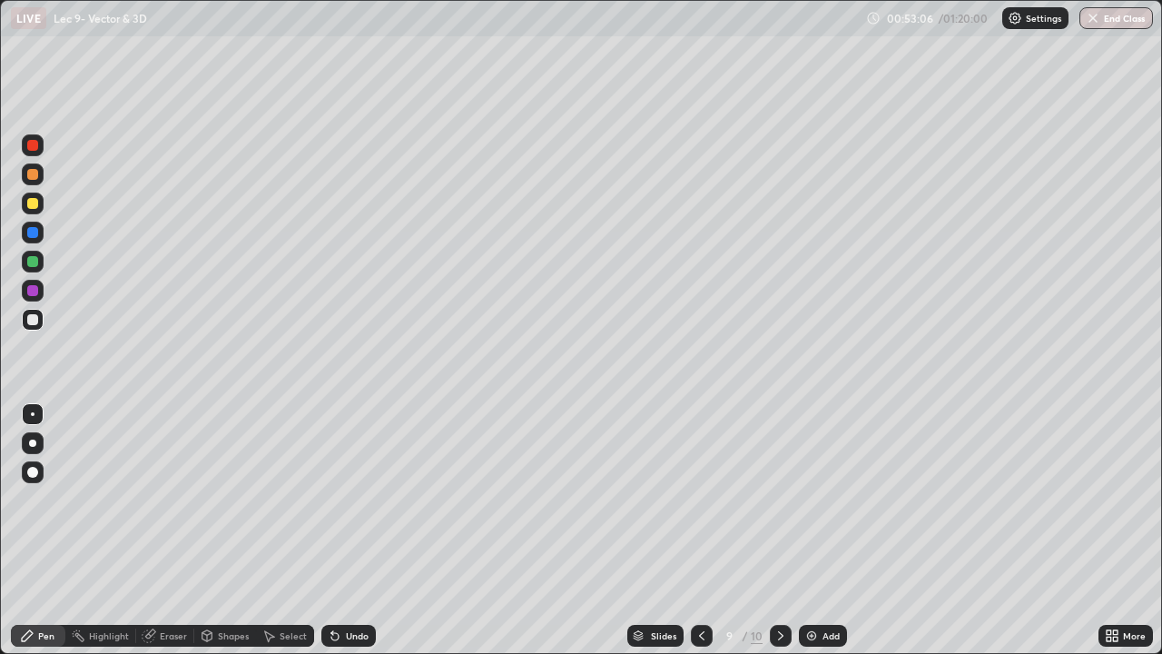
click at [172, 530] on div "Eraser" at bounding box center [173, 635] width 27 height 9
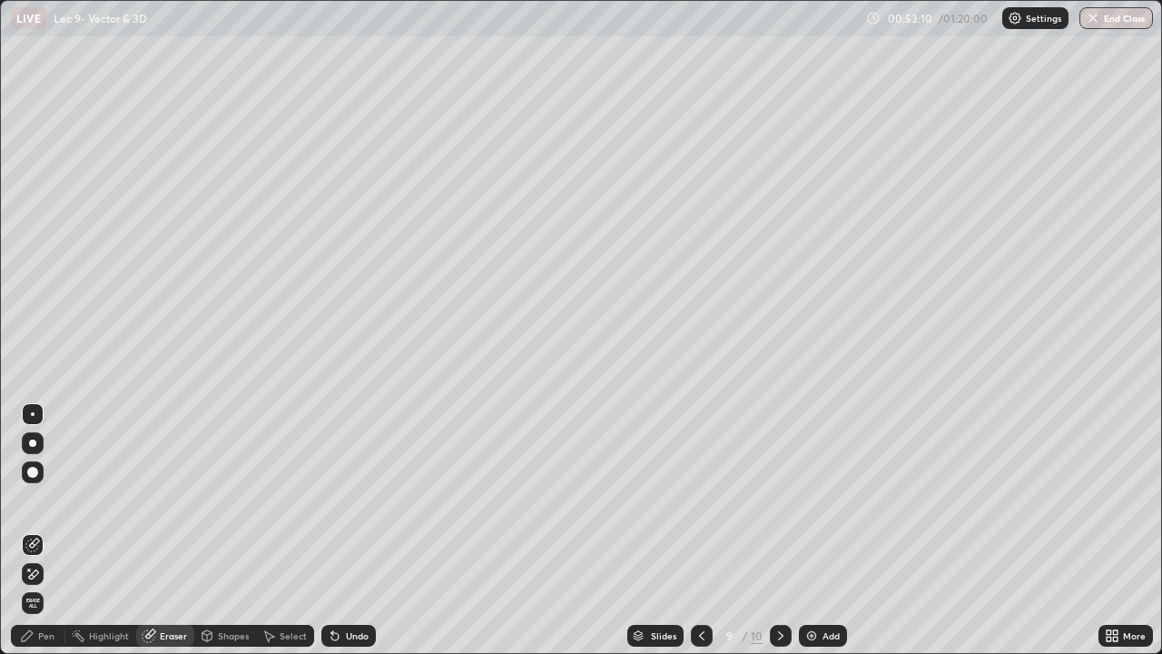
click at [54, 530] on div "Pen" at bounding box center [38, 636] width 54 height 22
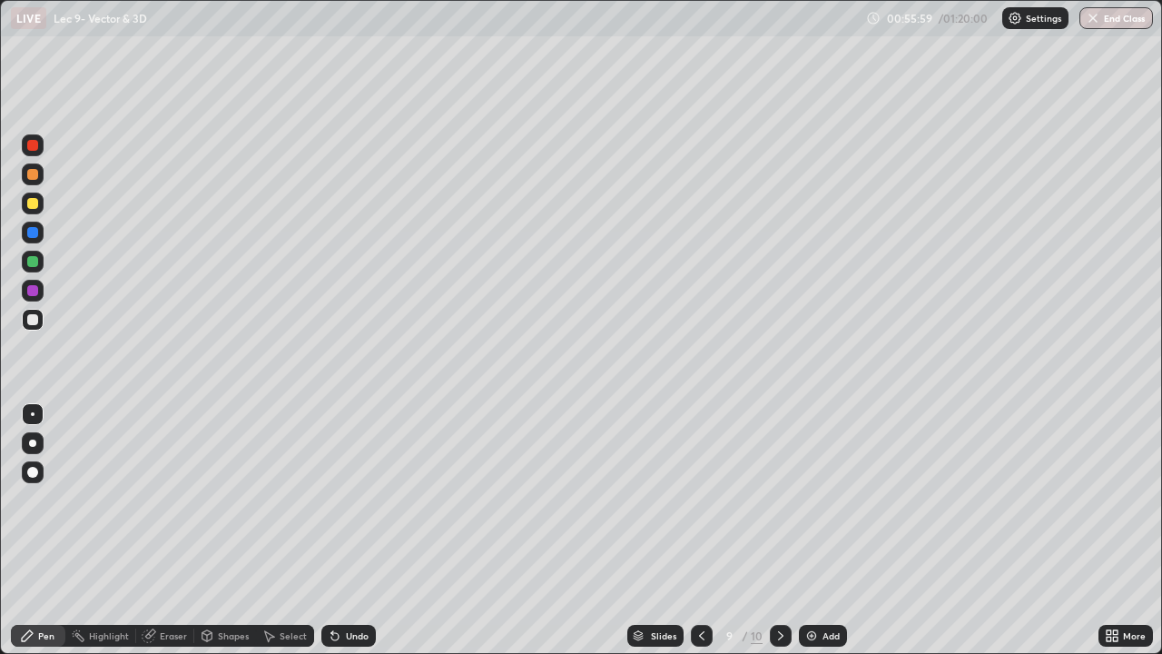
click at [782, 530] on icon at bounding box center [781, 635] width 15 height 15
click at [779, 530] on icon at bounding box center [780, 635] width 5 height 9
click at [813, 530] on img at bounding box center [812, 635] width 15 height 15
click at [700, 530] on icon at bounding box center [702, 635] width 5 height 9
click at [696, 530] on icon at bounding box center [703, 635] width 15 height 15
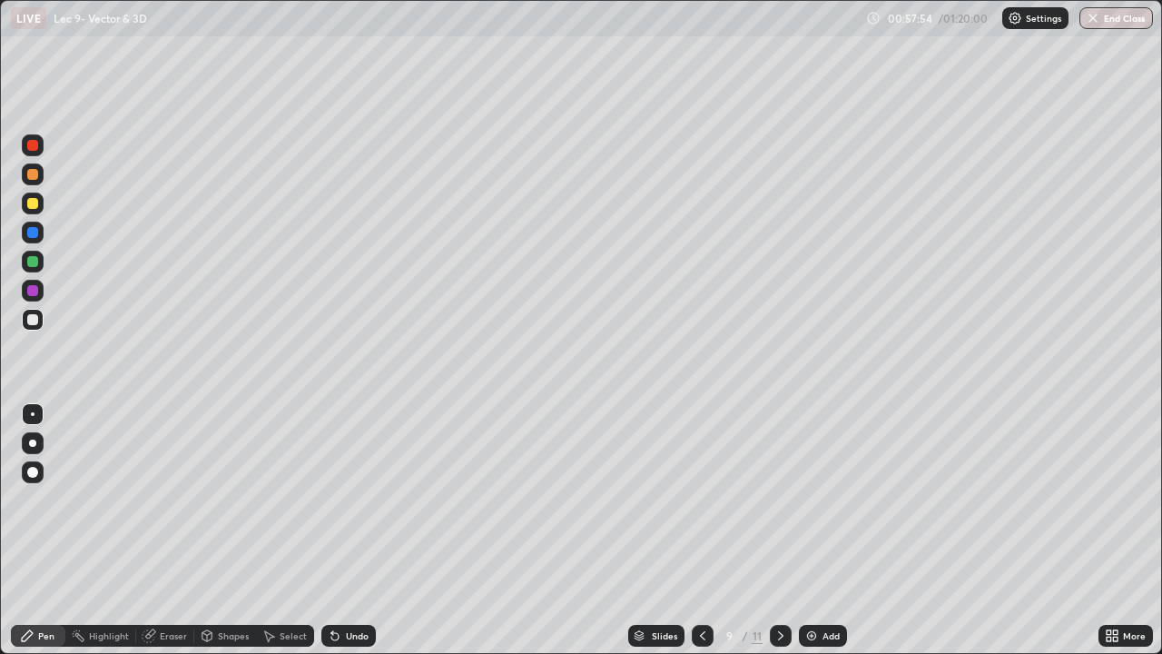
click at [702, 530] on icon at bounding box center [703, 635] width 15 height 15
click at [782, 530] on icon at bounding box center [781, 635] width 15 height 15
click at [775, 530] on icon at bounding box center [781, 635] width 15 height 15
click at [778, 530] on icon at bounding box center [781, 635] width 15 height 15
click at [830, 530] on div "Add" at bounding box center [831, 635] width 17 height 9
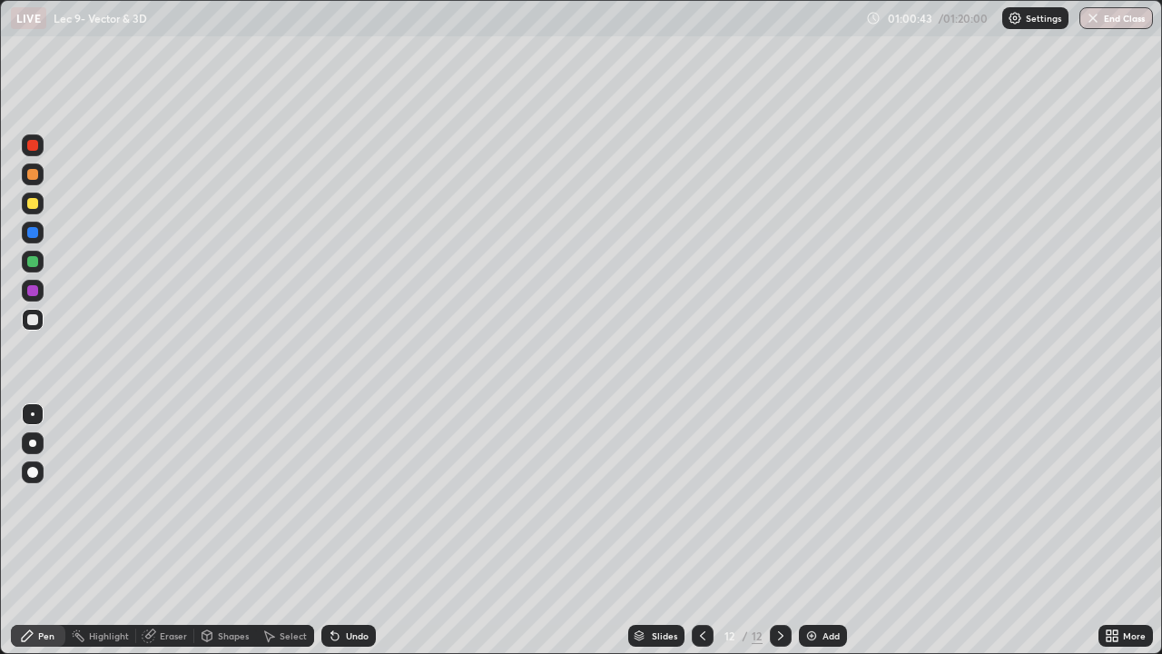
click at [335, 530] on icon at bounding box center [334, 636] width 7 height 7
click at [336, 530] on icon at bounding box center [335, 635] width 15 height 15
click at [332, 530] on icon at bounding box center [334, 636] width 7 height 7
click at [339, 530] on icon at bounding box center [335, 635] width 15 height 15
click at [347, 530] on div "Undo" at bounding box center [348, 636] width 54 height 22
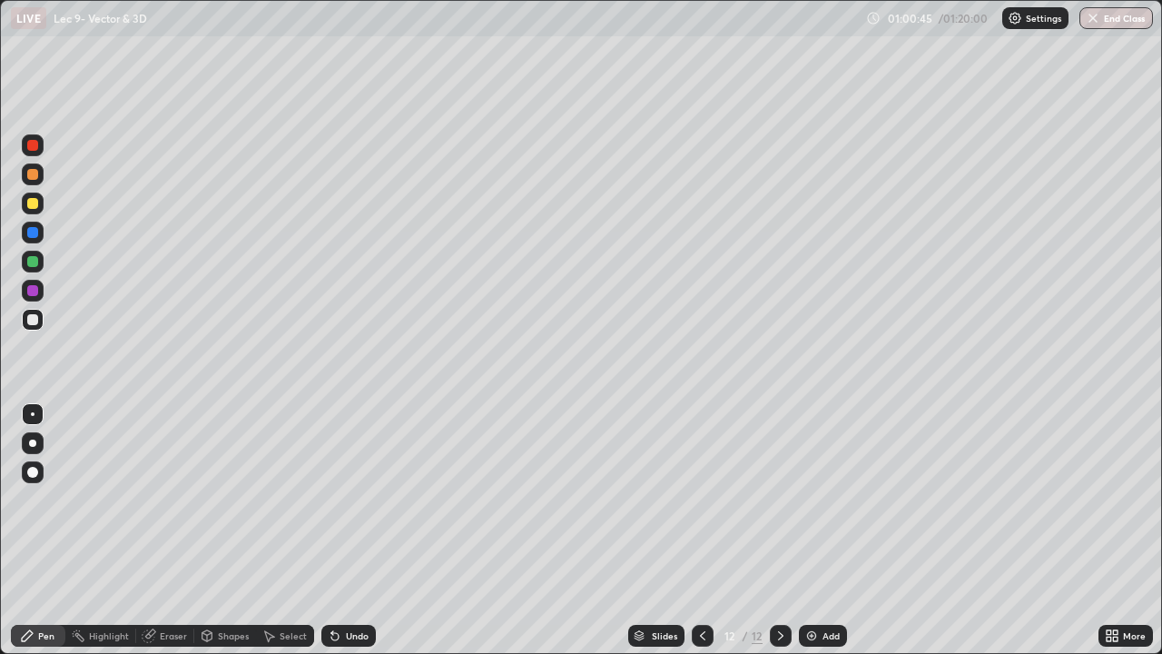
click at [346, 530] on div "Undo" at bounding box center [357, 635] width 23 height 9
click at [703, 530] on icon at bounding box center [703, 635] width 15 height 15
click at [777, 530] on icon at bounding box center [781, 635] width 15 height 15
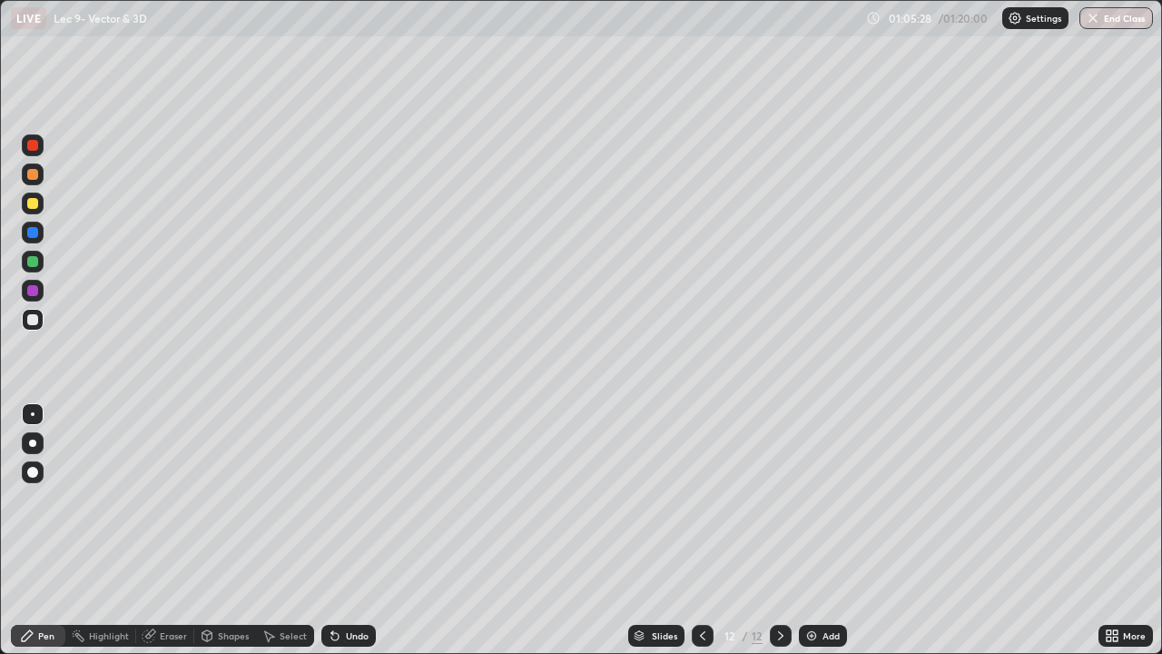
click at [1099, 22] on img "button" at bounding box center [1093, 18] width 15 height 15
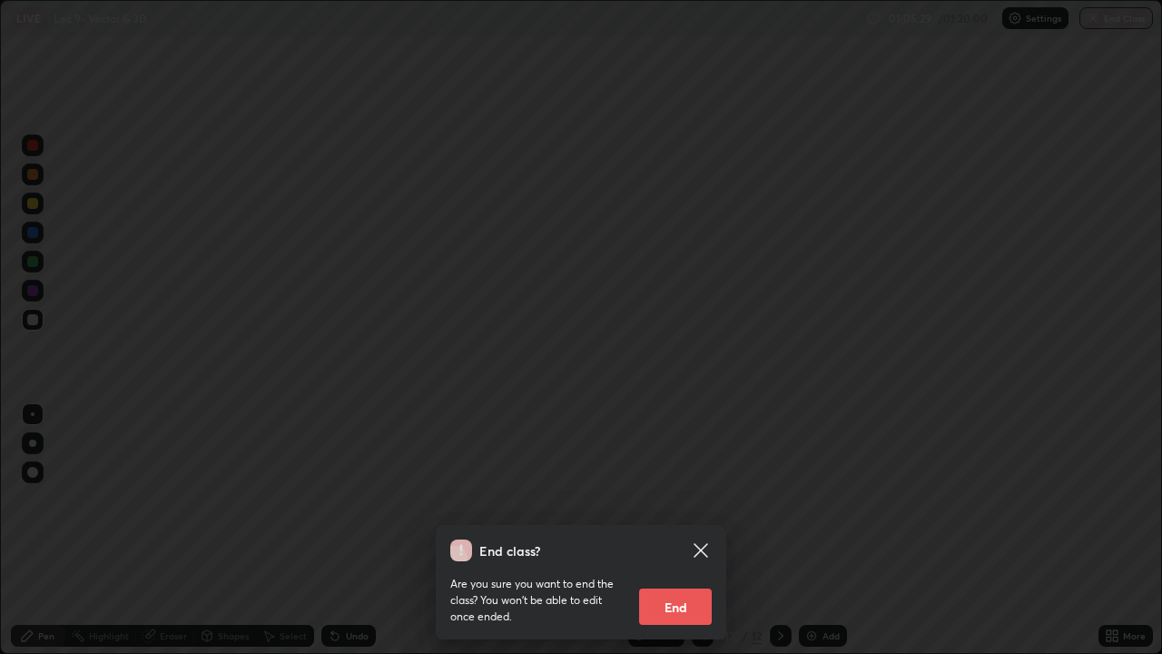
click at [672, 530] on button "End" at bounding box center [675, 606] width 73 height 36
